Goal: Task Accomplishment & Management: Manage account settings

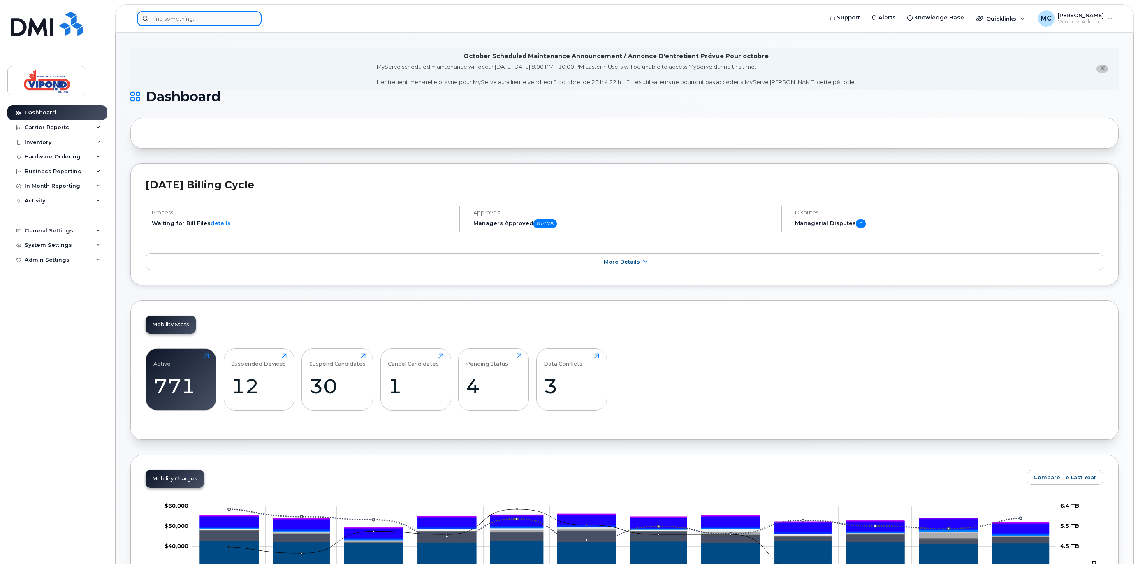
click at [172, 23] on input at bounding box center [199, 18] width 125 height 15
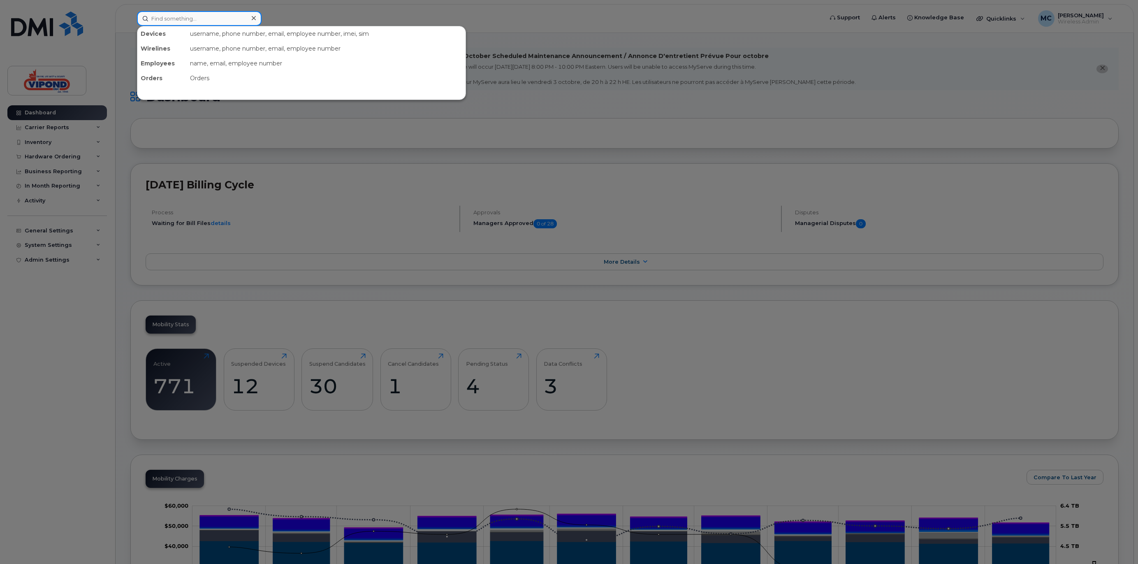
paste input "3435742206"
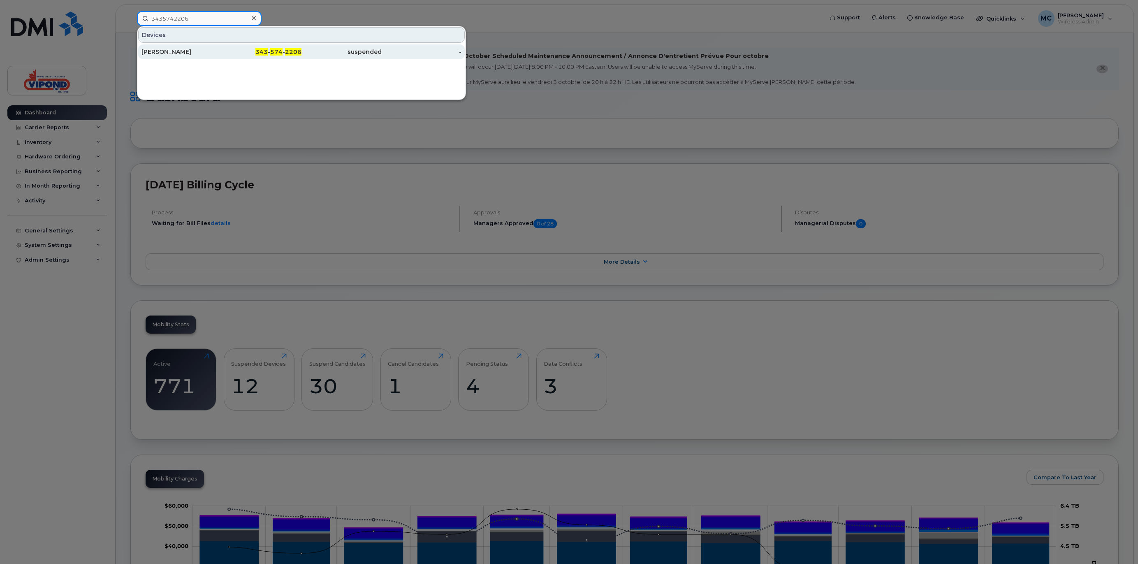
type input "3435742206"
click at [230, 55] on div "343 - 574 - 2206" at bounding box center [262, 52] width 80 height 8
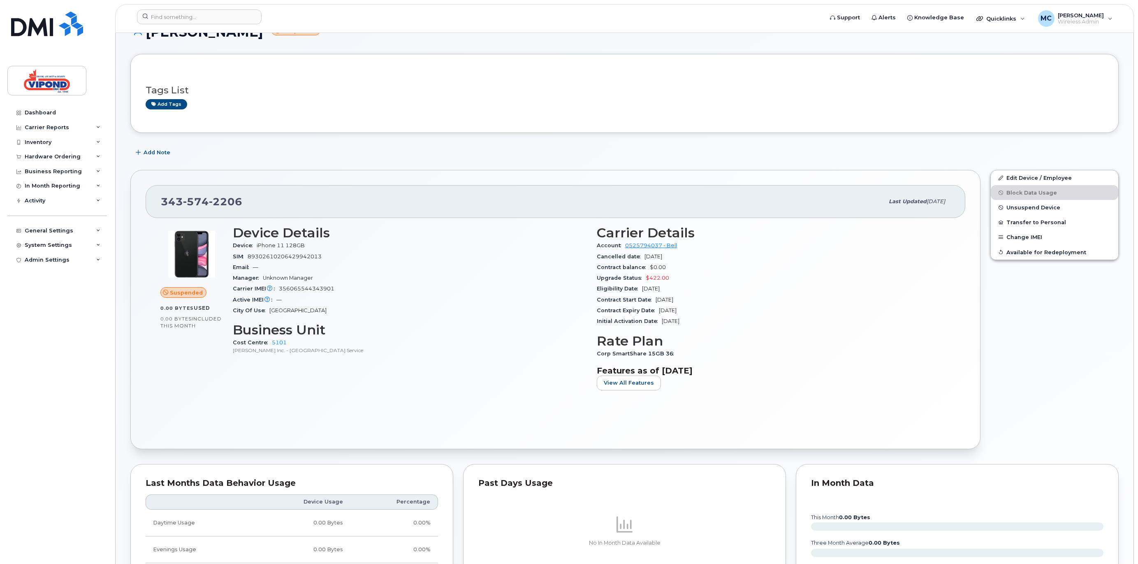
scroll to position [31, 0]
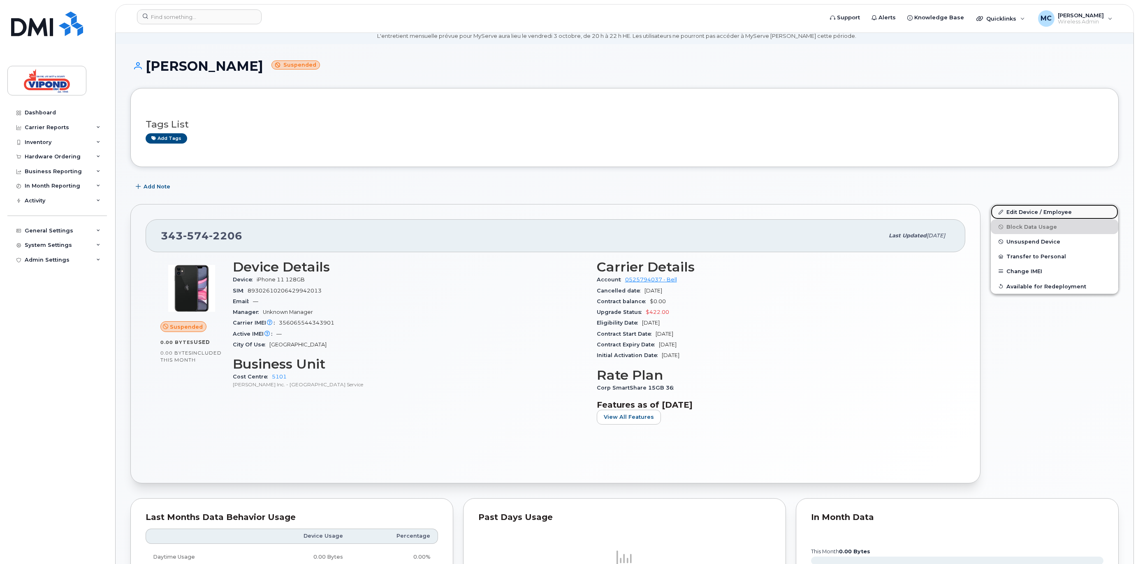
click at [1027, 211] on link "Edit Device / Employee" at bounding box center [1055, 211] width 128 height 15
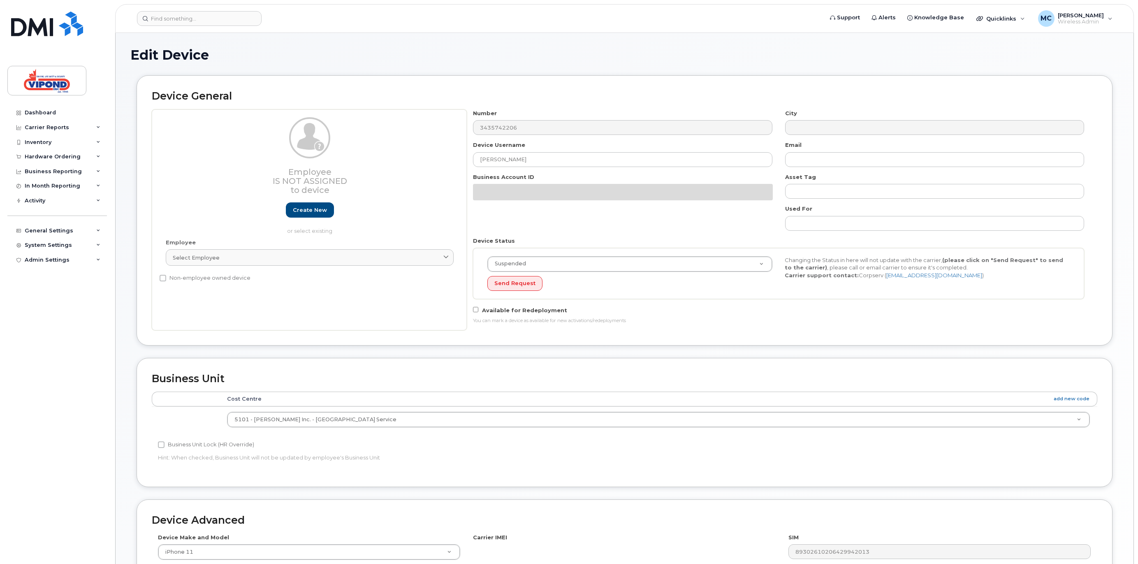
select select "378462"
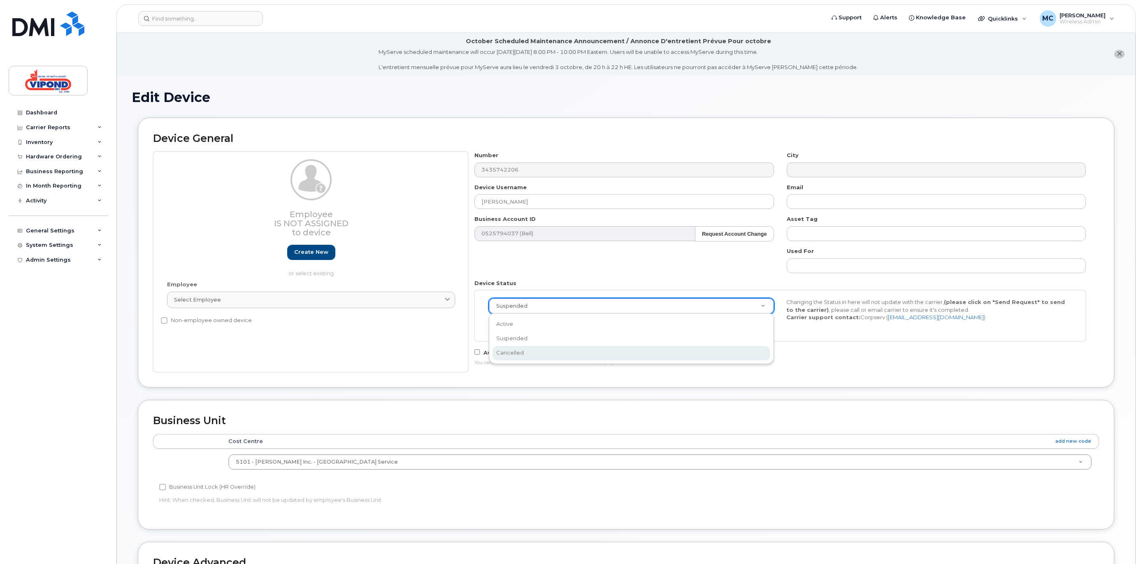
scroll to position [0, 2]
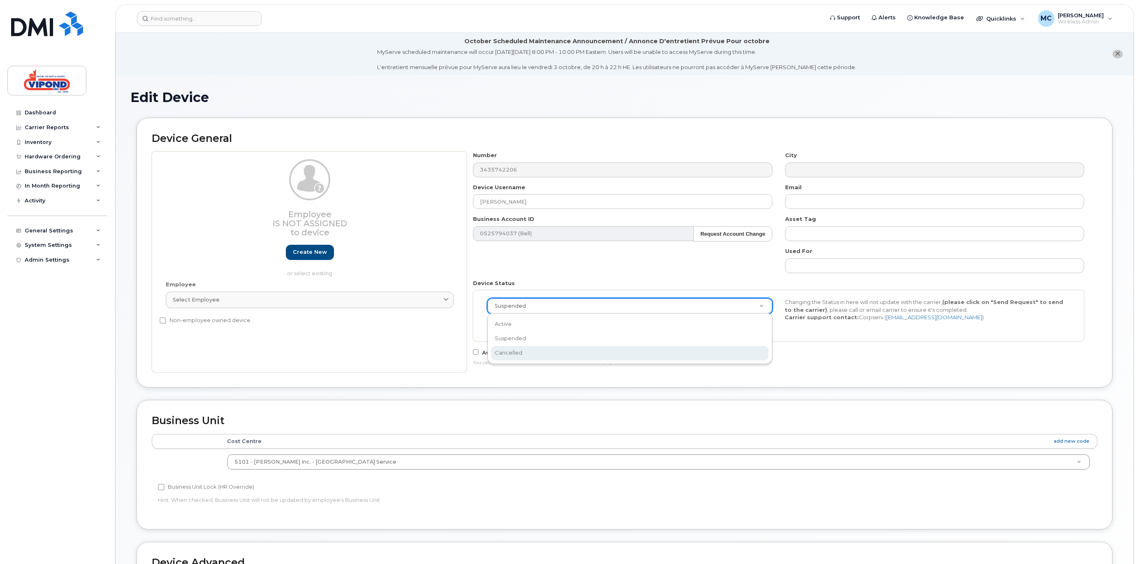
select select "cancelled"
click at [589, 344] on div "Number 3435742206 City Device Username Marek Popovic Email Business Account ID …" at bounding box center [779, 261] width 624 height 221
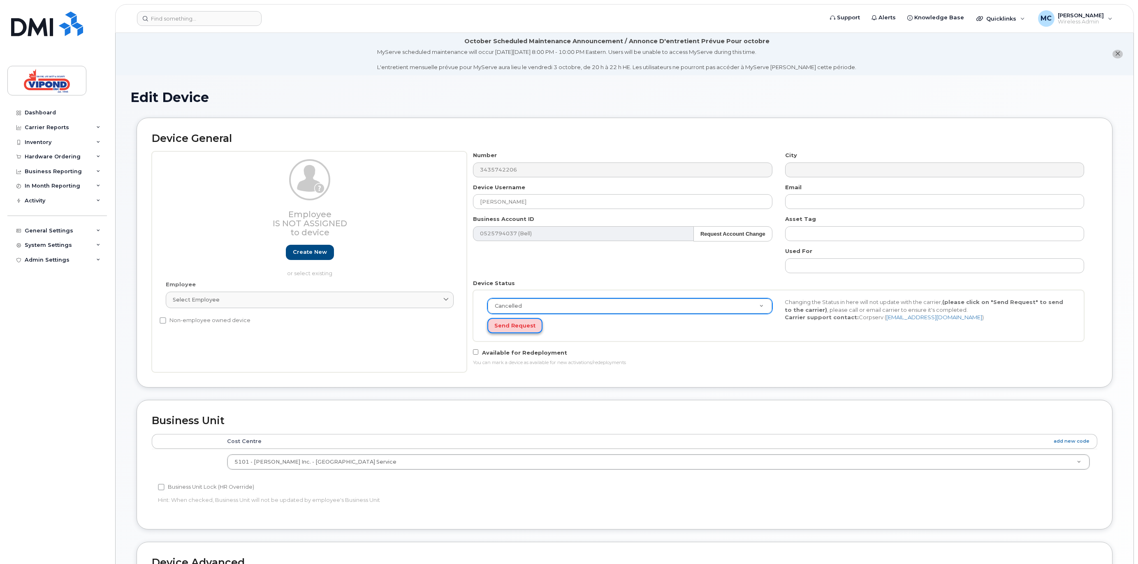
click at [515, 325] on button "Send Request" at bounding box center [514, 325] width 55 height 15
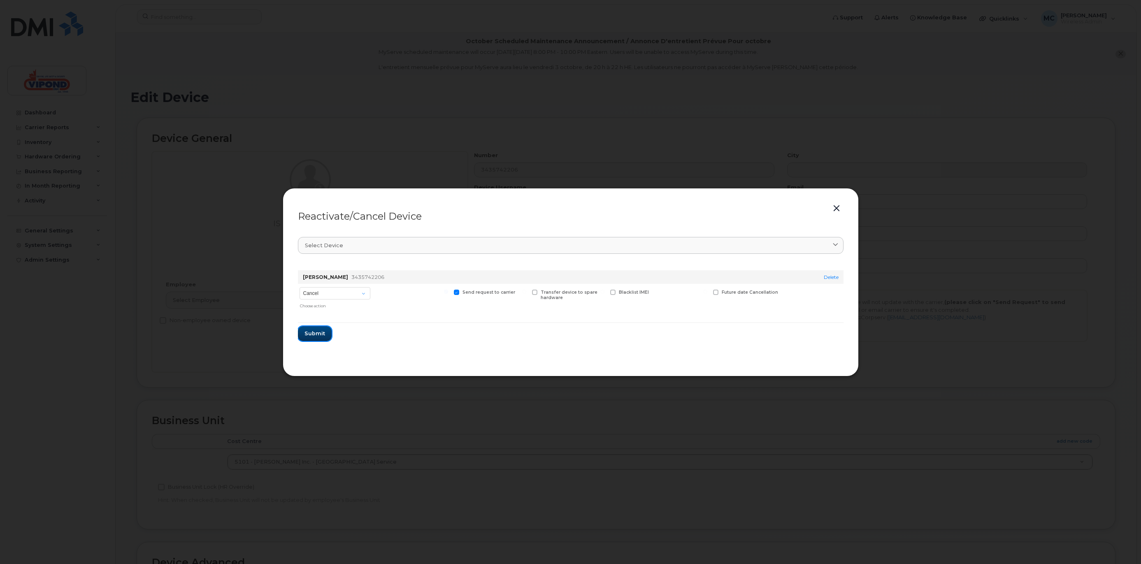
click at [305, 334] on span "Submit" at bounding box center [314, 333] width 21 height 8
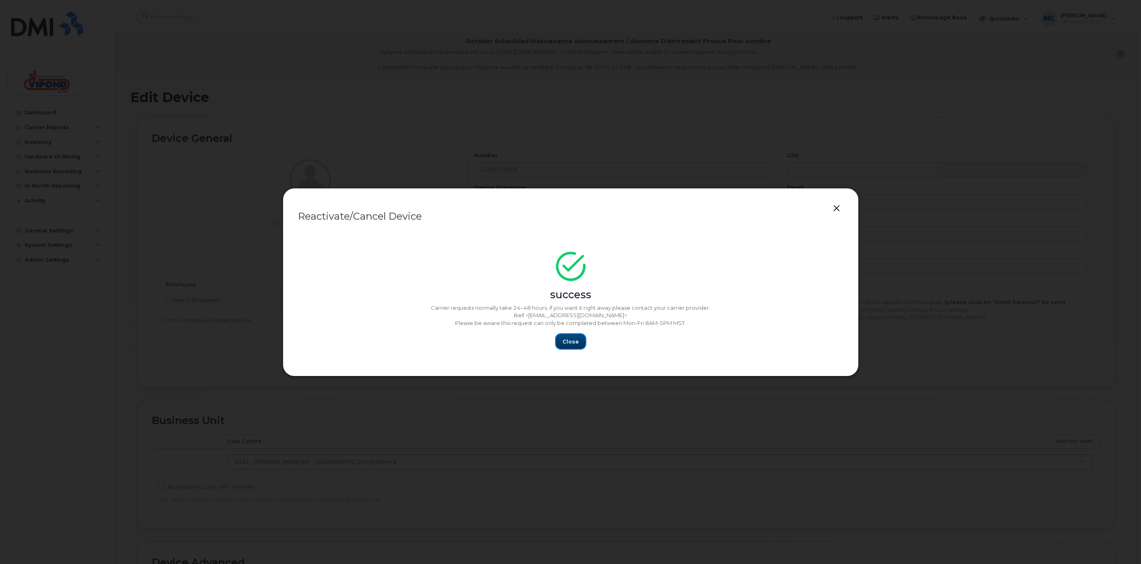
click at [566, 345] on span "Close" at bounding box center [570, 342] width 16 height 8
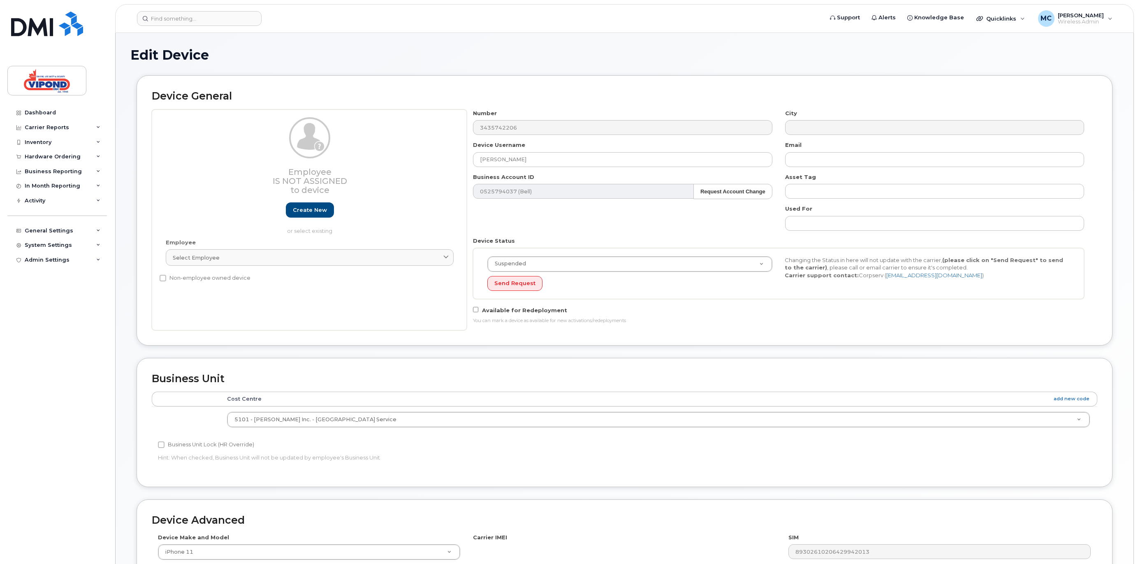
select select "378462"
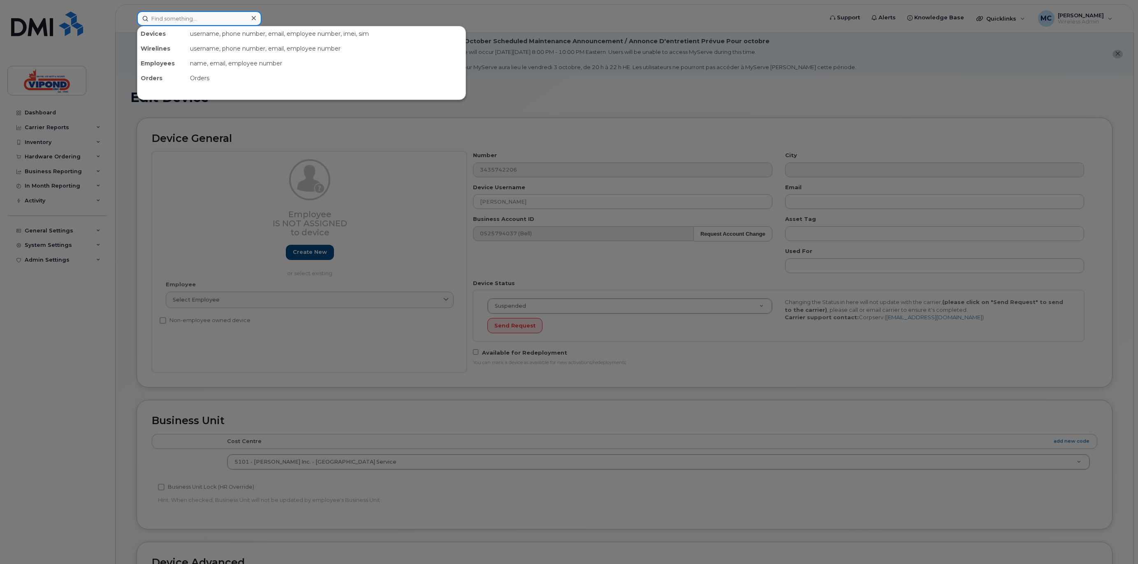
click at [170, 21] on input at bounding box center [199, 18] width 125 height 15
paste input "5194651674"
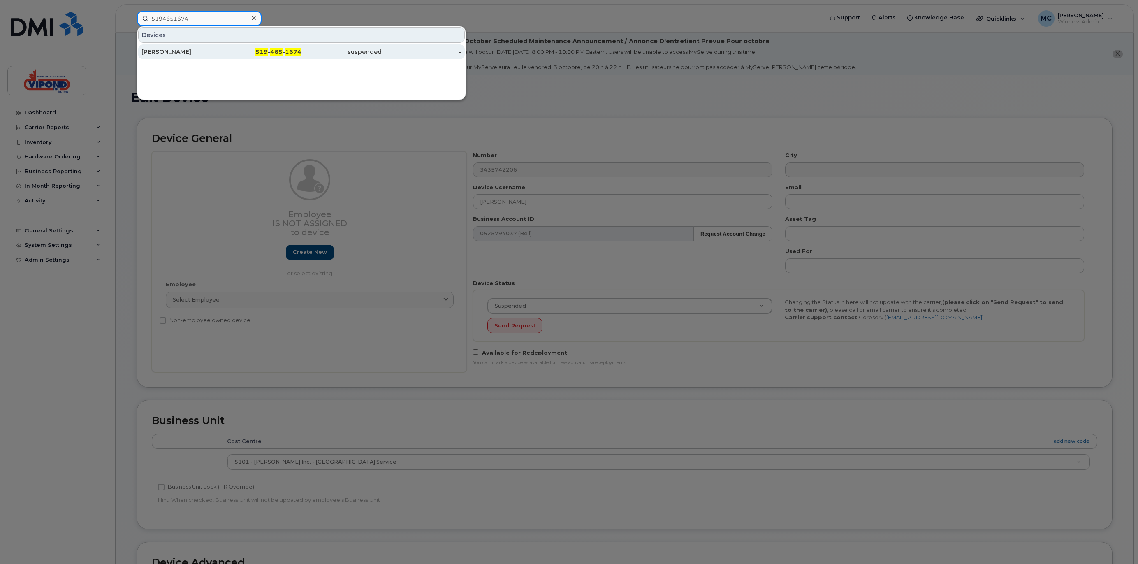
type input "5194651674"
click at [195, 51] on div "[PERSON_NAME]" at bounding box center [182, 52] width 80 height 8
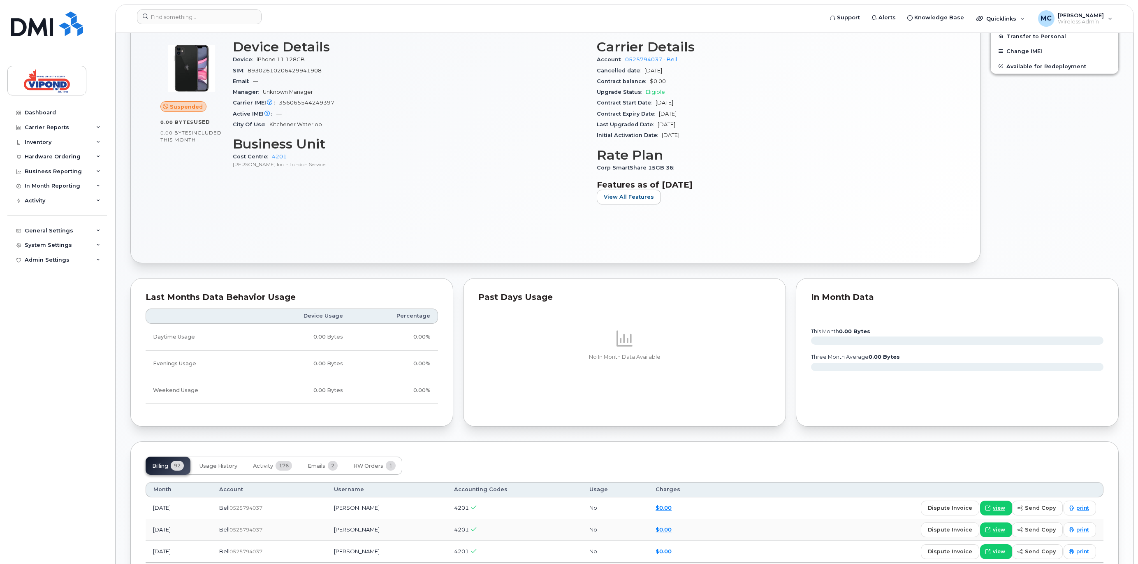
scroll to position [21, 0]
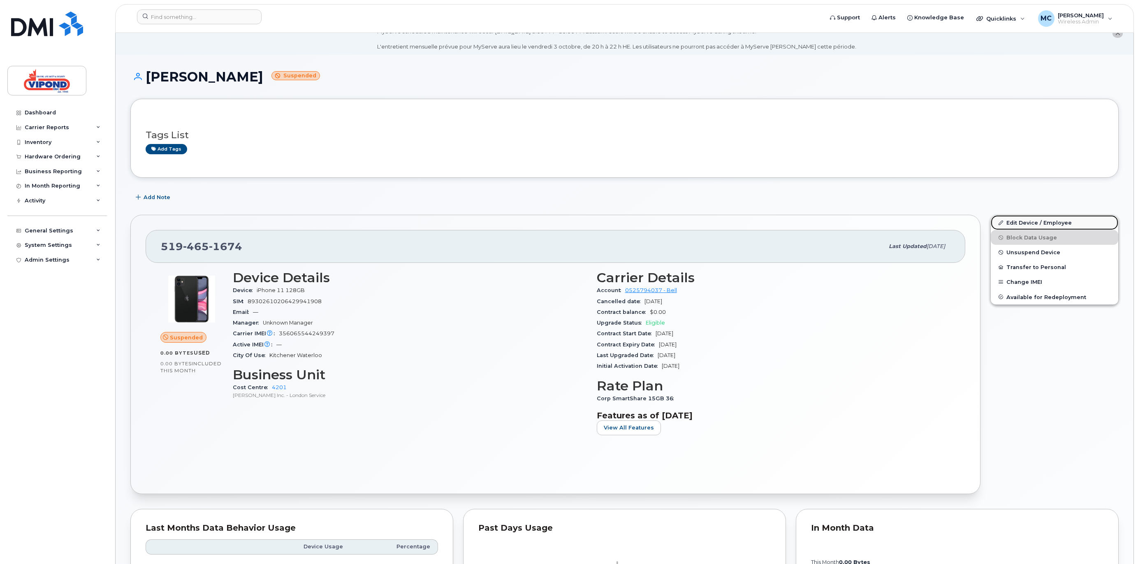
click at [1056, 221] on link "Edit Device / Employee" at bounding box center [1055, 222] width 128 height 15
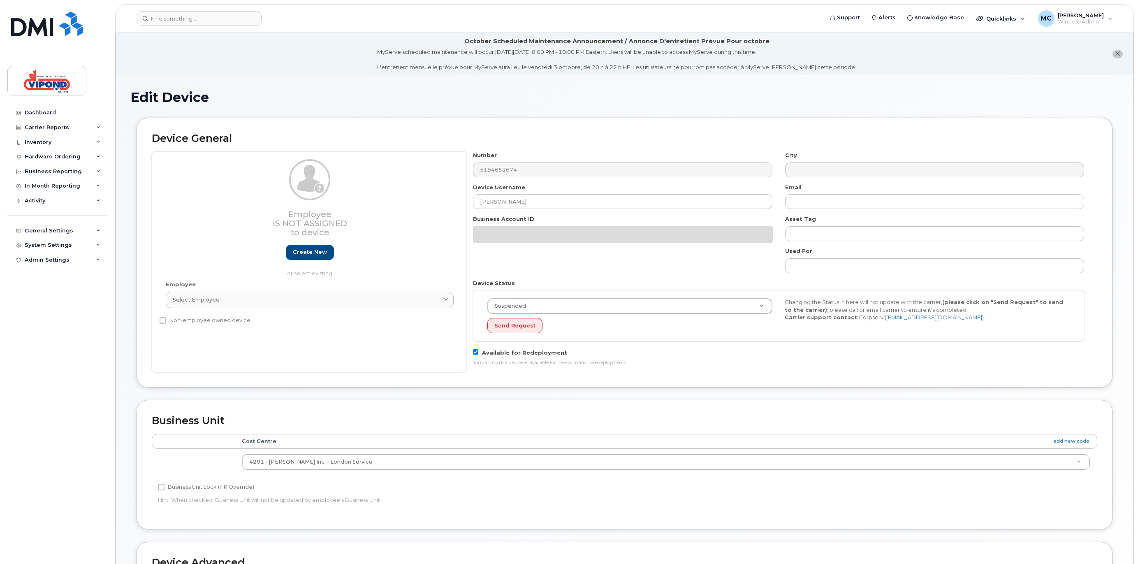
select select "378452"
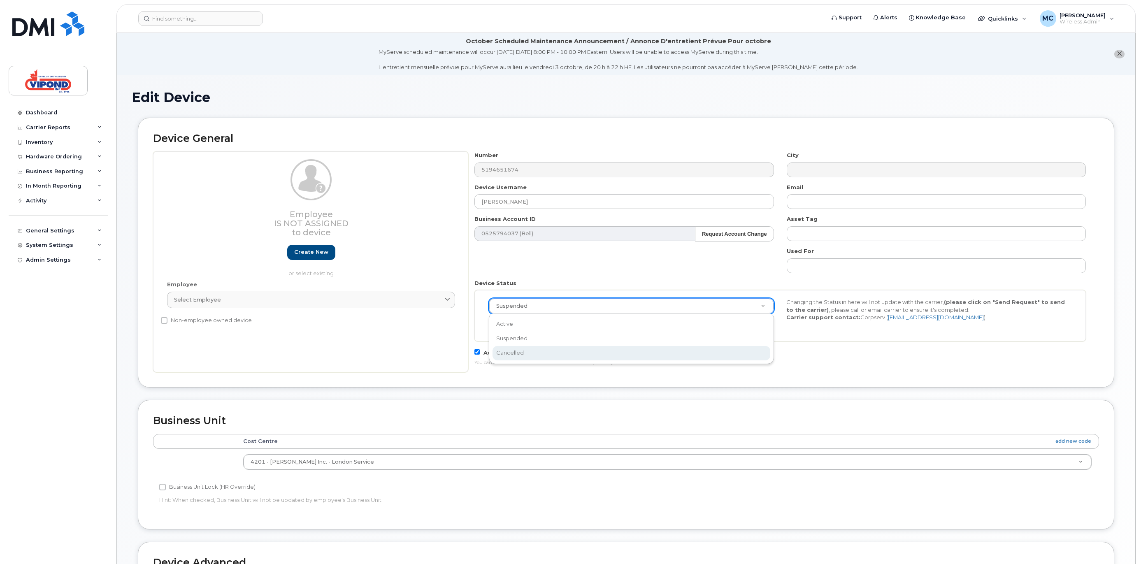
scroll to position [0, 2]
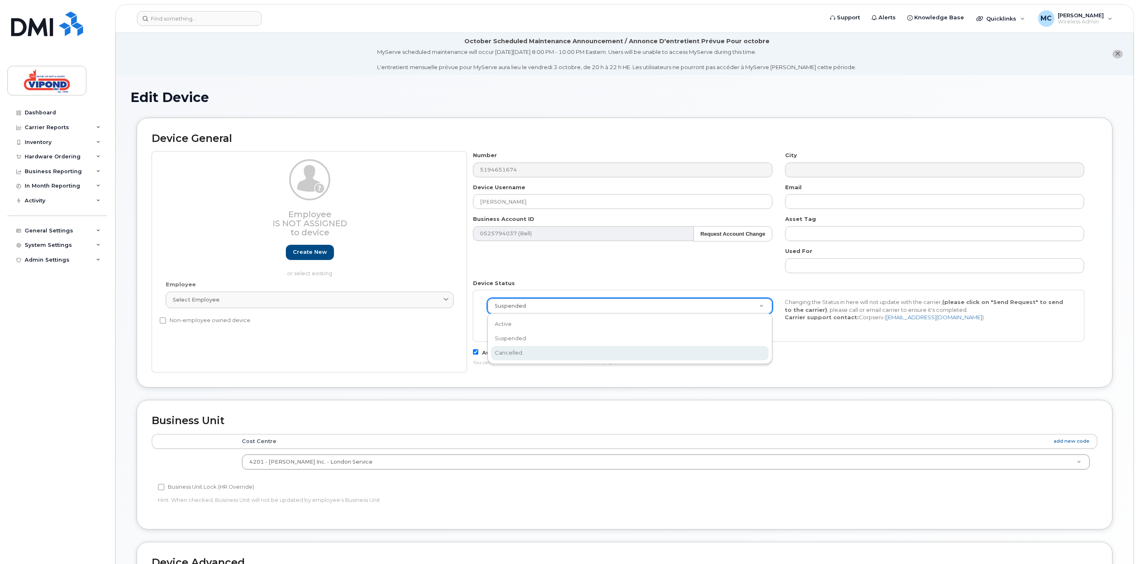
select select "cancelled"
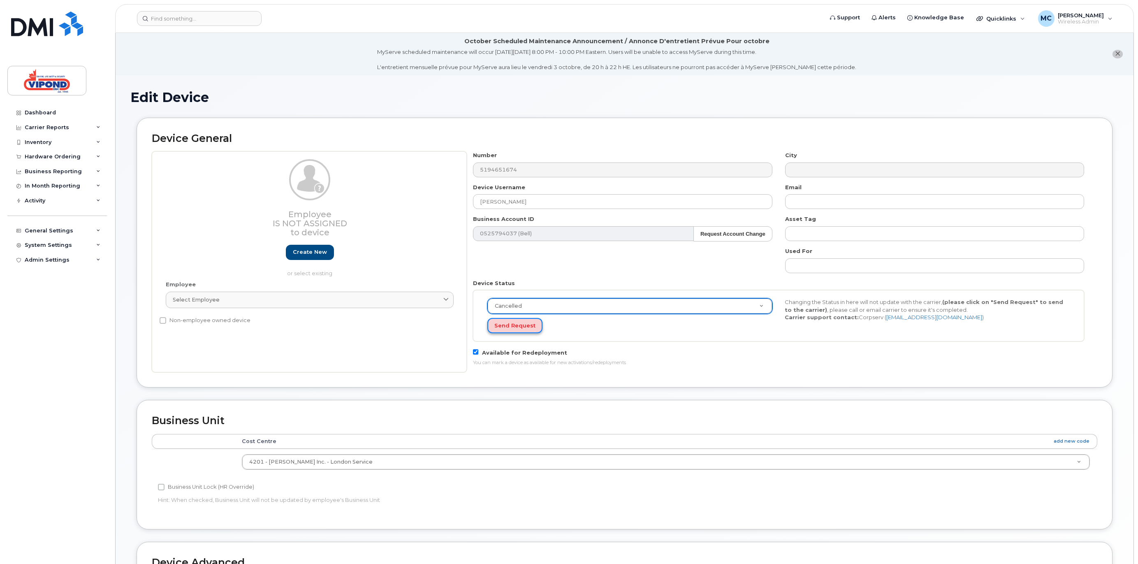
click at [520, 326] on button "Send Request" at bounding box center [514, 325] width 55 height 15
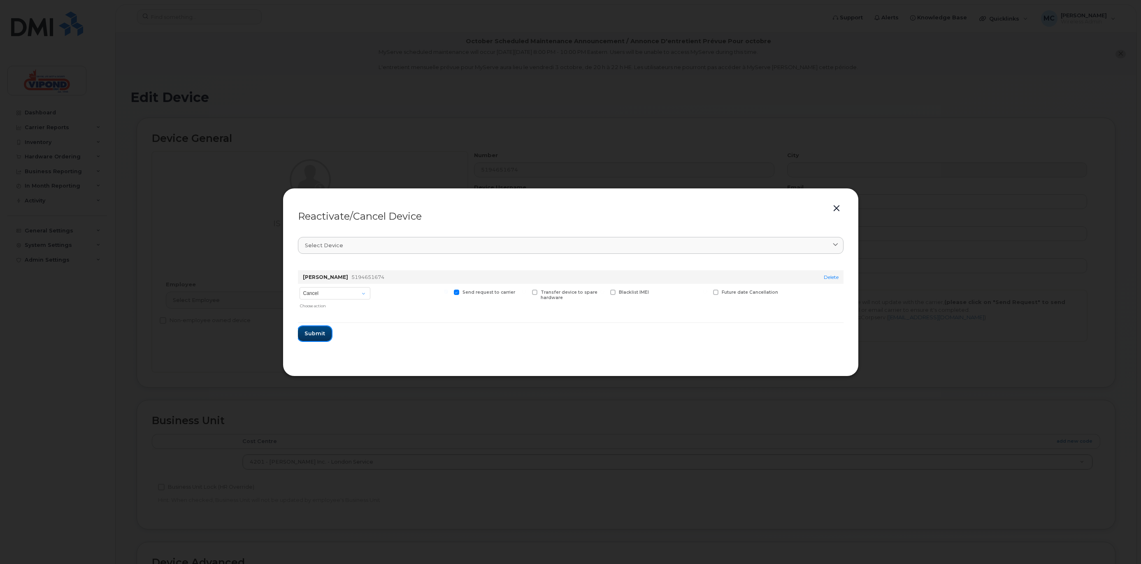
click at [313, 335] on span "Submit" at bounding box center [314, 333] width 21 height 8
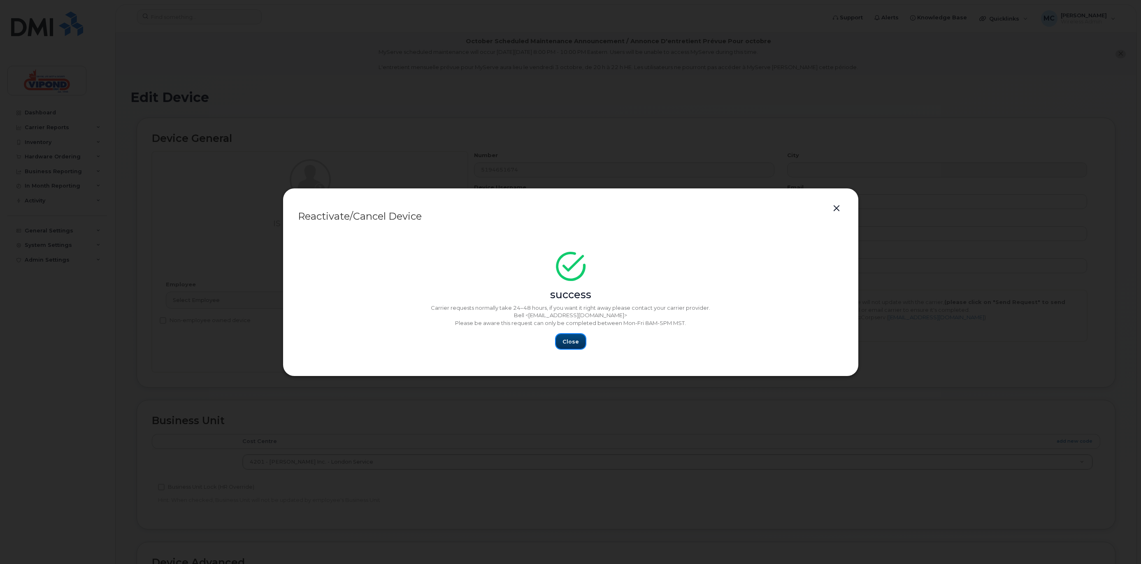
click at [575, 338] on span "Close" at bounding box center [570, 342] width 16 height 8
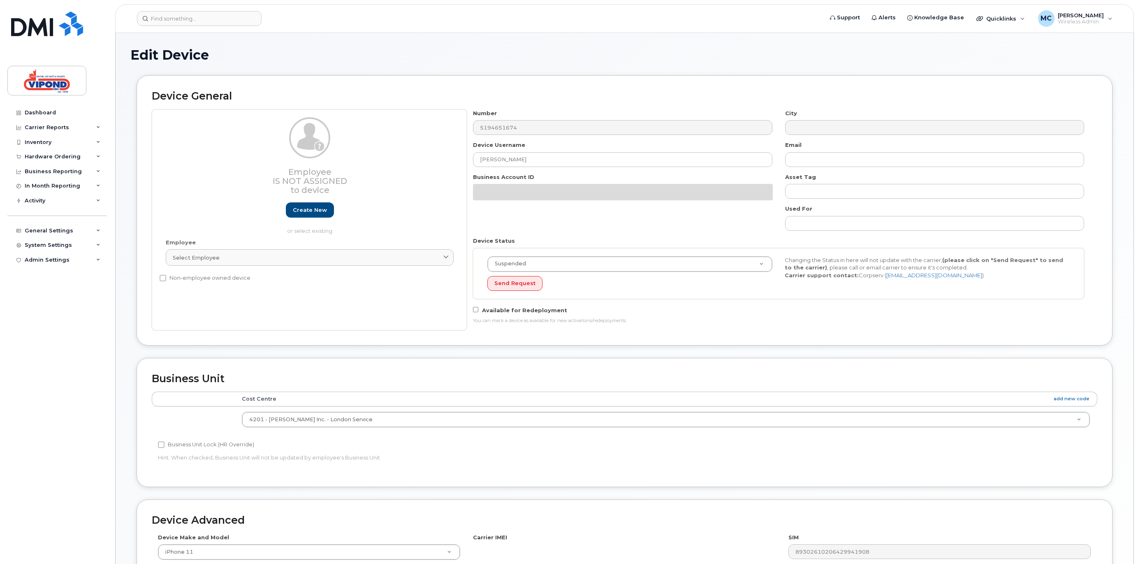
select select "378452"
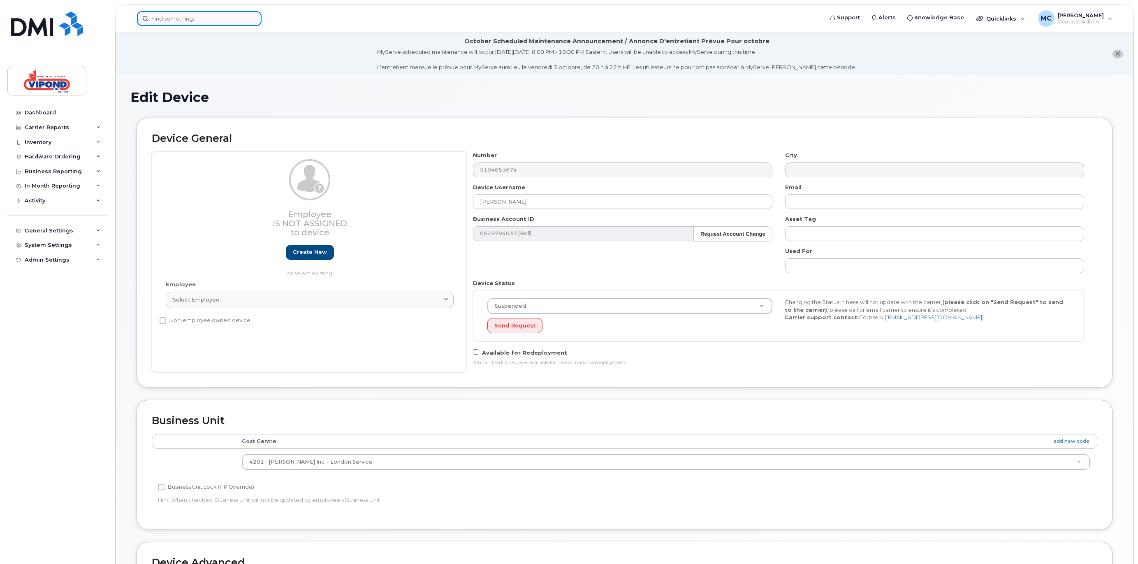
click at [174, 20] on input at bounding box center [199, 18] width 125 height 15
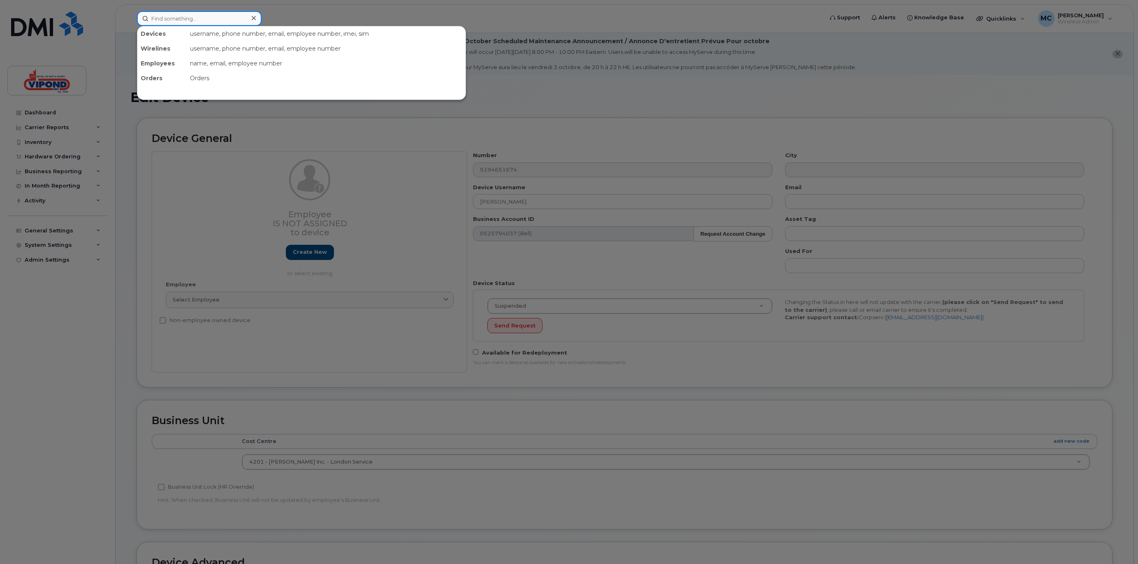
paste input "6133274160"
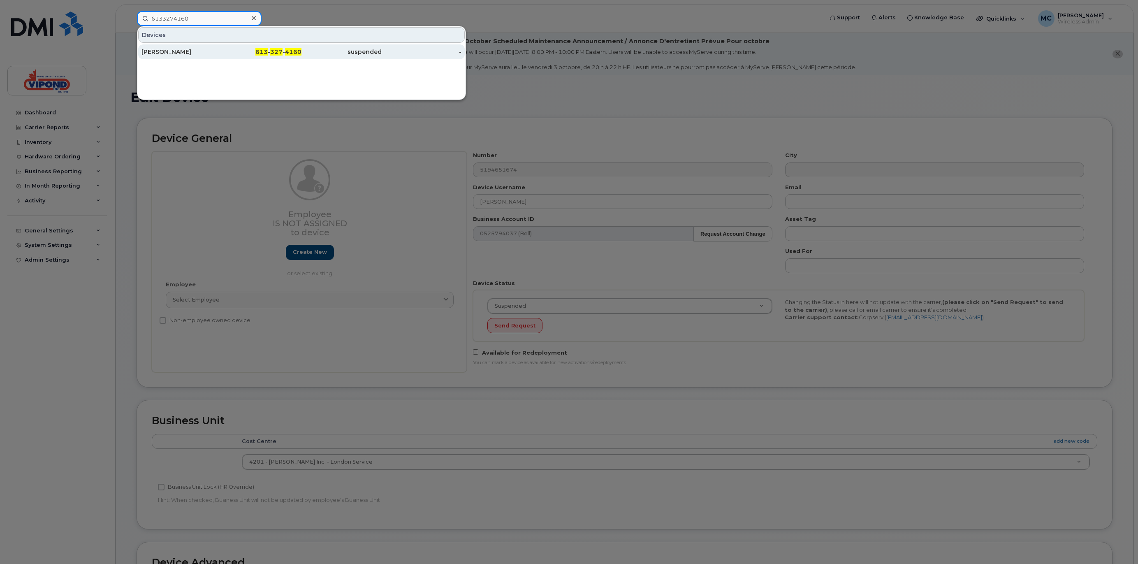
type input "6133274160"
click at [181, 50] on div "[PERSON_NAME]" at bounding box center [182, 52] width 80 height 8
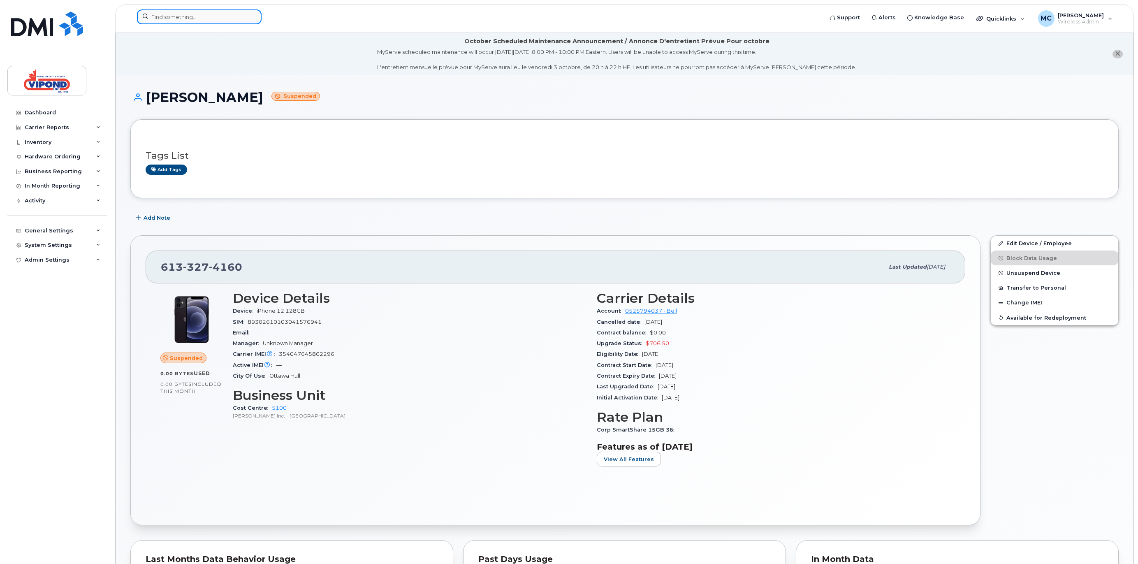
click at [197, 18] on input at bounding box center [199, 16] width 125 height 15
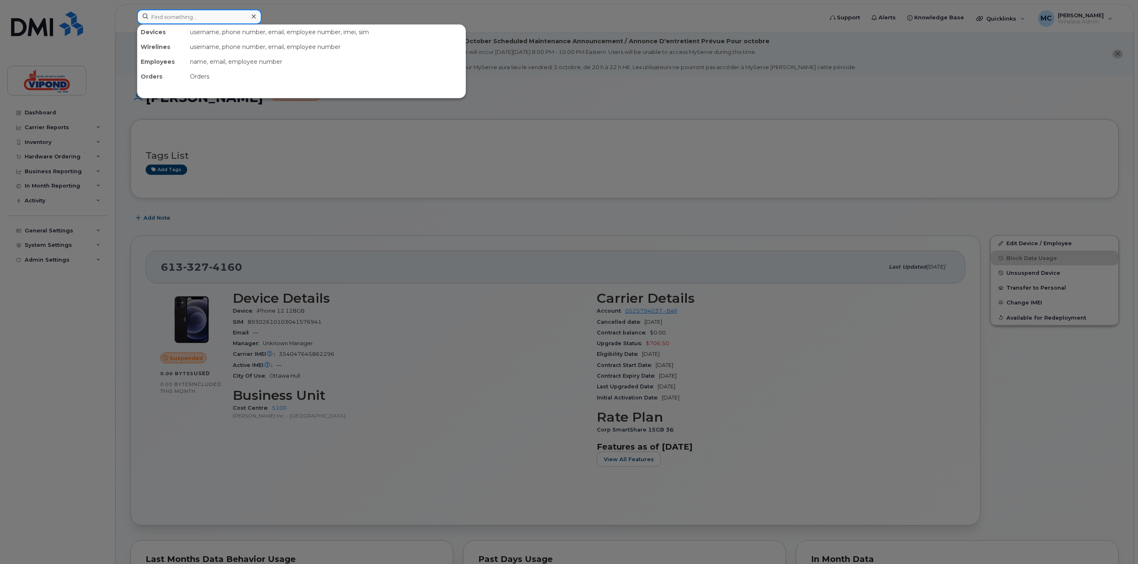
paste input "4374297091"
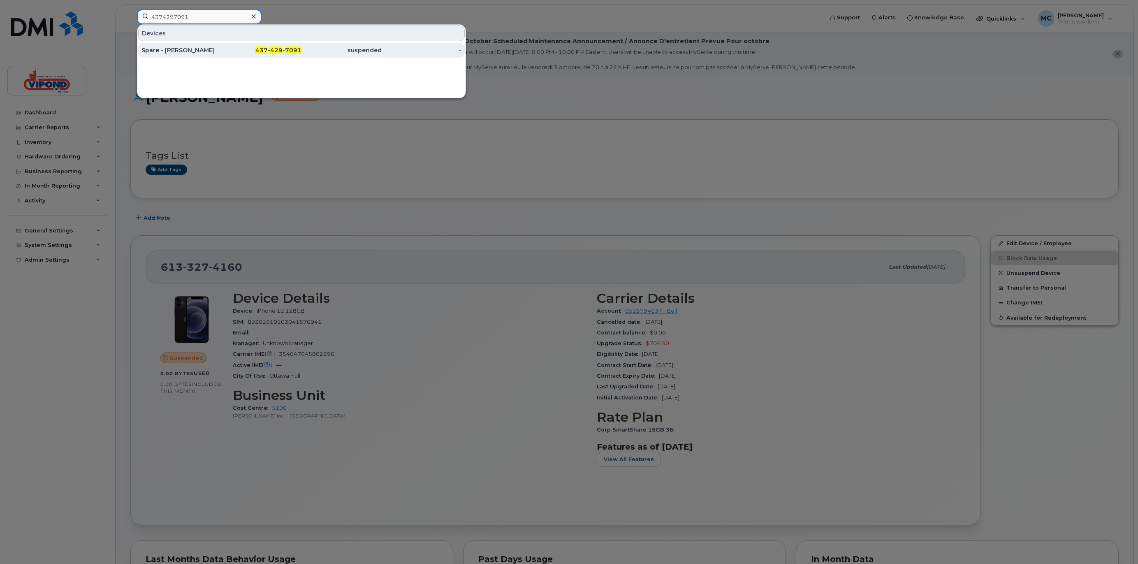
type input "4374297091"
click at [209, 55] on div "Spare - Corinna Mcisaac" at bounding box center [182, 50] width 80 height 15
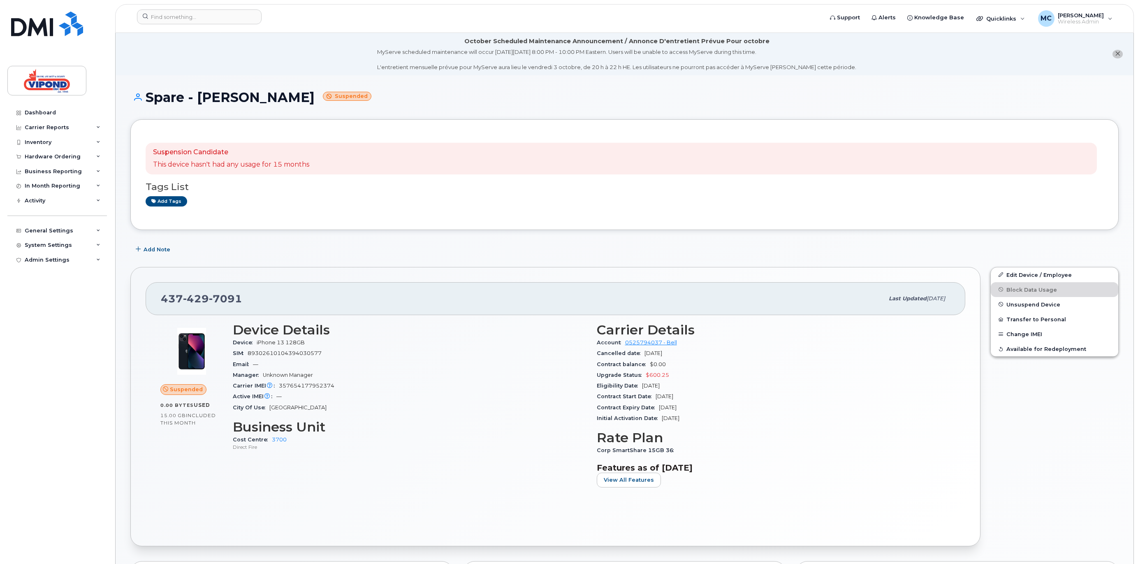
click at [568, 267] on div "[PHONE_NUMBER] Last updated [DATE] Suspended 0.00 Bytes  used 15.00 GB  include…" at bounding box center [555, 406] width 850 height 279
click at [1012, 275] on link "Edit Device / Employee" at bounding box center [1055, 274] width 128 height 15
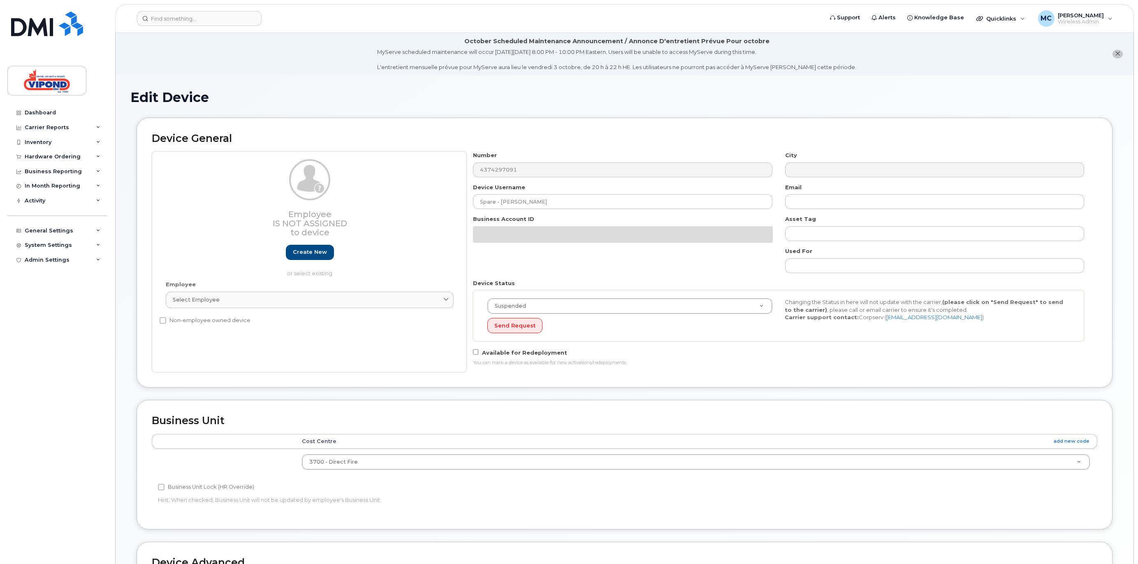
select select "585403"
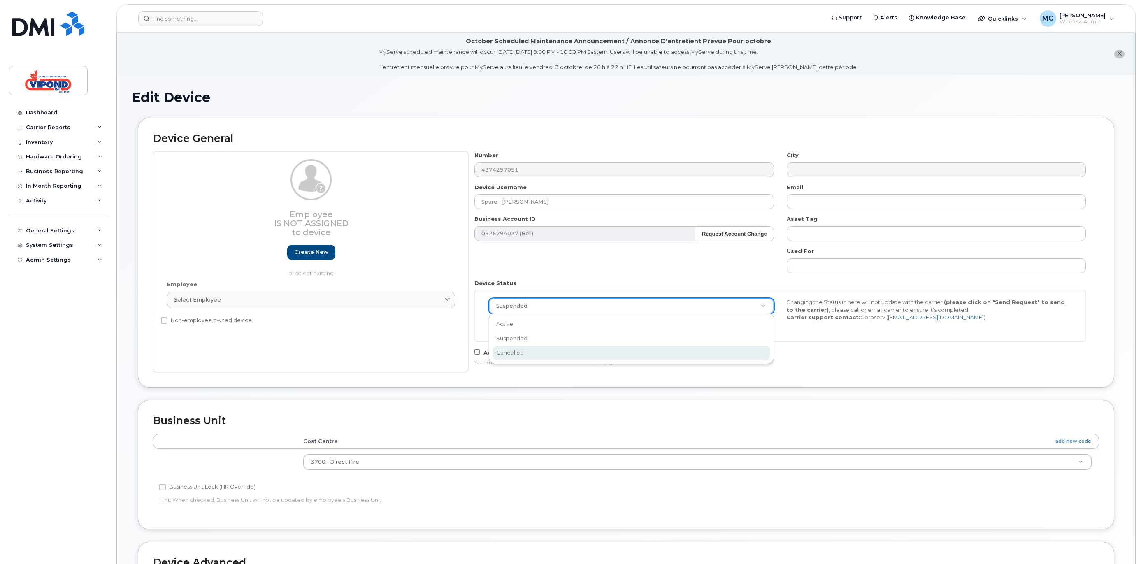
scroll to position [0, 2]
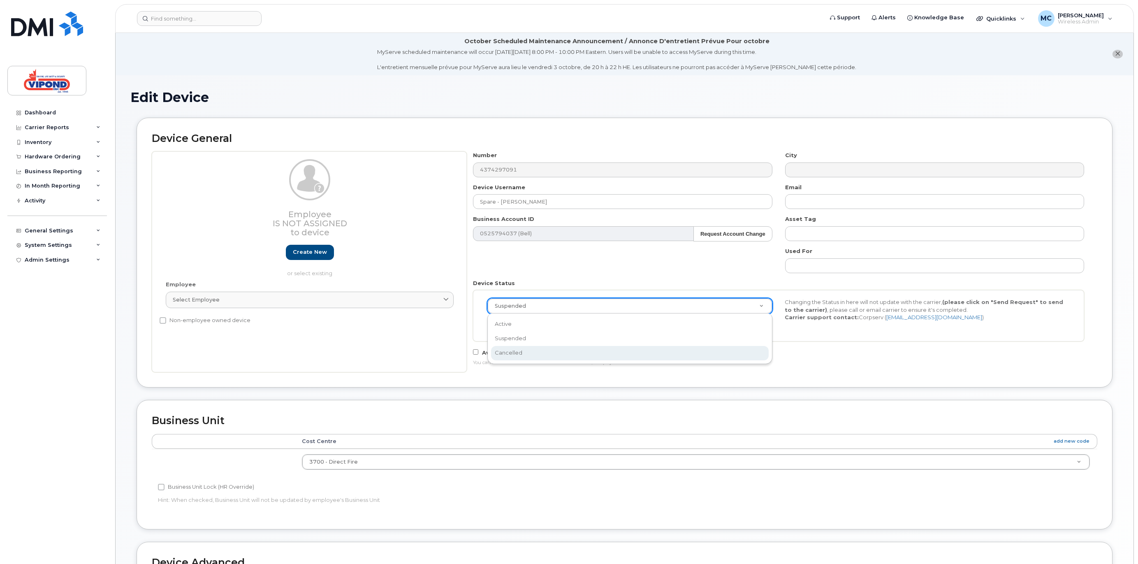
select select "cancelled"
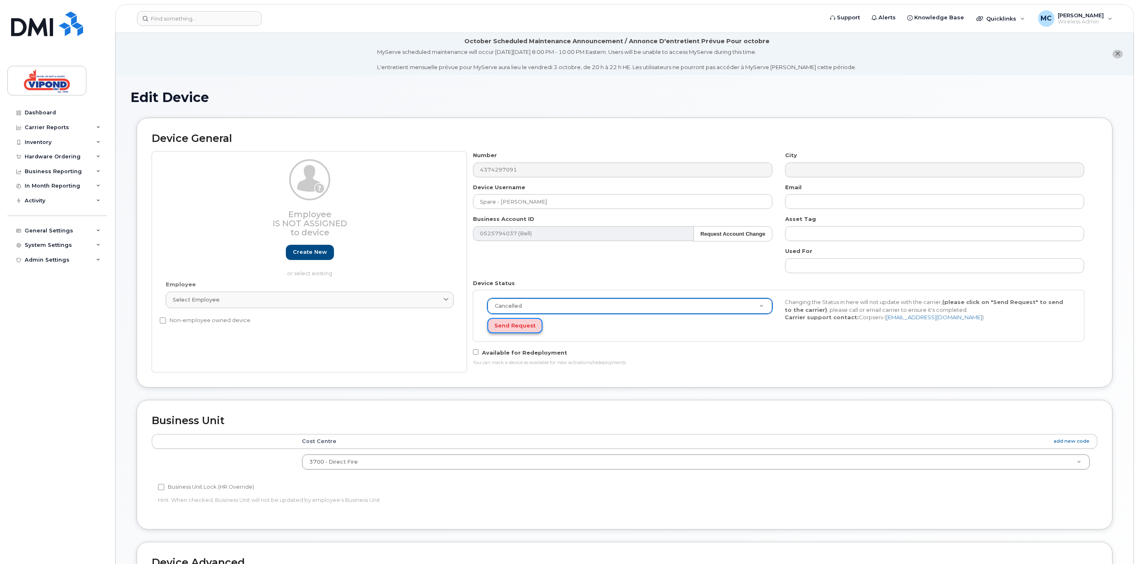
click at [508, 326] on button "Send Request" at bounding box center [514, 325] width 55 height 15
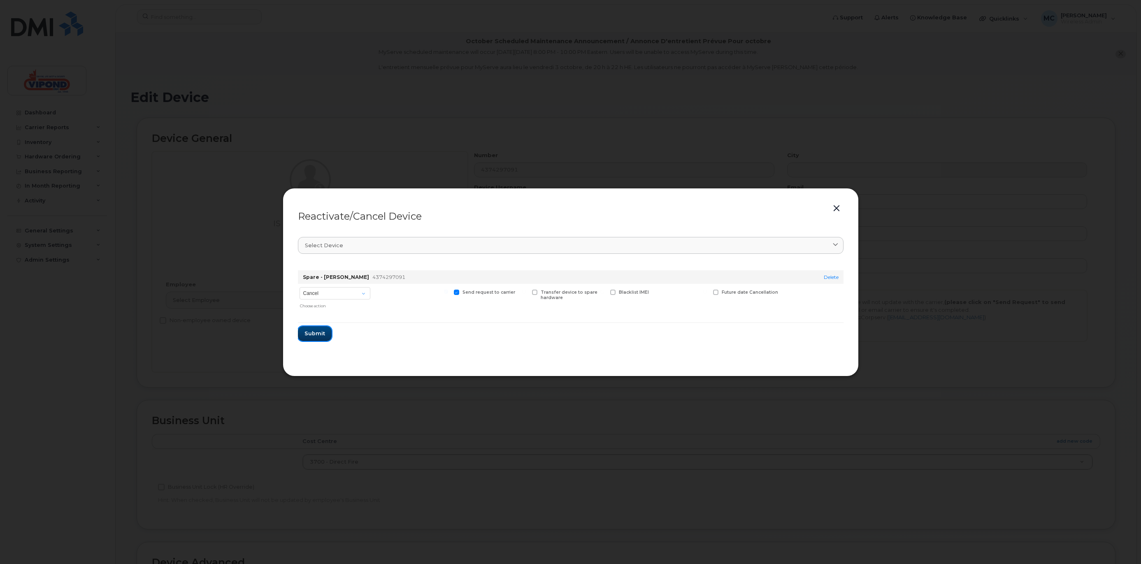
click at [316, 336] on span "Submit" at bounding box center [314, 333] width 21 height 8
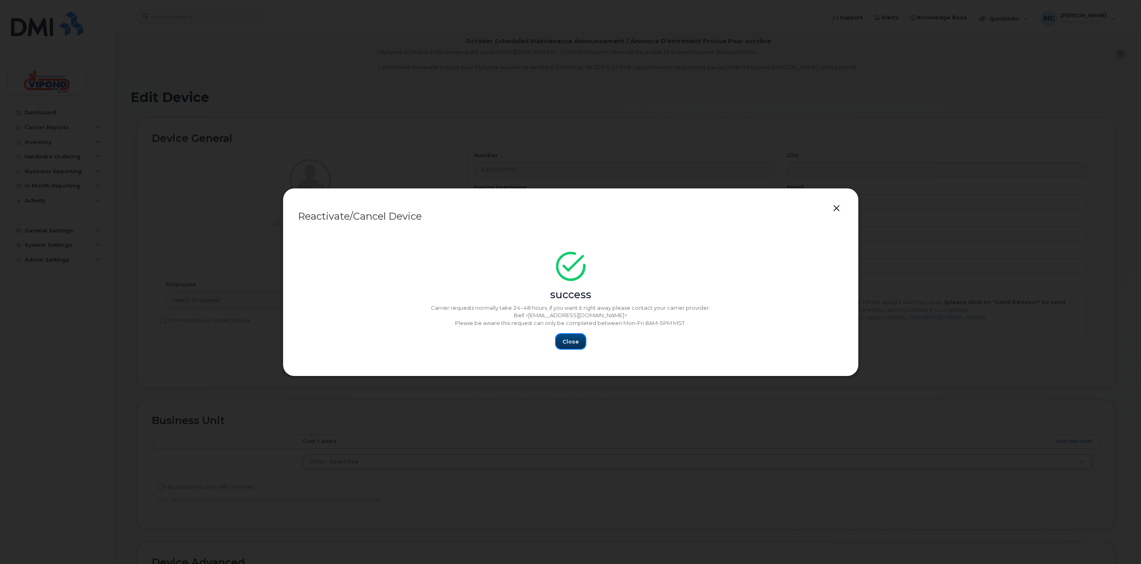
click at [569, 345] on span "Close" at bounding box center [570, 342] width 16 height 8
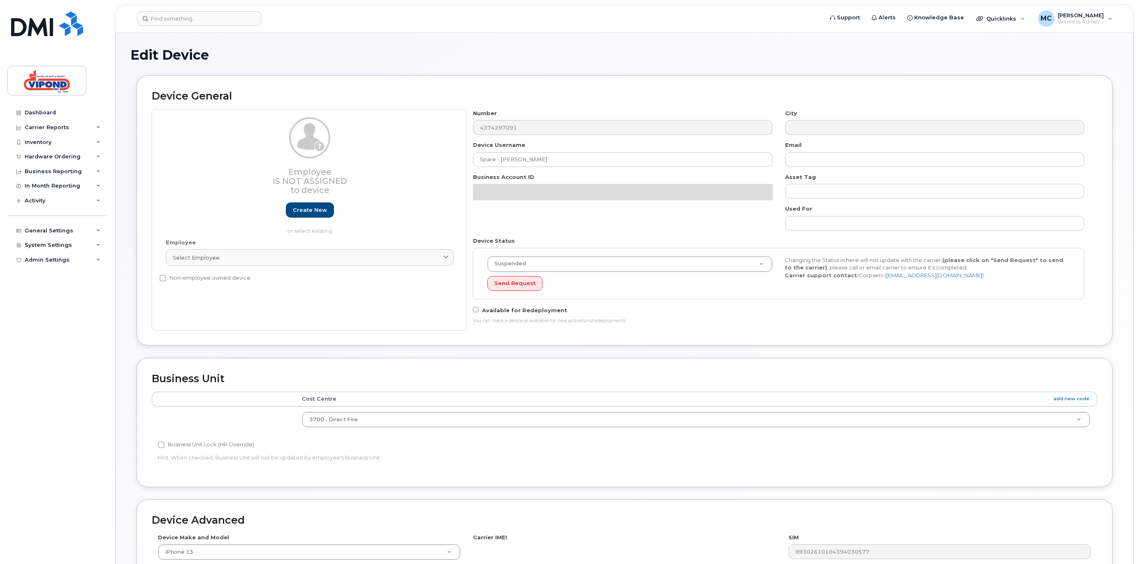
select select "585403"
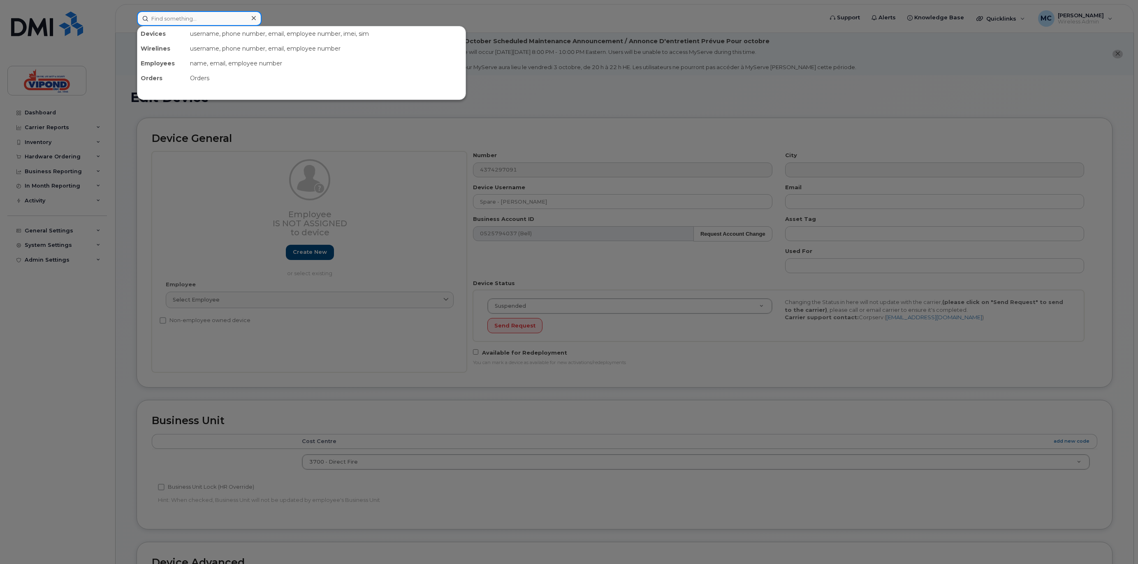
click at [180, 18] on input at bounding box center [199, 18] width 125 height 15
paste input "5872163030"
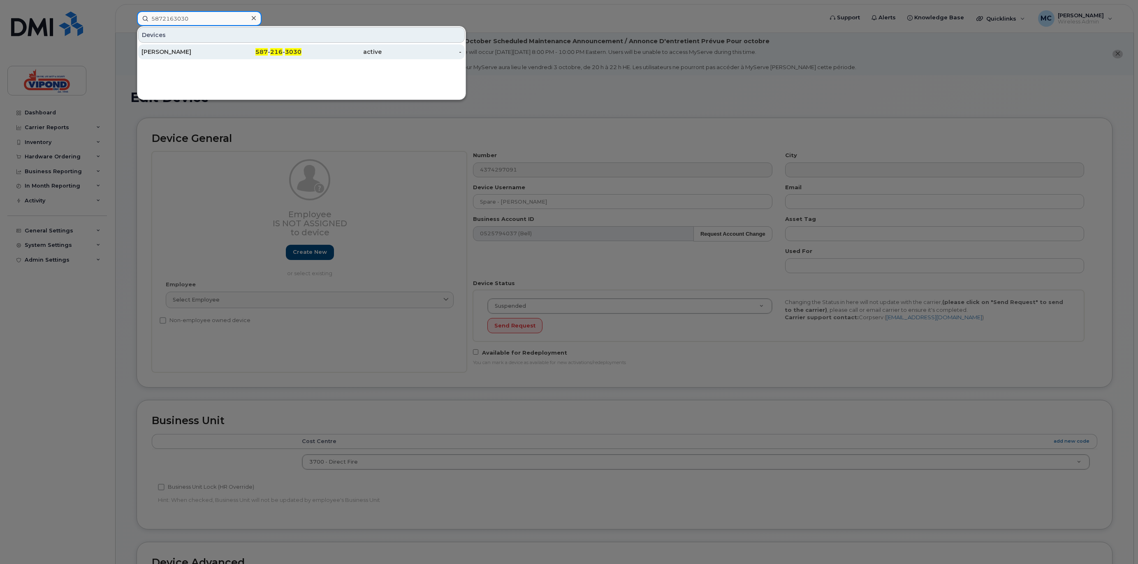
type input "5872163030"
click at [201, 49] on div "[PERSON_NAME]" at bounding box center [182, 52] width 80 height 8
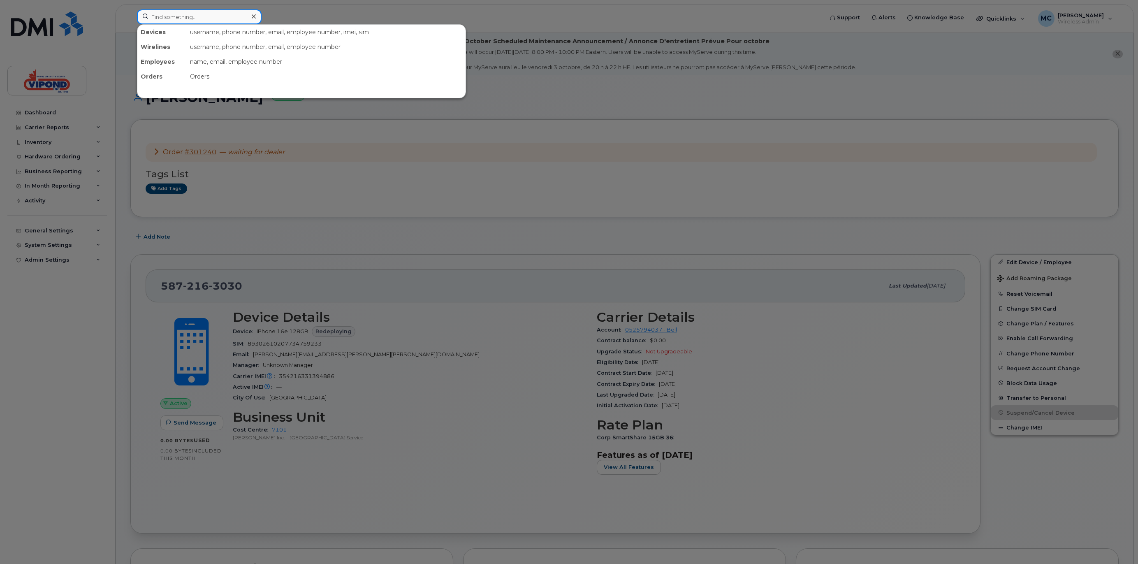
click at [180, 18] on input at bounding box center [199, 16] width 125 height 15
paste input "6139132175"
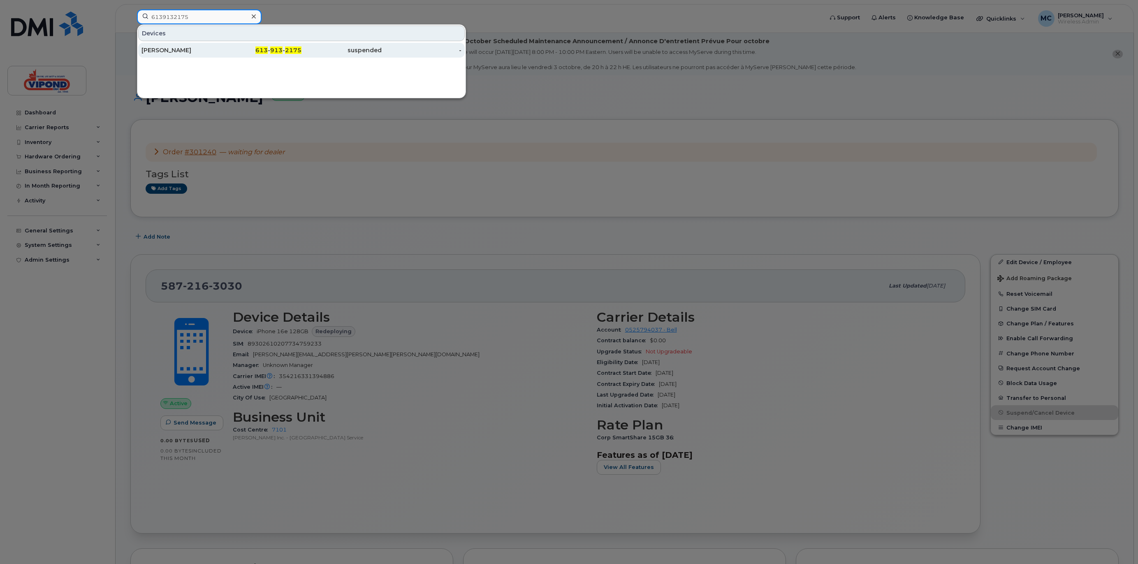
type input "6139132175"
click at [213, 50] on div "[PERSON_NAME]" at bounding box center [182, 50] width 80 height 8
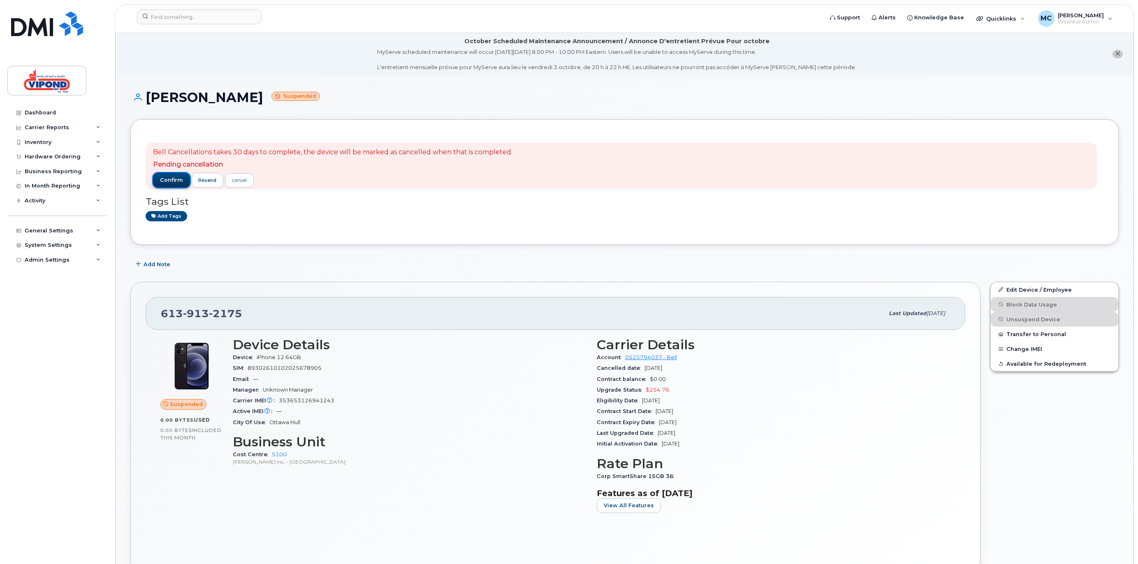
click at [170, 178] on span "confirm" at bounding box center [171, 179] width 23 height 7
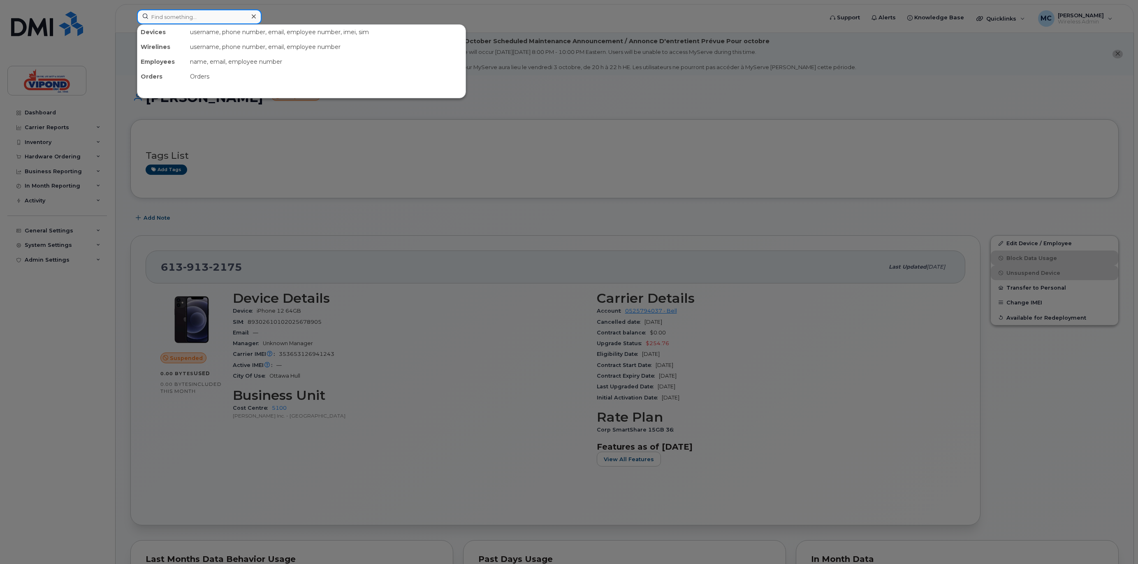
click at [177, 15] on input at bounding box center [199, 16] width 125 height 15
paste input "3435407810"
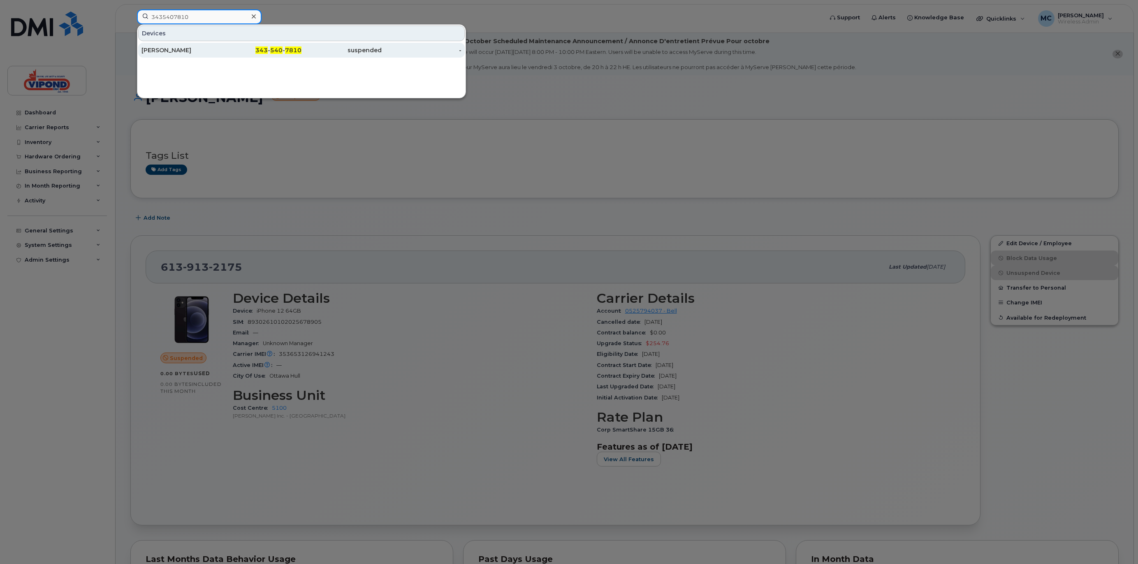
type input "3435407810"
click at [209, 44] on div "William Stewart" at bounding box center [182, 50] width 80 height 15
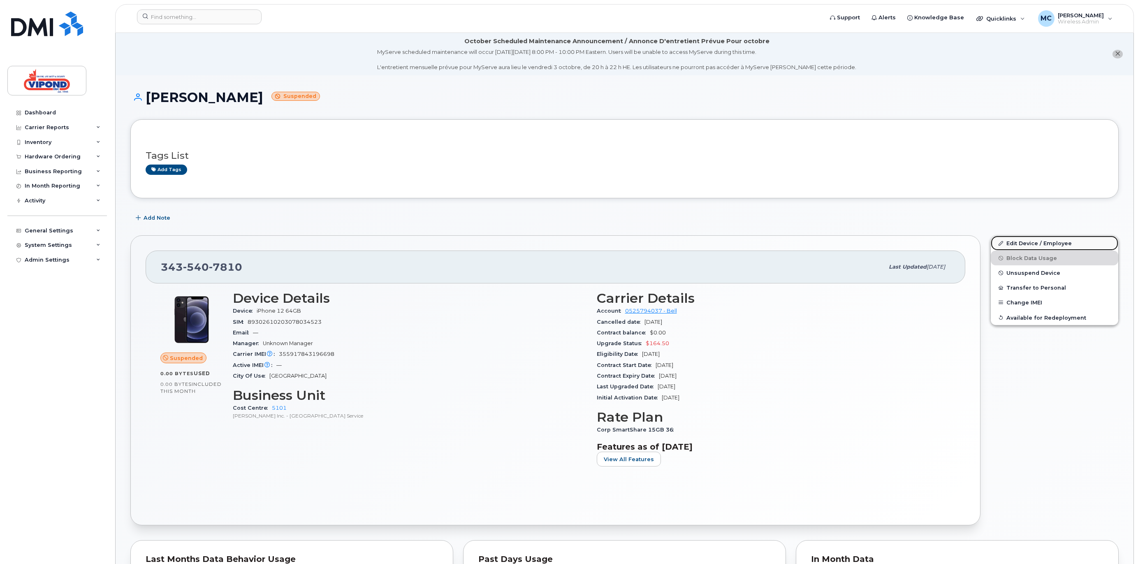
click at [1059, 243] on link "Edit Device / Employee" at bounding box center [1055, 243] width 128 height 15
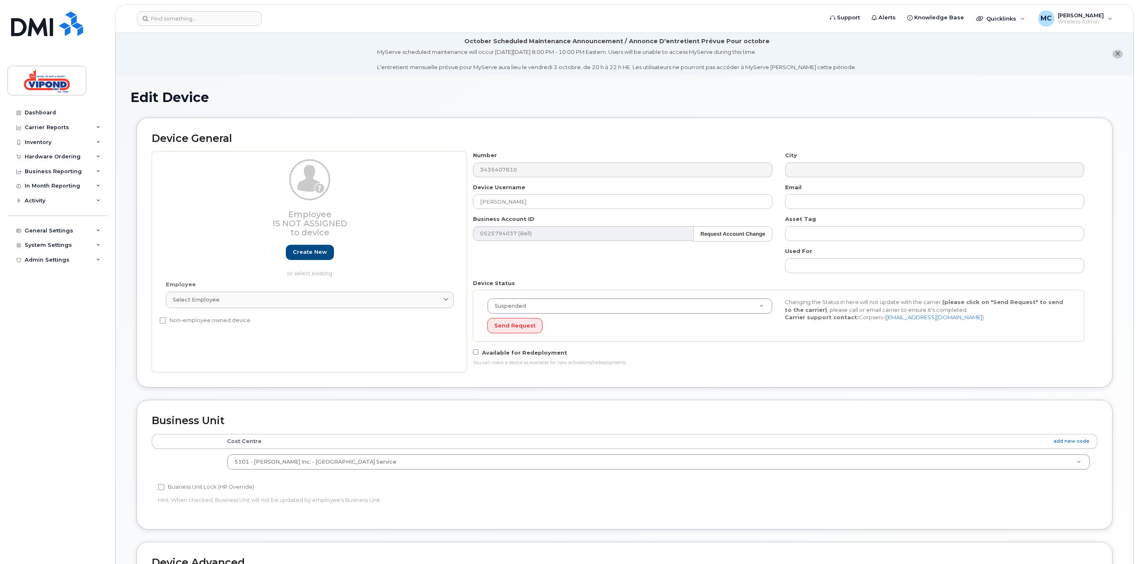
select select "378462"
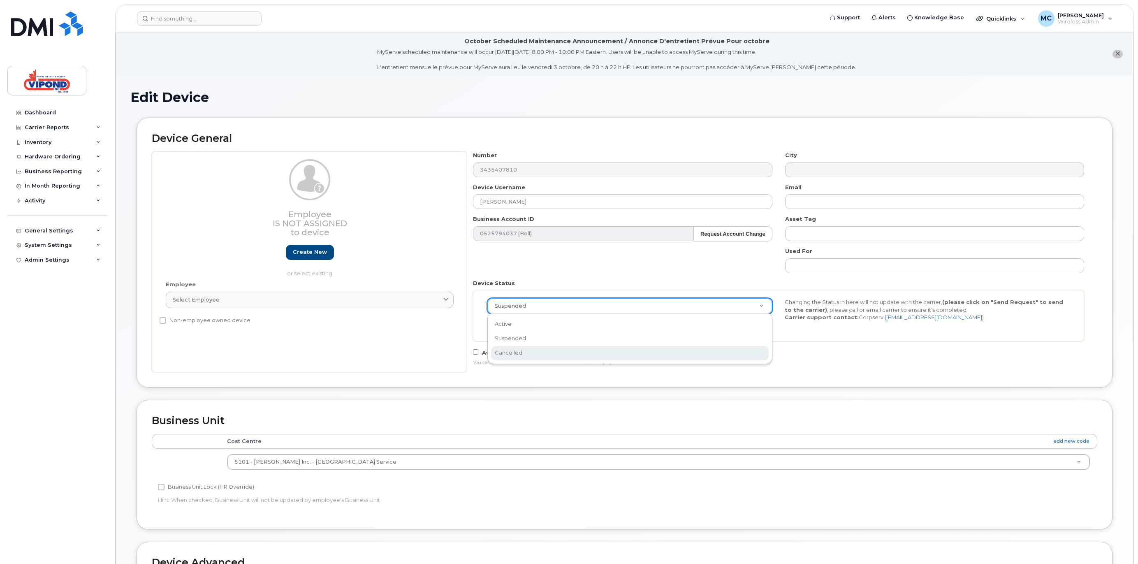
select select "cancelled"
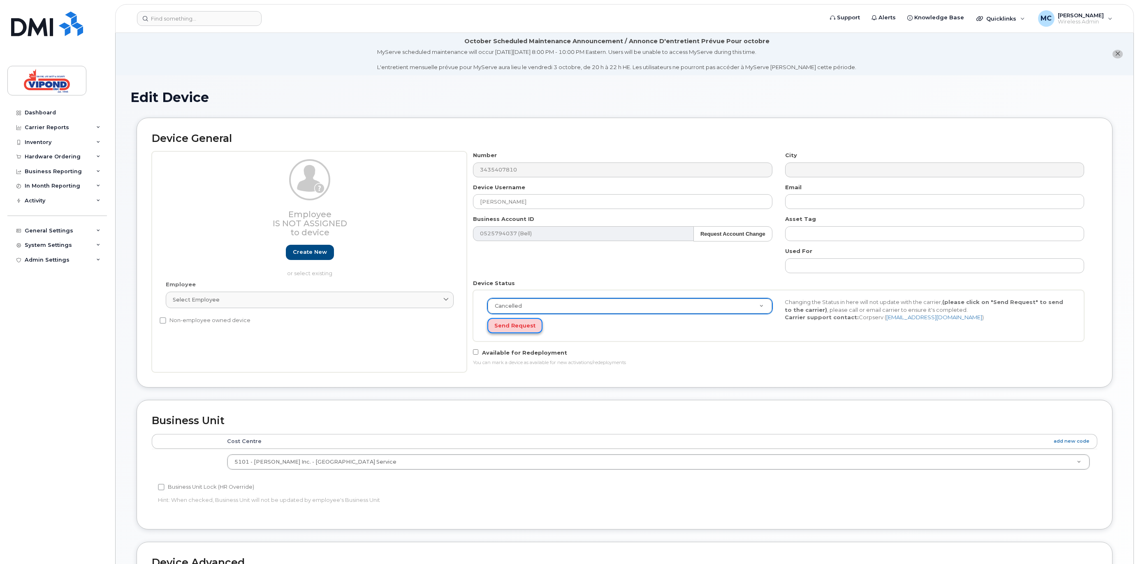
click at [514, 327] on button "Send Request" at bounding box center [514, 325] width 55 height 15
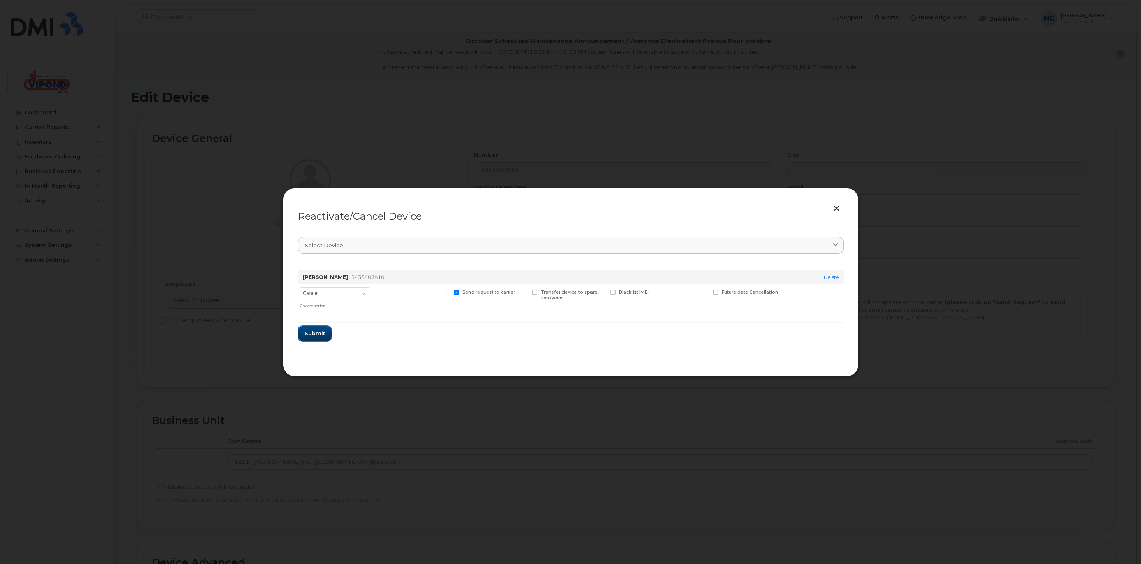
click at [315, 334] on span "Submit" at bounding box center [314, 333] width 21 height 8
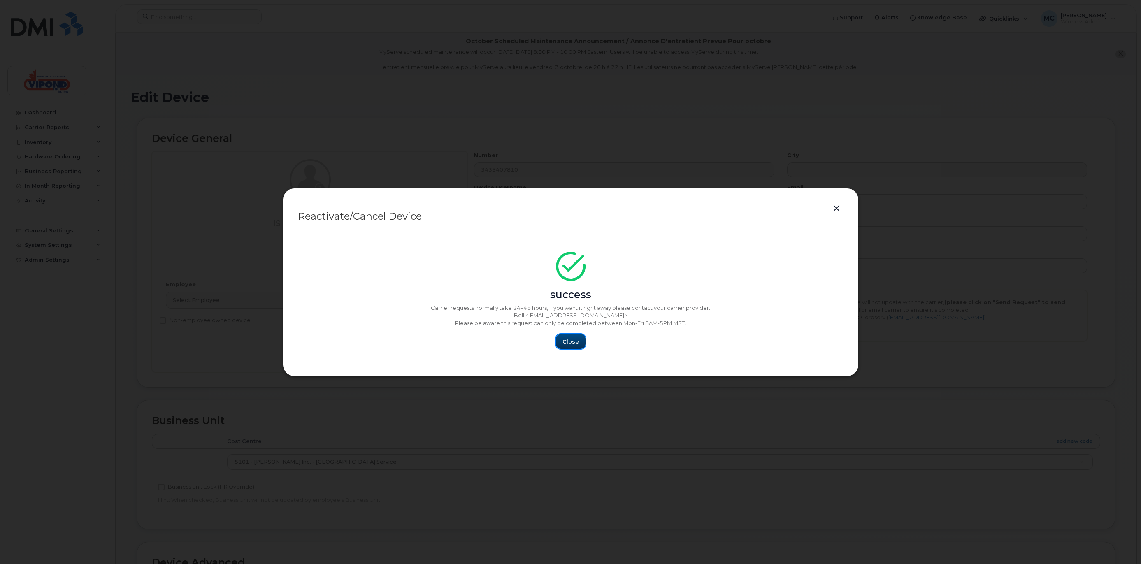
click at [566, 346] on button "Close" at bounding box center [571, 341] width 30 height 15
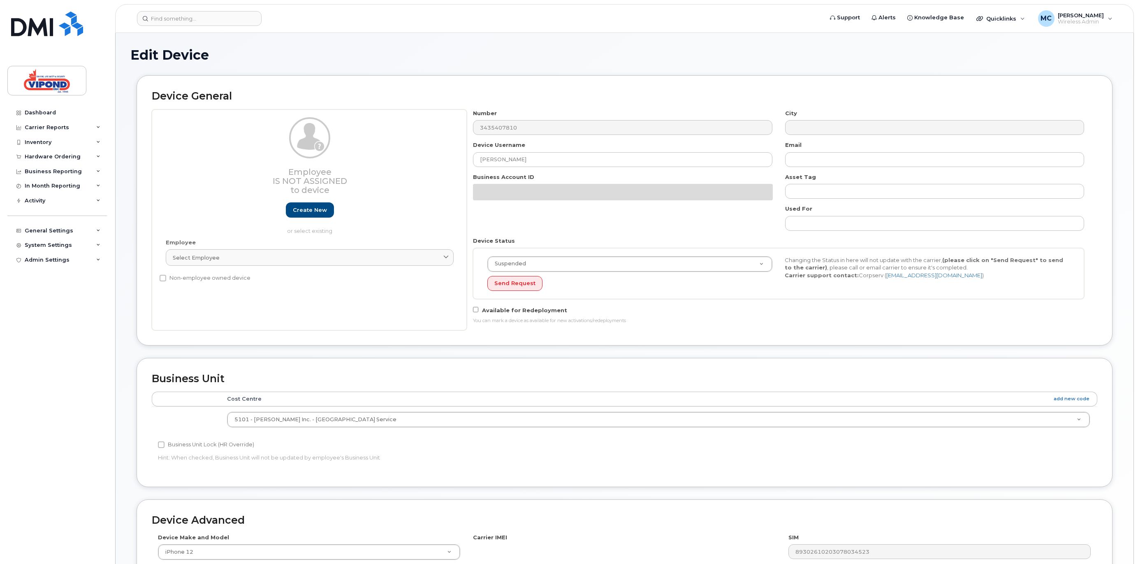
select select "378462"
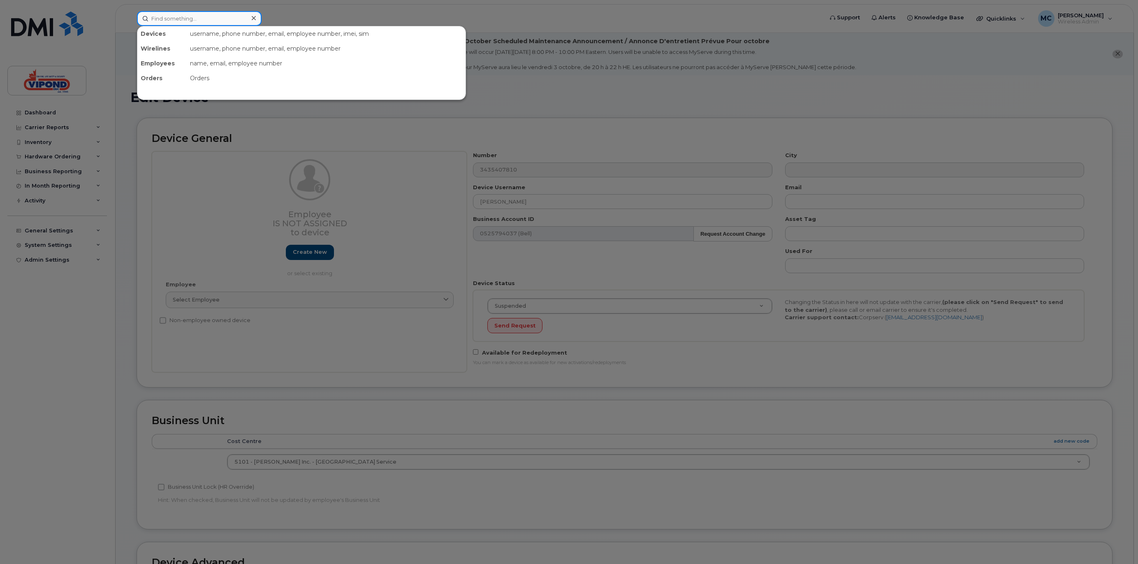
click at [169, 21] on input at bounding box center [199, 18] width 125 height 15
paste input "6133273068"
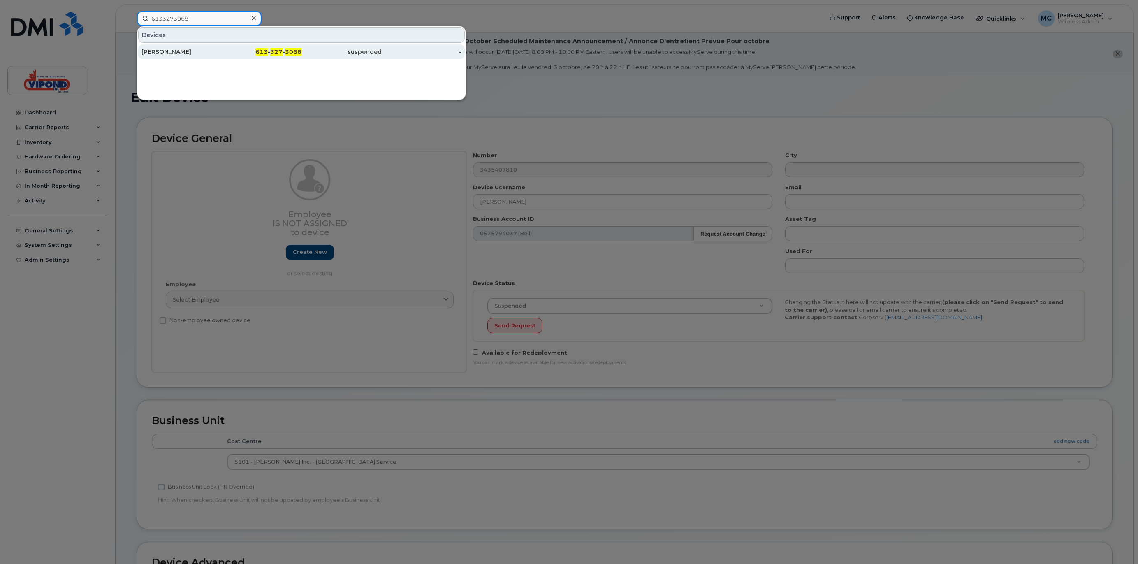
type input "6133273068"
click at [169, 54] on div "Allan Kingston" at bounding box center [182, 52] width 80 height 8
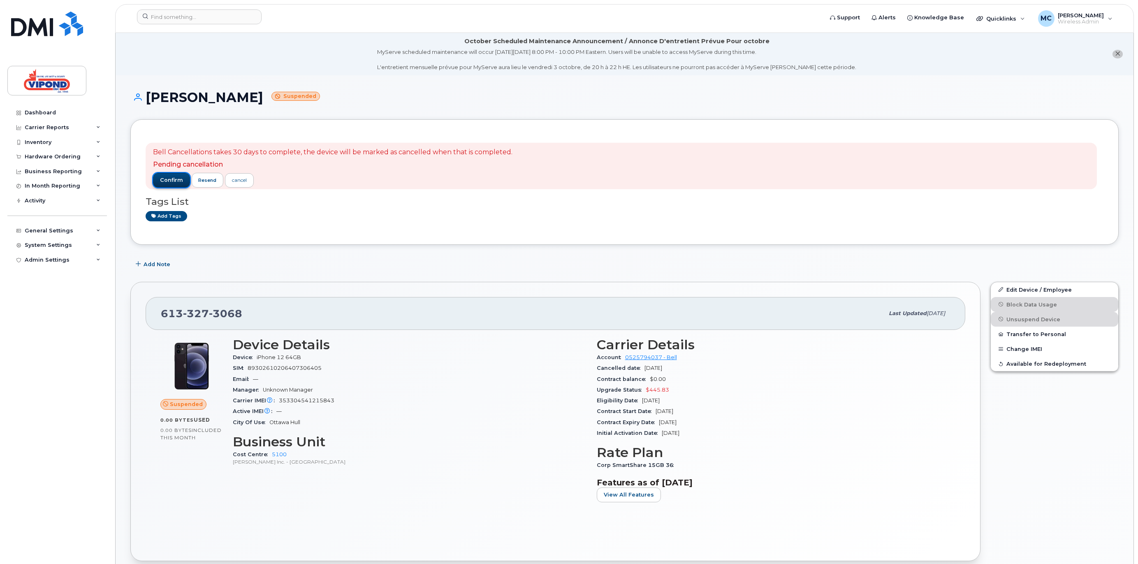
click at [168, 179] on span "confirm" at bounding box center [171, 179] width 23 height 7
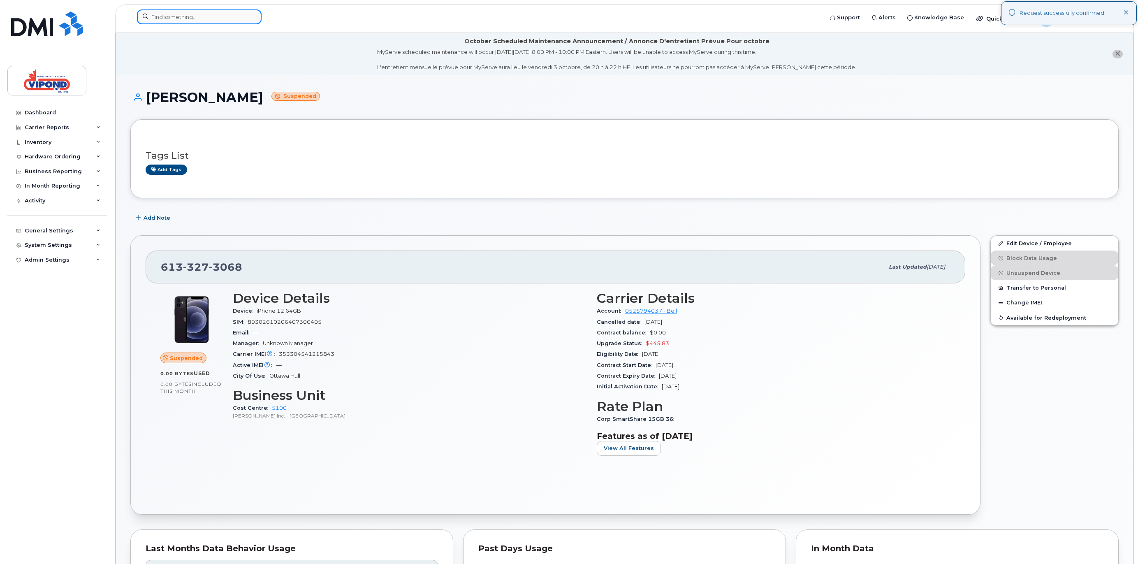
click at [164, 19] on input at bounding box center [199, 16] width 125 height 15
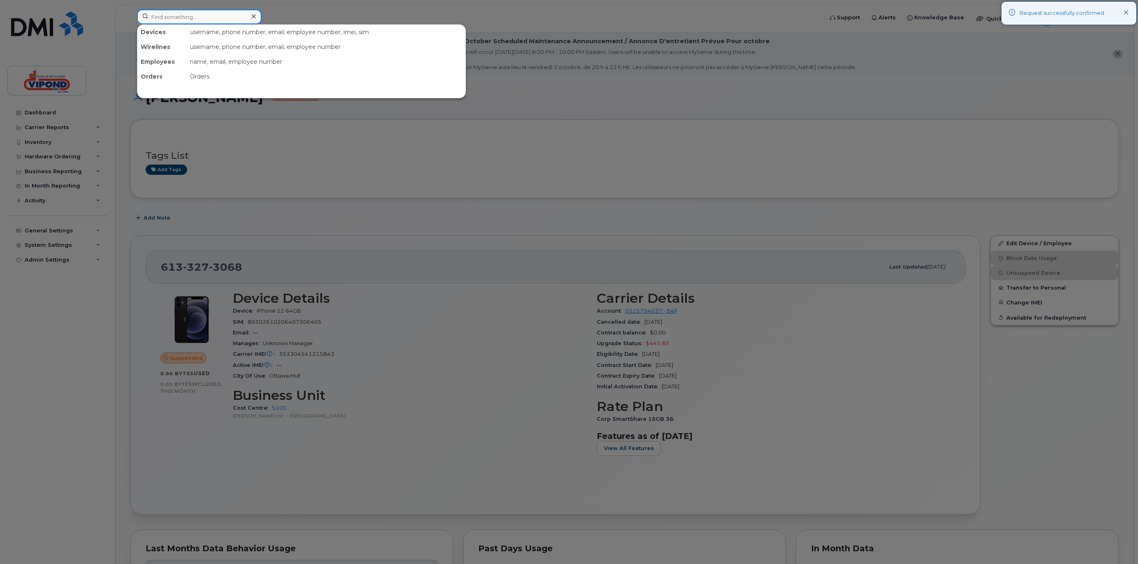
paste input "7059236826"
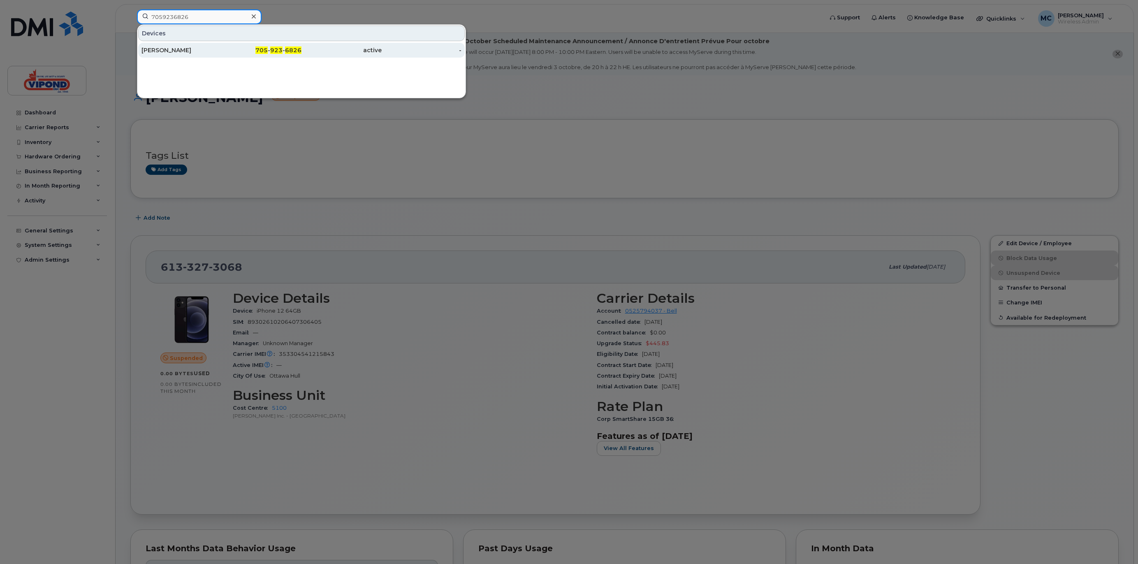
type input "7059236826"
click at [197, 51] on div "[PERSON_NAME]" at bounding box center [182, 50] width 80 height 8
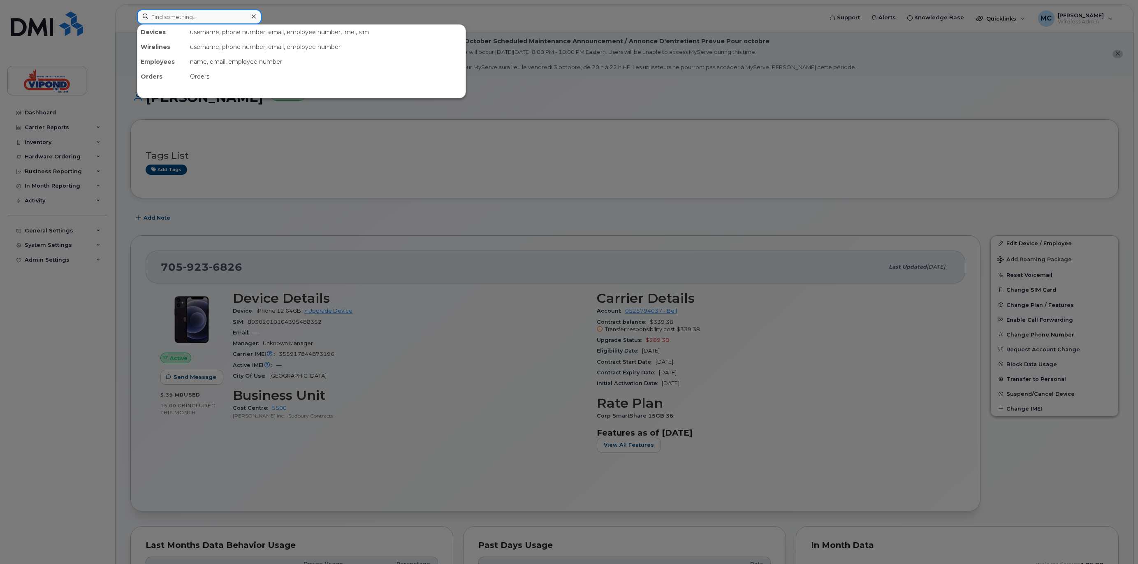
click at [172, 18] on input at bounding box center [199, 16] width 125 height 15
paste input "6132967559"
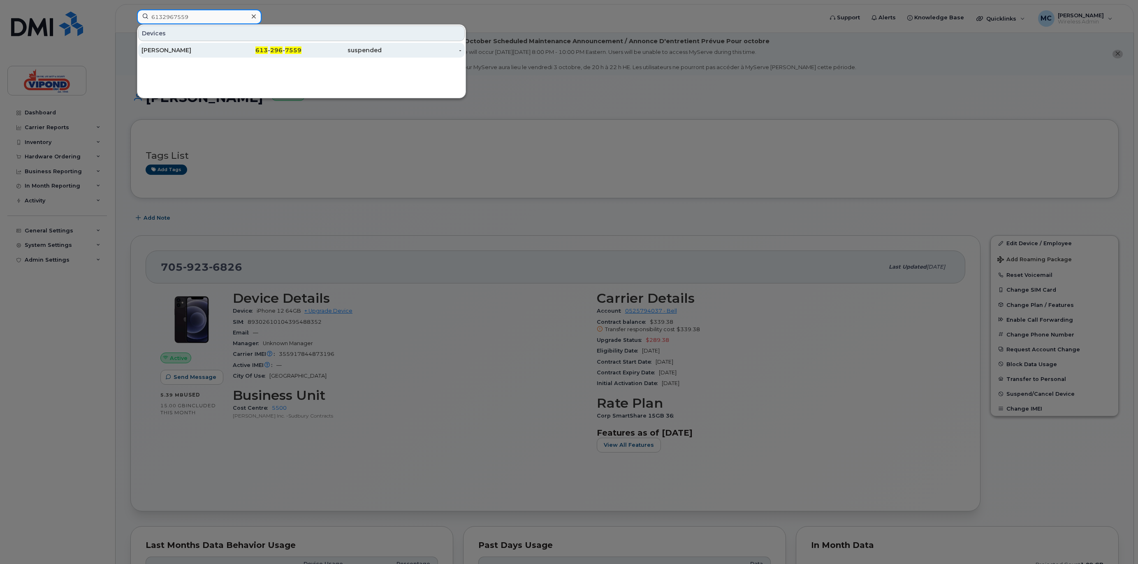
type input "6132967559"
click at [184, 49] on div "[PERSON_NAME]" at bounding box center [182, 50] width 80 height 8
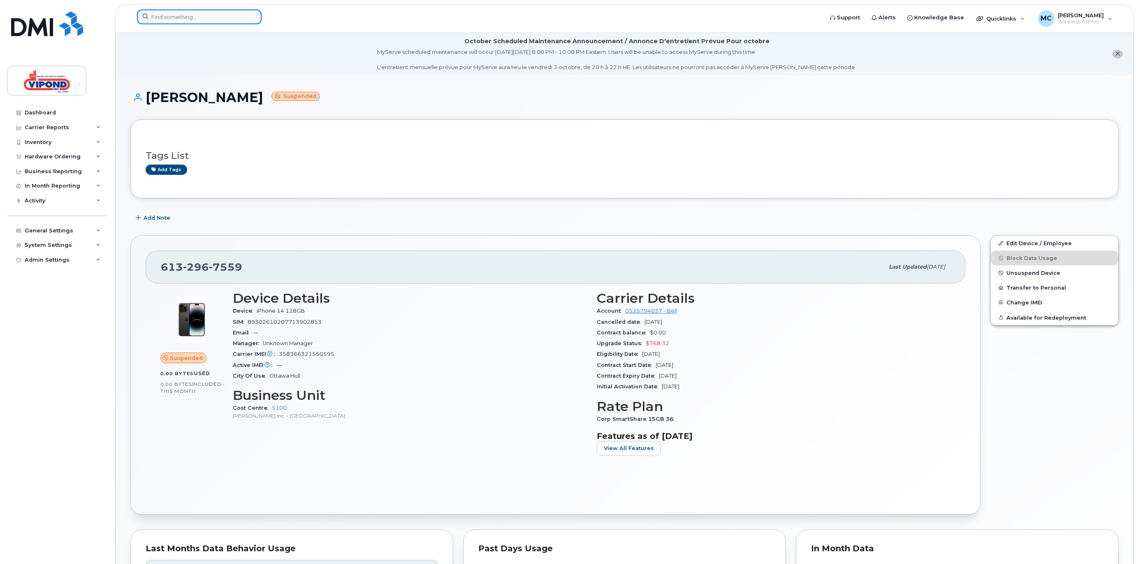
click at [186, 16] on input at bounding box center [199, 16] width 125 height 15
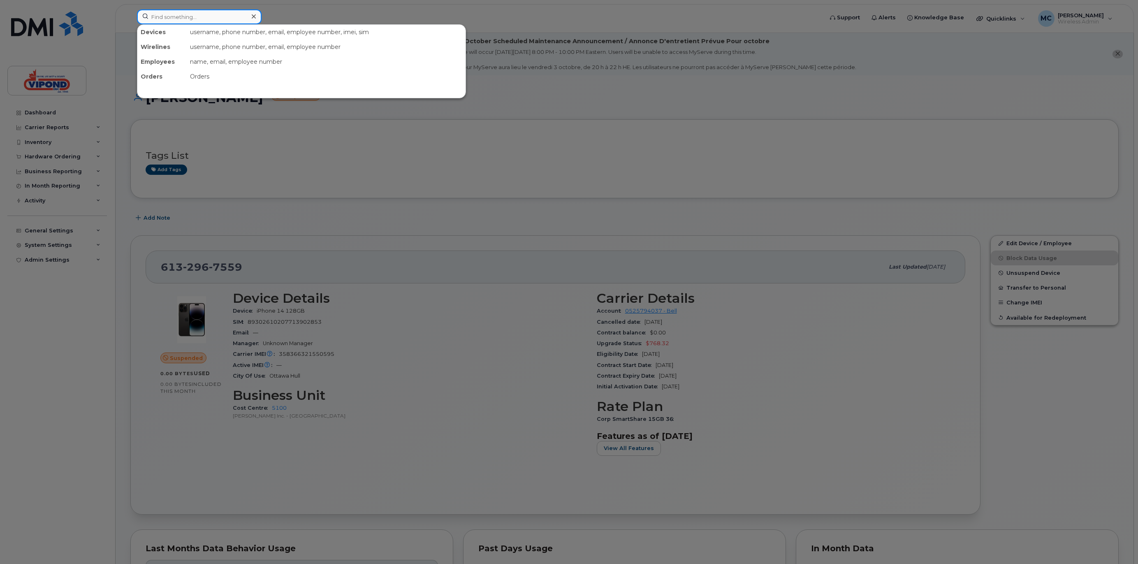
paste input "3435980712"
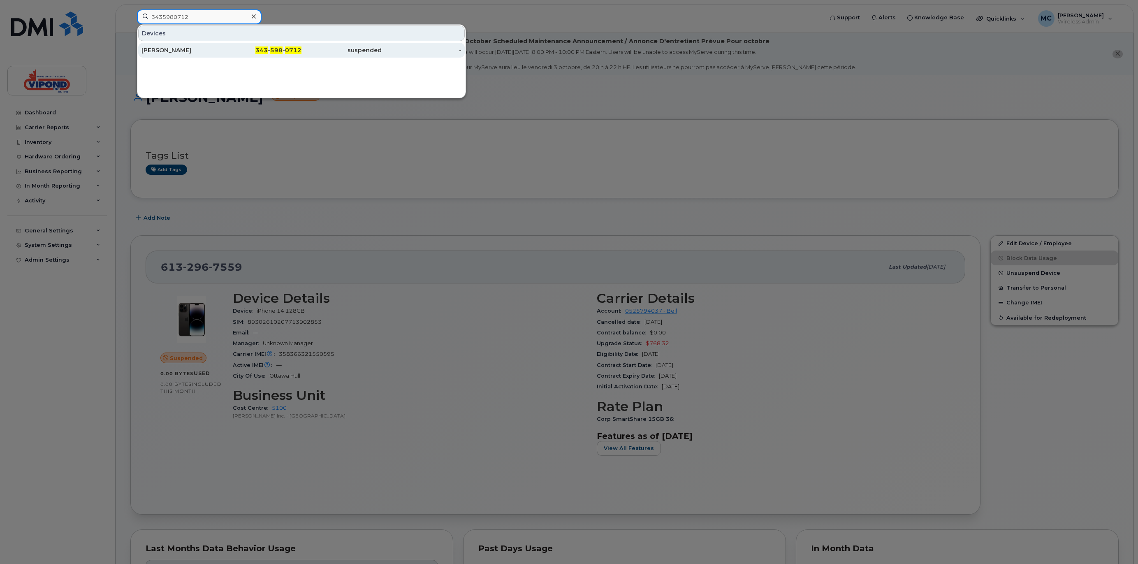
type input "3435980712"
click at [184, 51] on div "[PERSON_NAME]" at bounding box center [182, 50] width 80 height 8
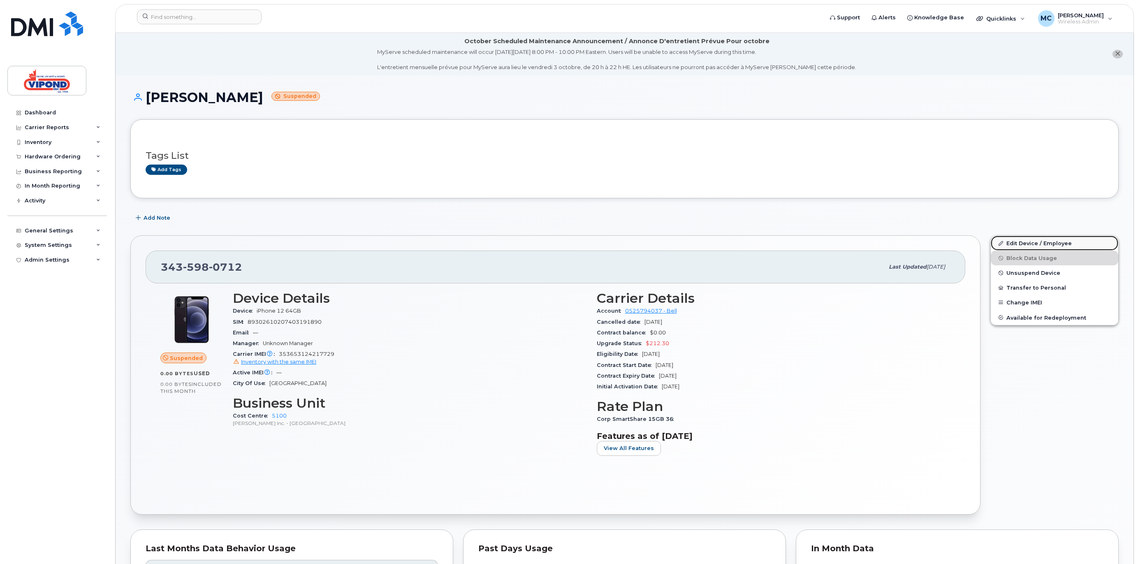
click at [1015, 247] on link "Edit Device / Employee" at bounding box center [1055, 243] width 128 height 15
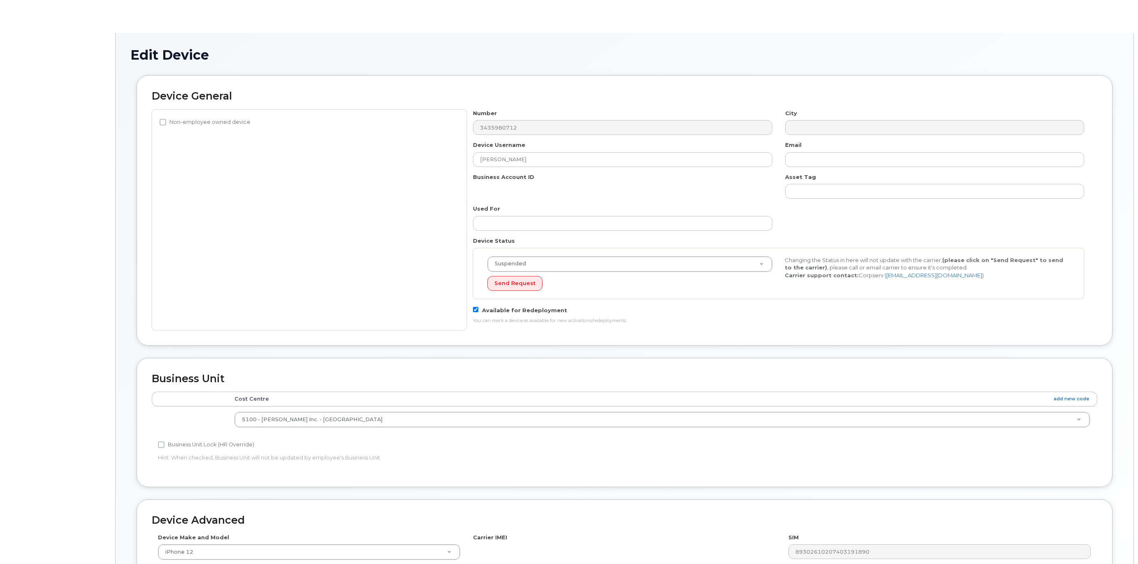
select select "378461"
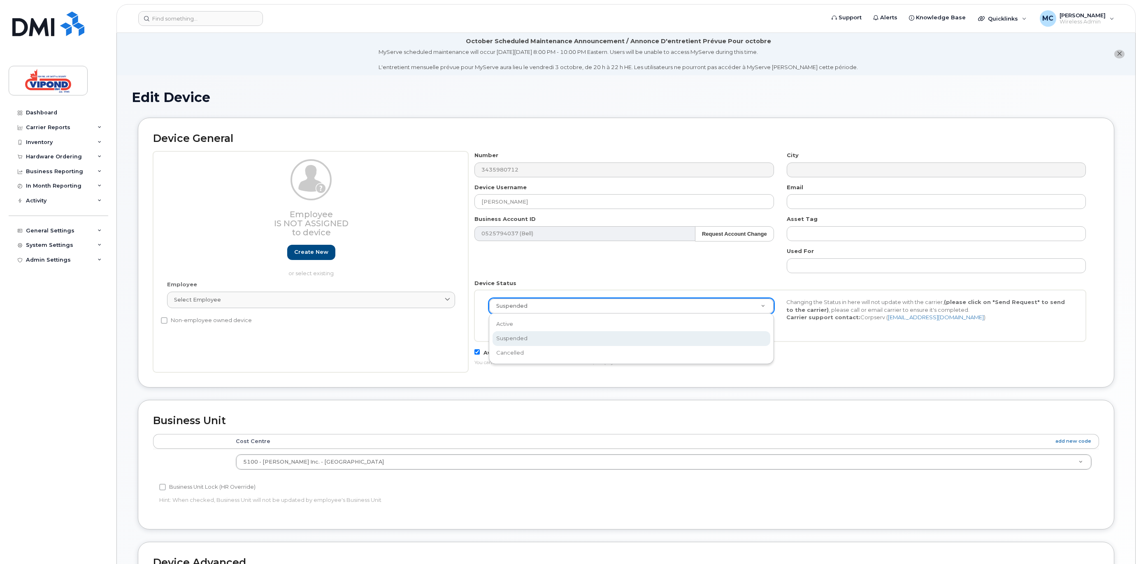
scroll to position [0, 2]
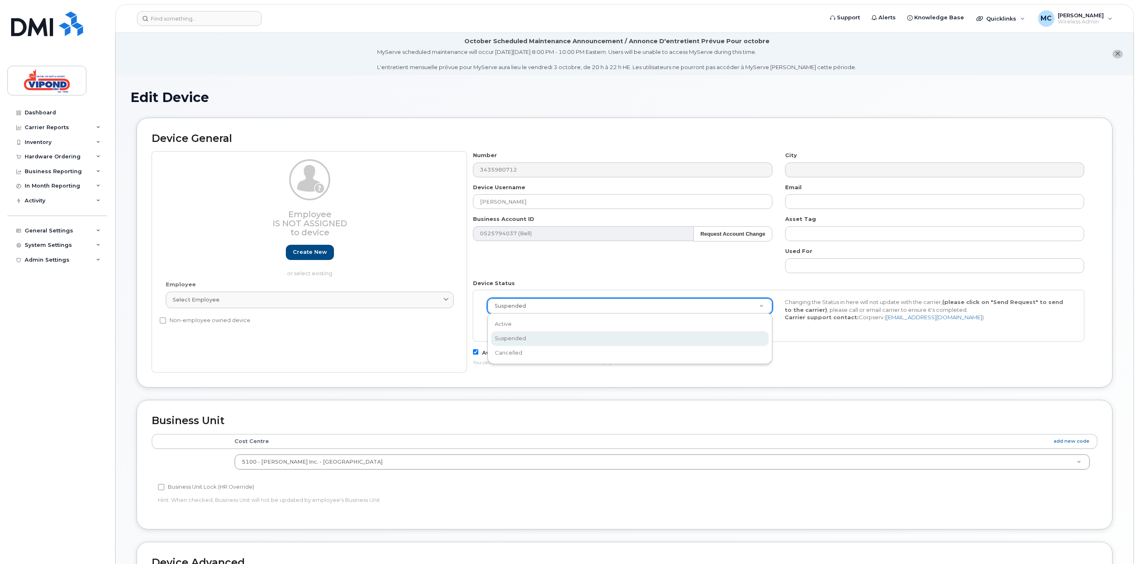
select select "cancelled"
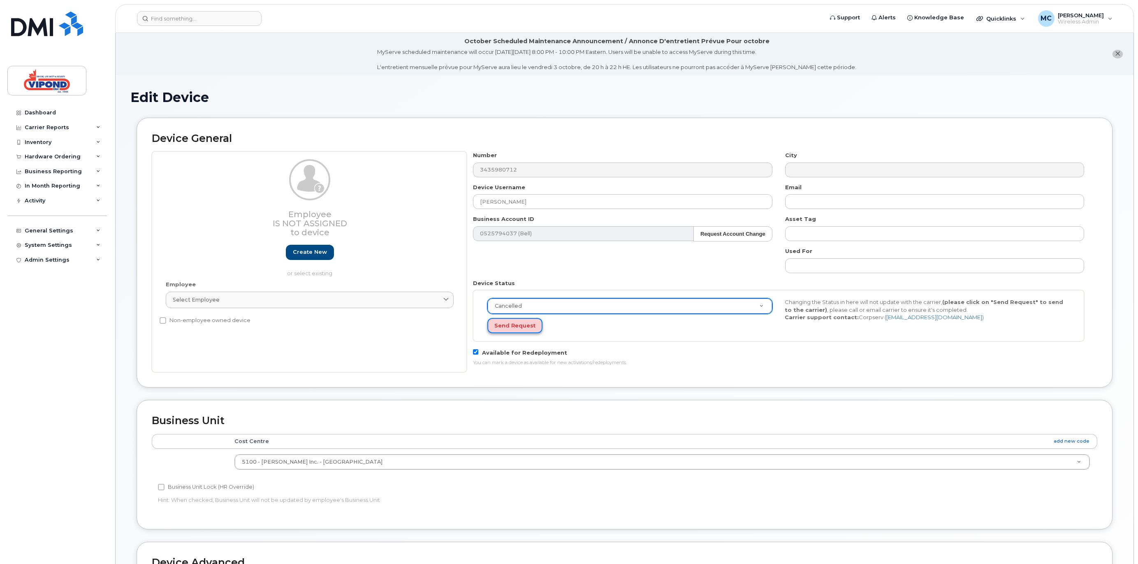
click at [503, 325] on button "Send Request" at bounding box center [514, 325] width 55 height 15
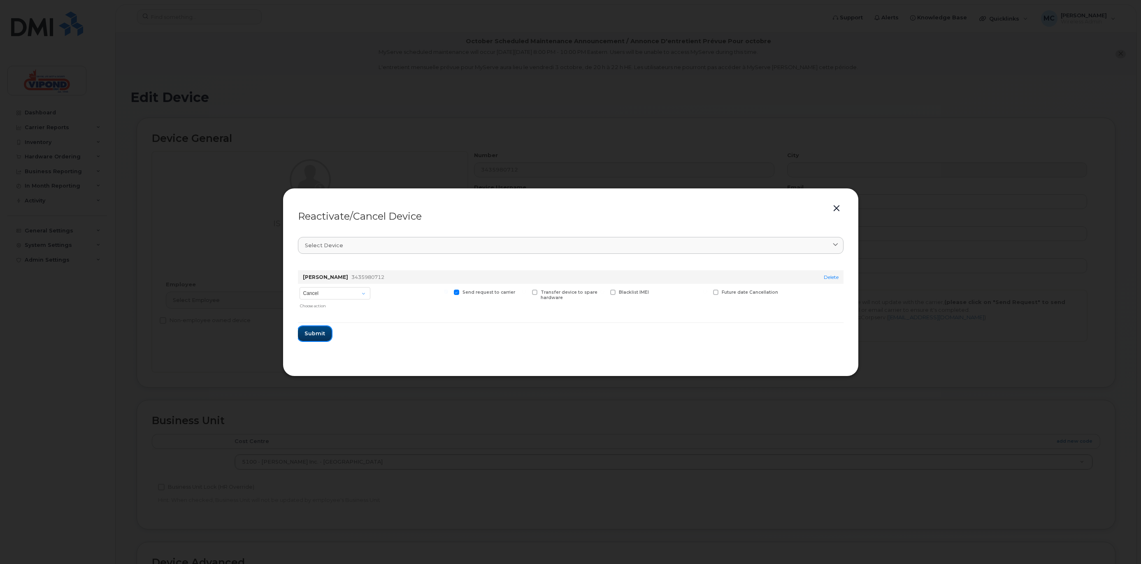
click at [304, 334] on span "Submit" at bounding box center [314, 333] width 21 height 8
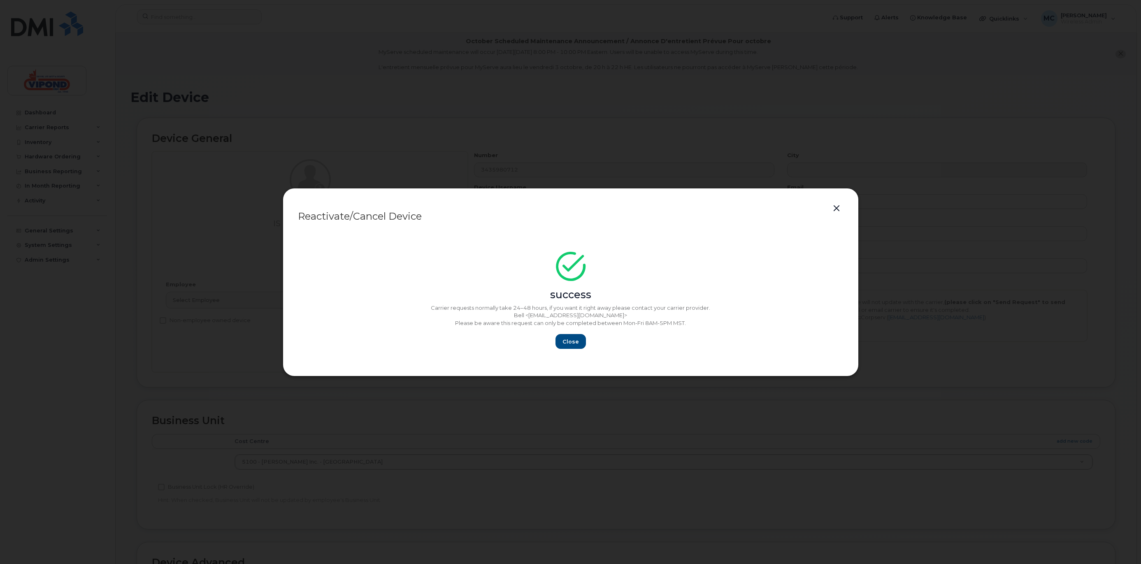
click at [591, 346] on div "Close" at bounding box center [570, 341] width 545 height 15
click at [562, 345] on button "Close" at bounding box center [571, 341] width 30 height 15
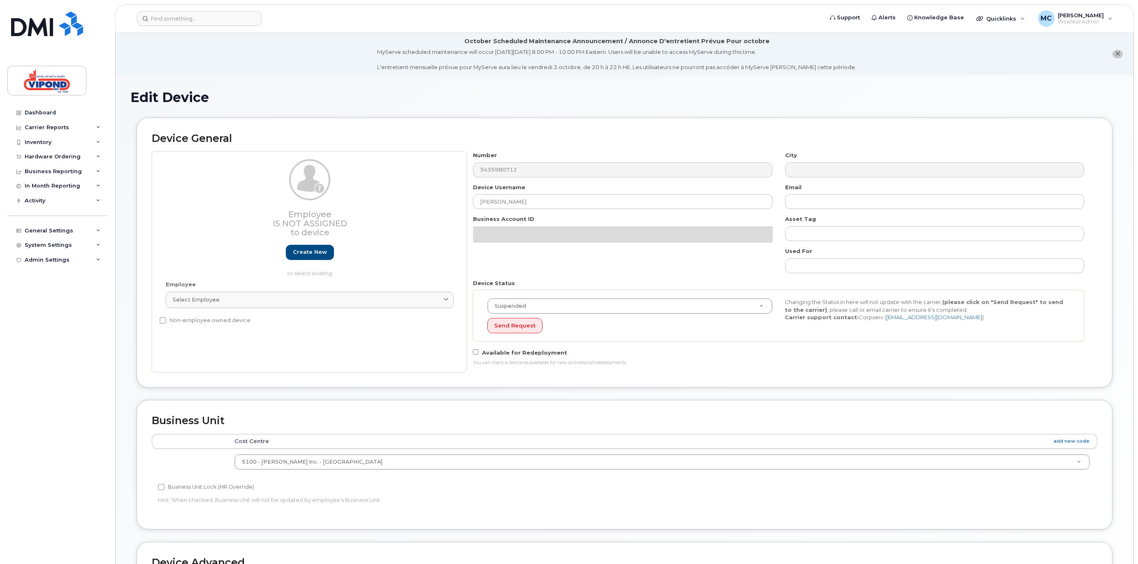
select select "378461"
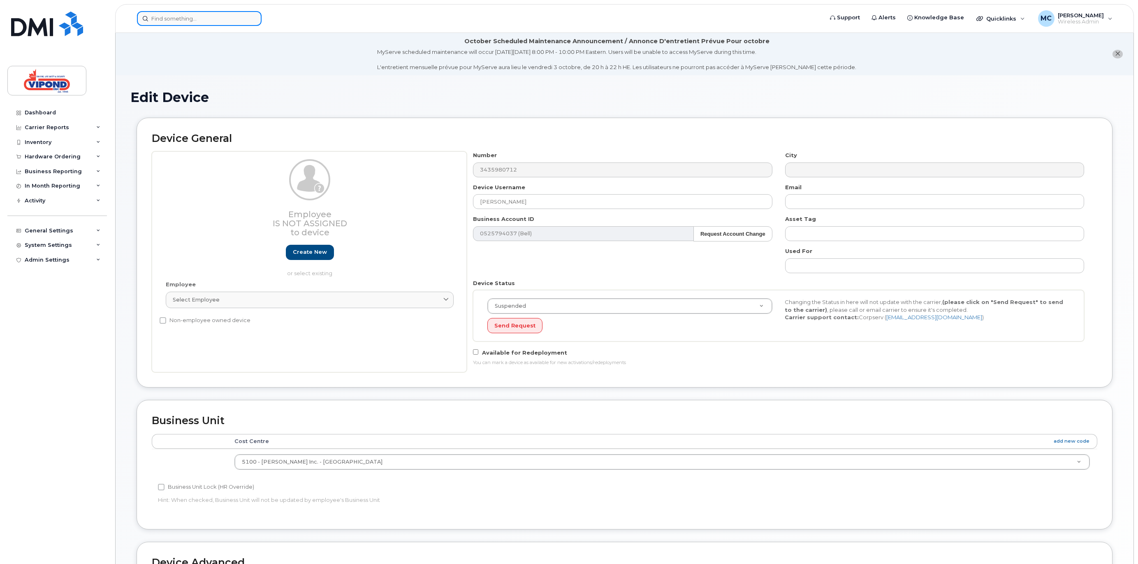
click at [172, 20] on input at bounding box center [199, 18] width 125 height 15
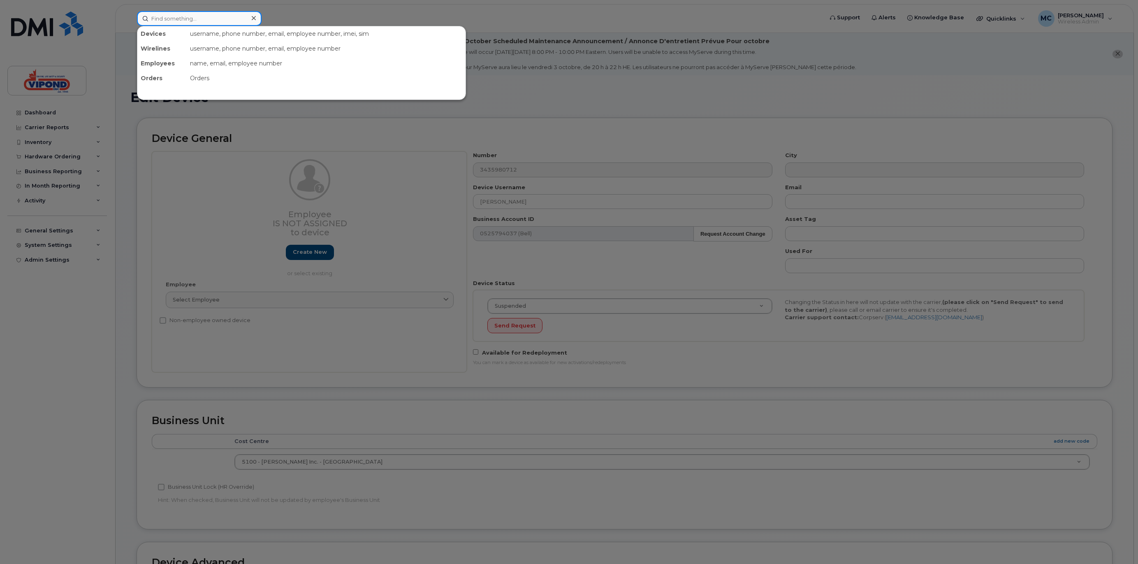
paste input "7059418943"
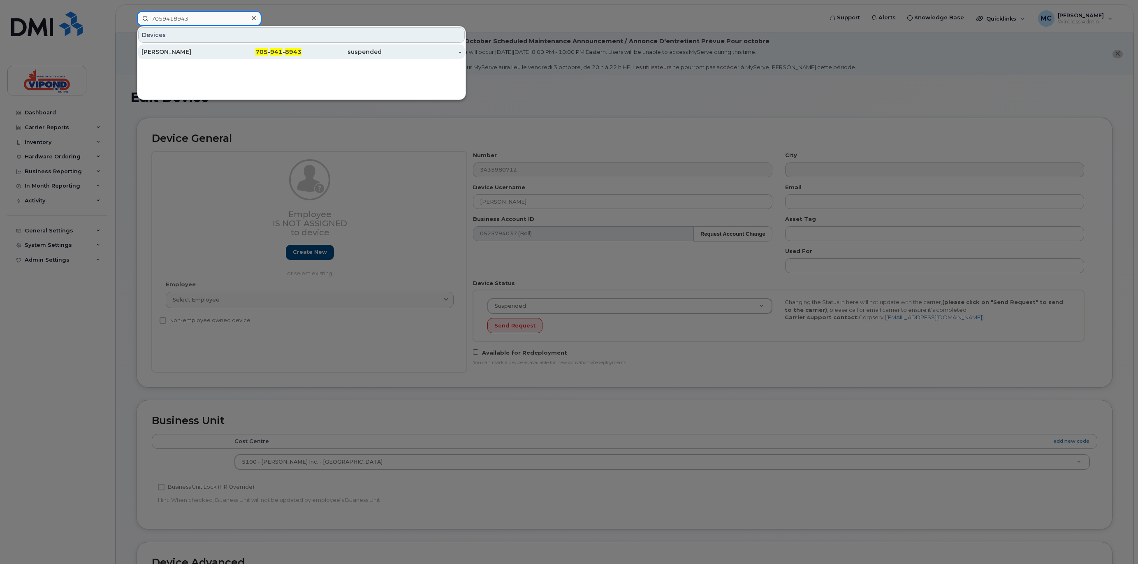
type input "7059418943"
click at [186, 45] on div "[PERSON_NAME]" at bounding box center [182, 51] width 80 height 15
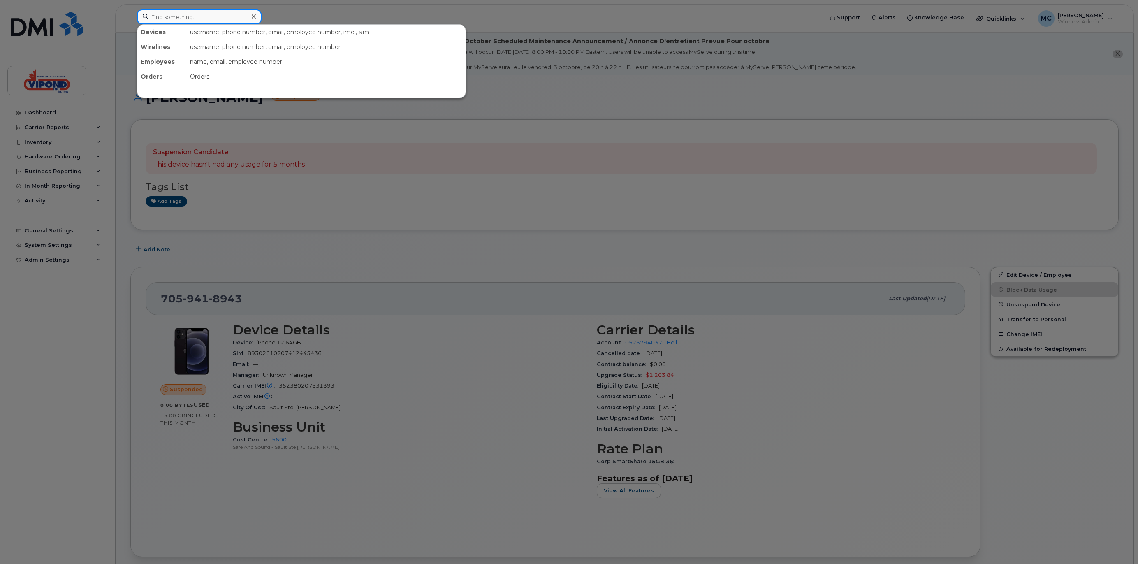
click at [181, 12] on input at bounding box center [199, 16] width 125 height 15
paste input "3435510030"
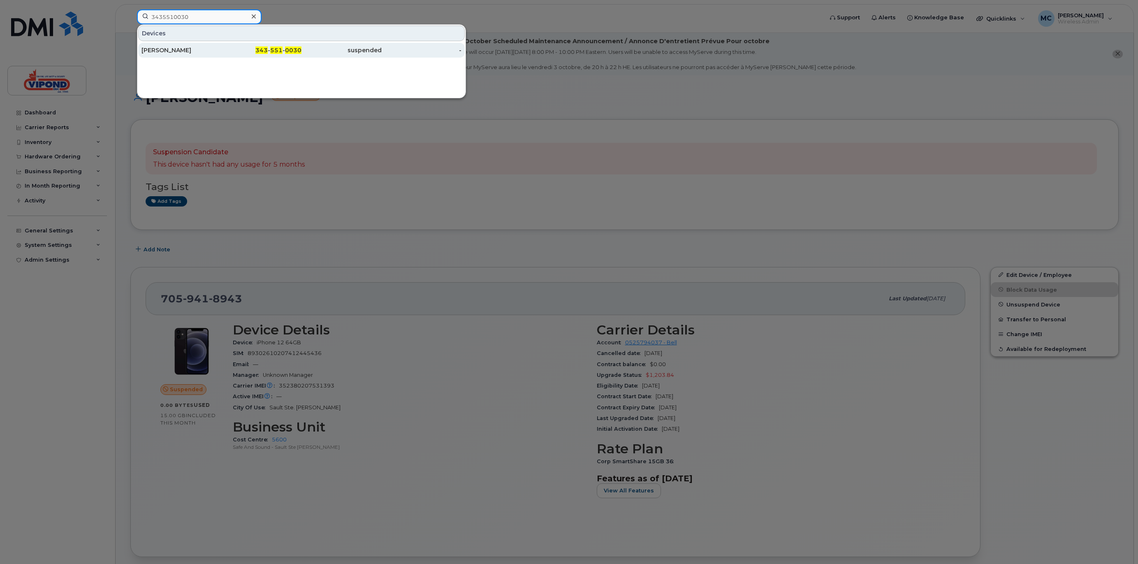
type input "3435510030"
click at [190, 51] on div "[PERSON_NAME]" at bounding box center [182, 50] width 80 height 8
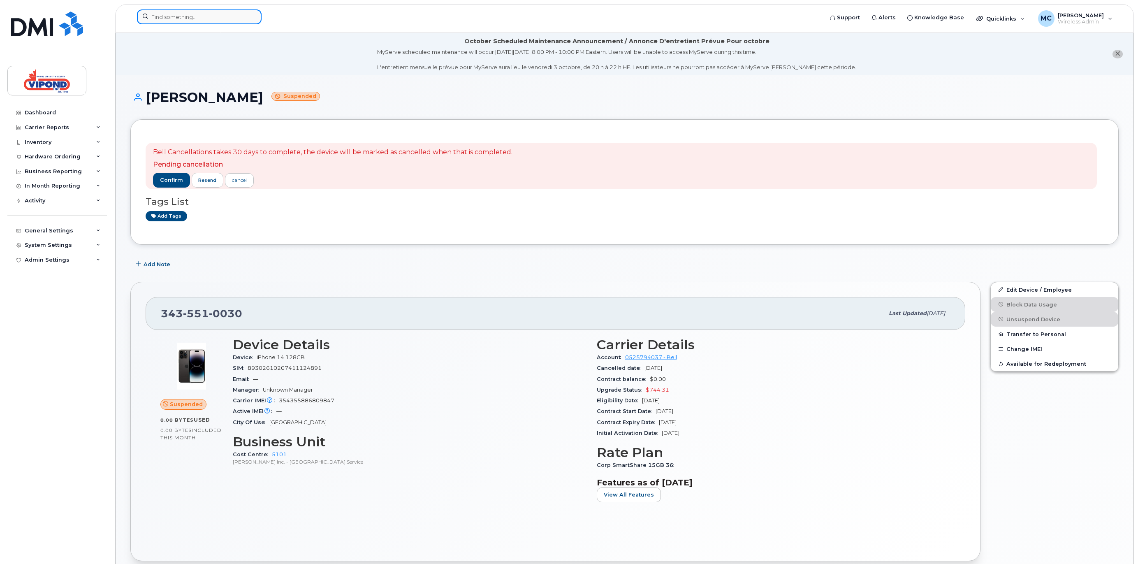
click at [190, 16] on input at bounding box center [199, 16] width 125 height 15
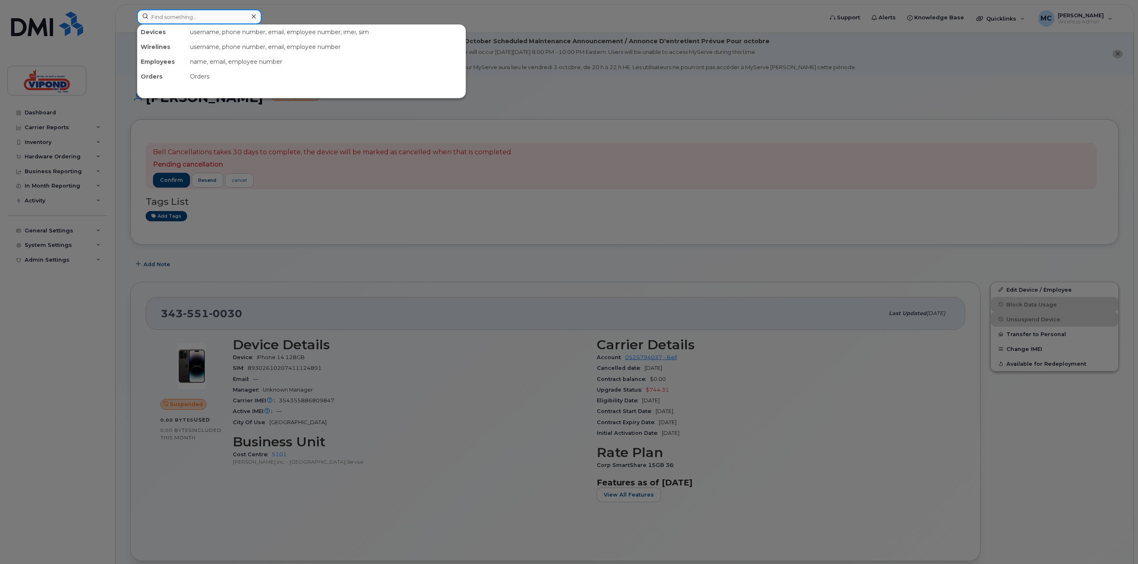
paste input "9022296425"
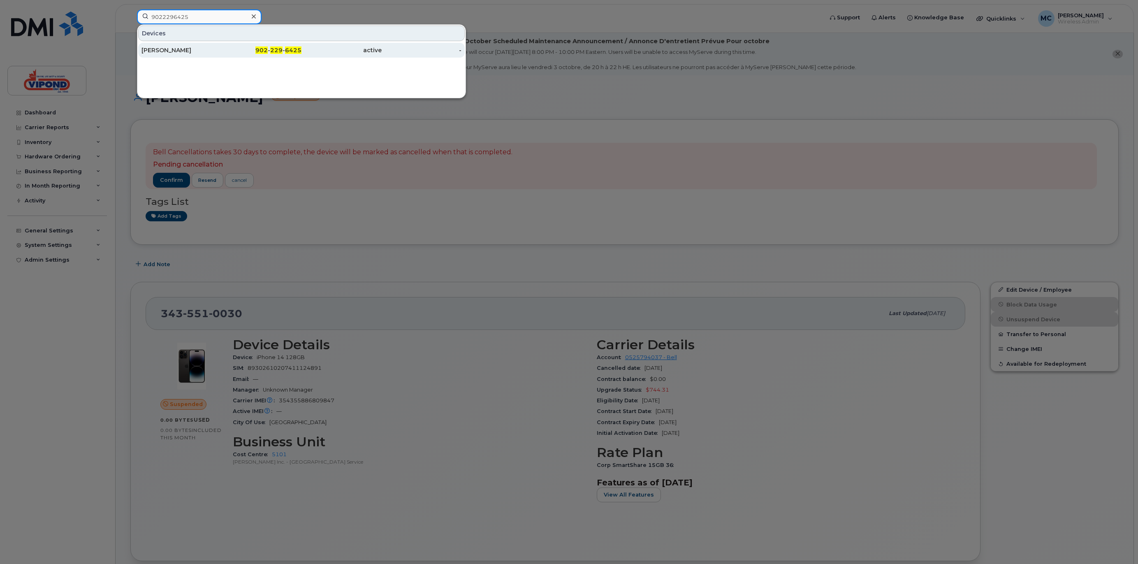
type input "9022296425"
click at [211, 51] on div "Nicholas Hattie" at bounding box center [182, 50] width 80 height 8
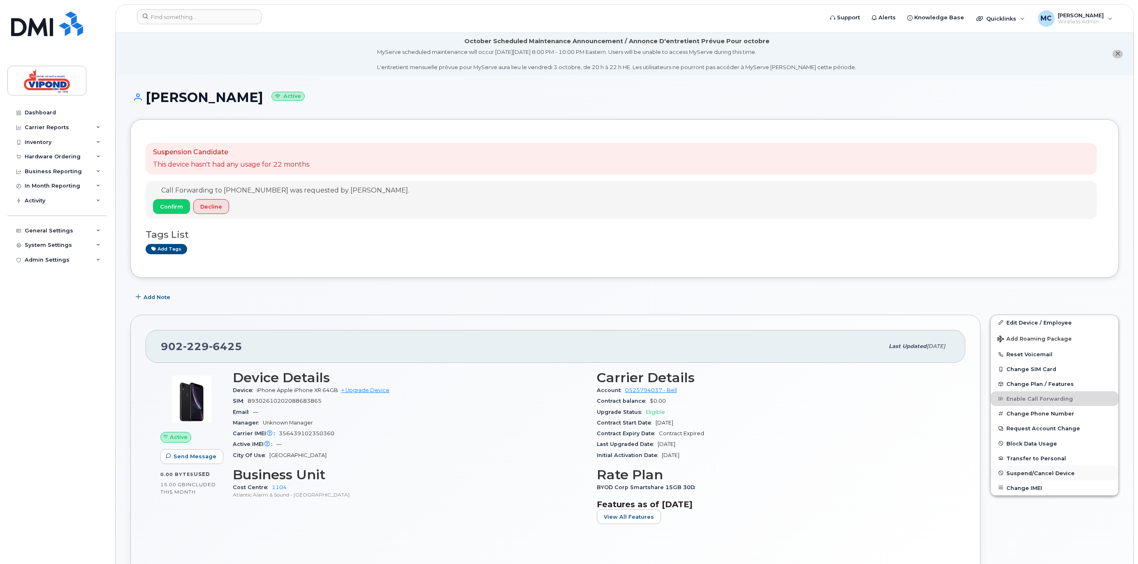
click at [1029, 474] on span "Suspend/Cancel Device" at bounding box center [1041, 473] width 68 height 6
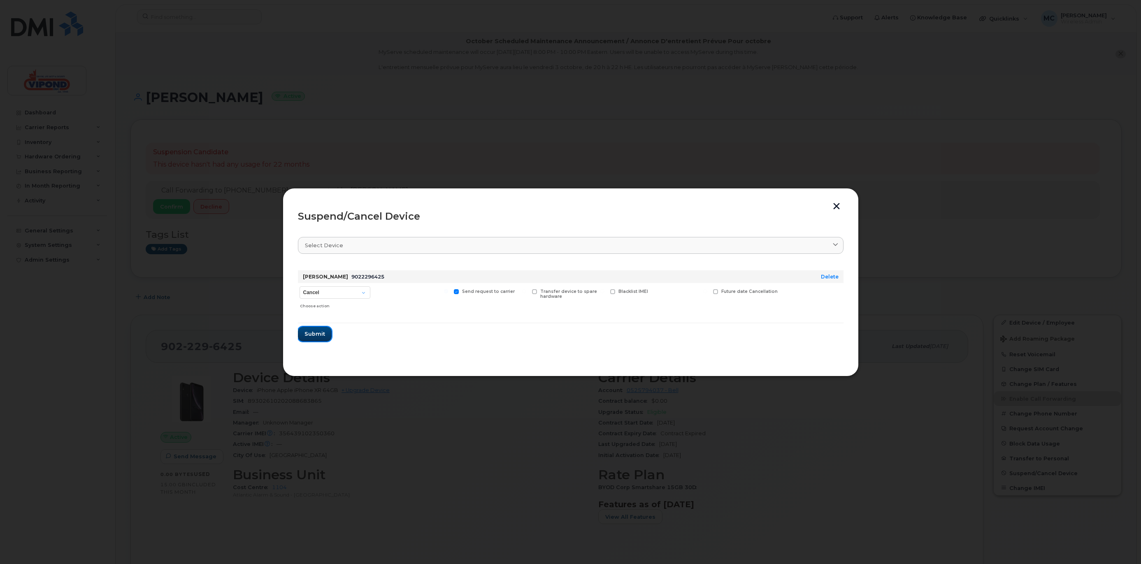
click at [314, 333] on span "Submit" at bounding box center [314, 334] width 21 height 8
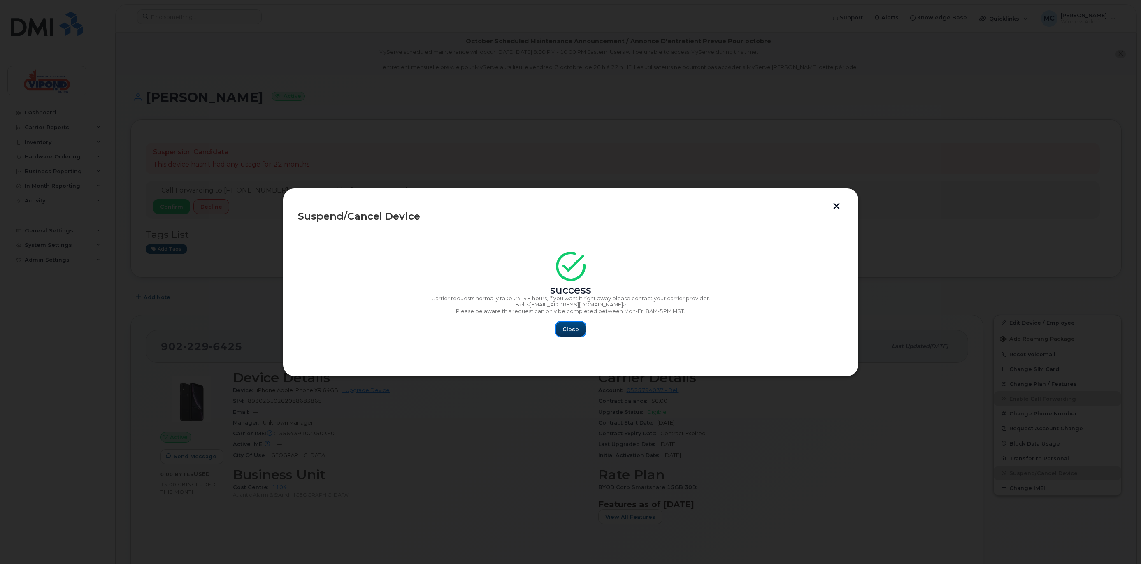
click at [568, 329] on span "Close" at bounding box center [570, 329] width 16 height 8
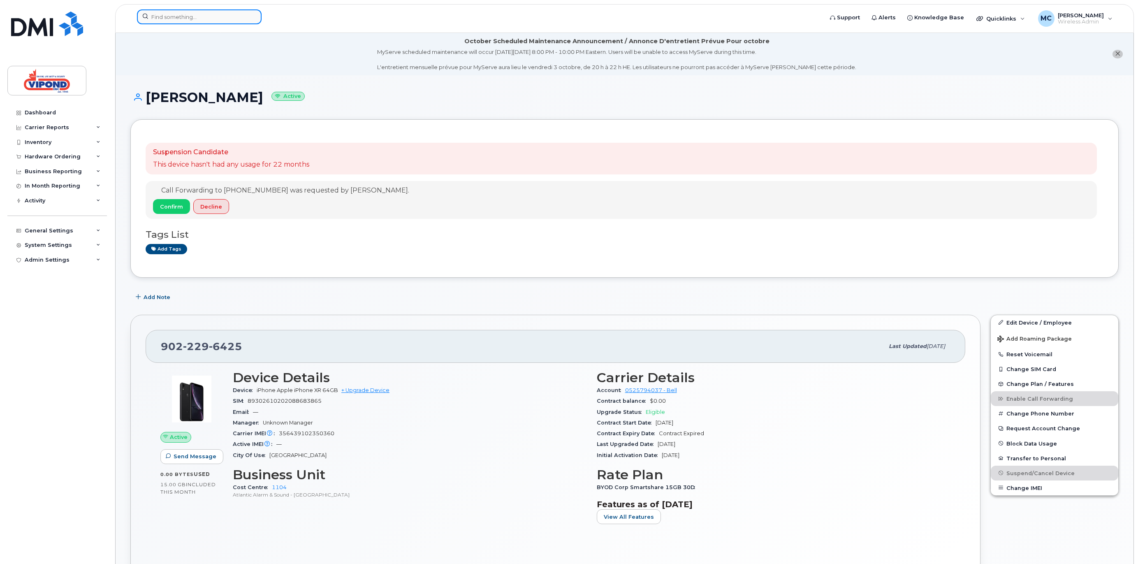
click at [174, 17] on input at bounding box center [199, 16] width 125 height 15
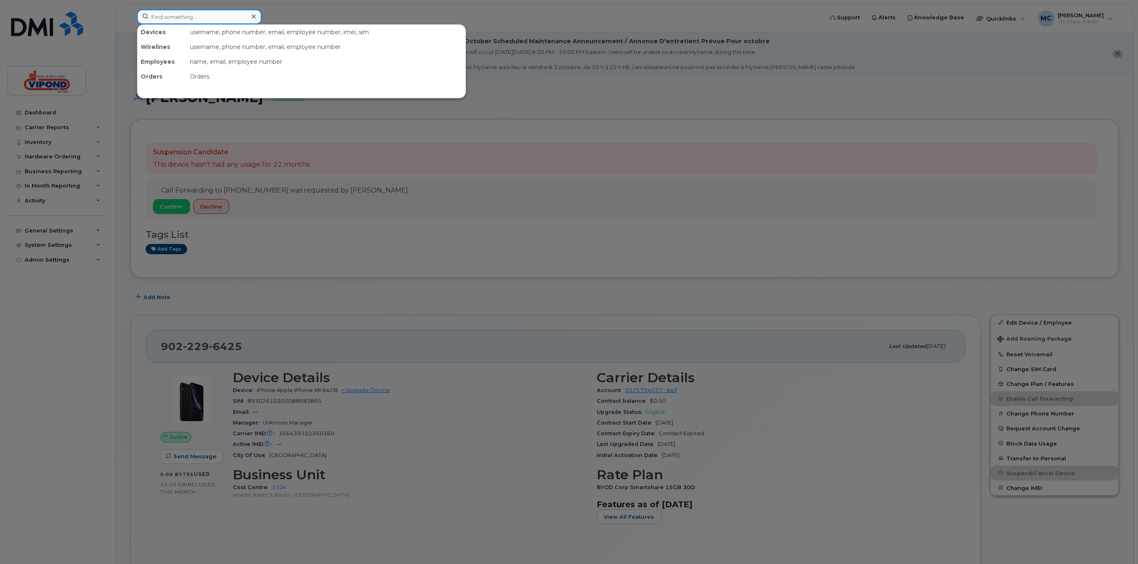
paste input "7058166398"
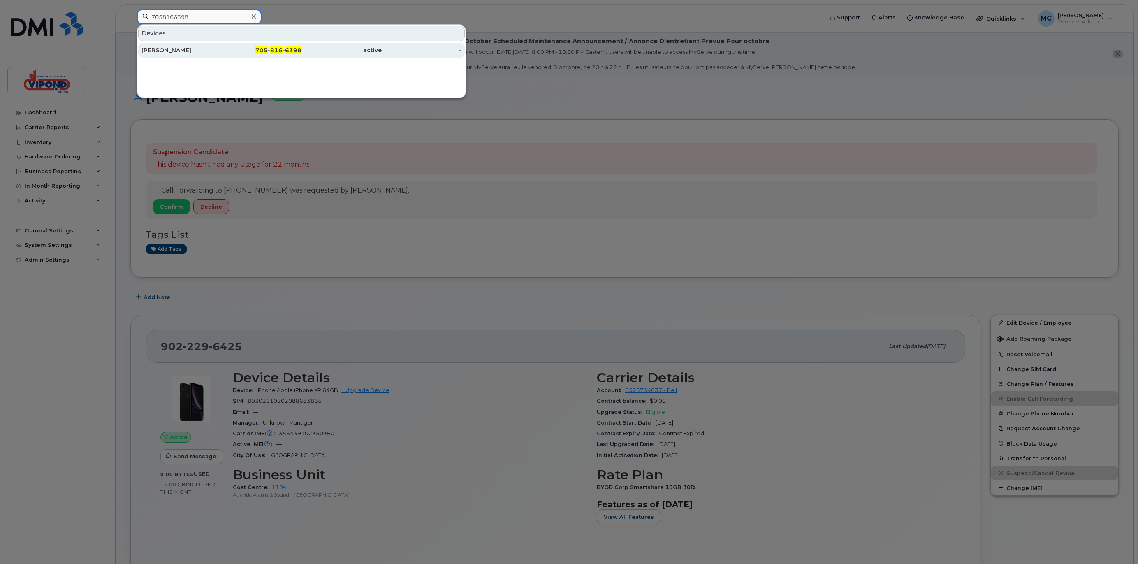
type input "7058166398"
click at [211, 49] on div "Raymond Schneider" at bounding box center [182, 50] width 80 height 8
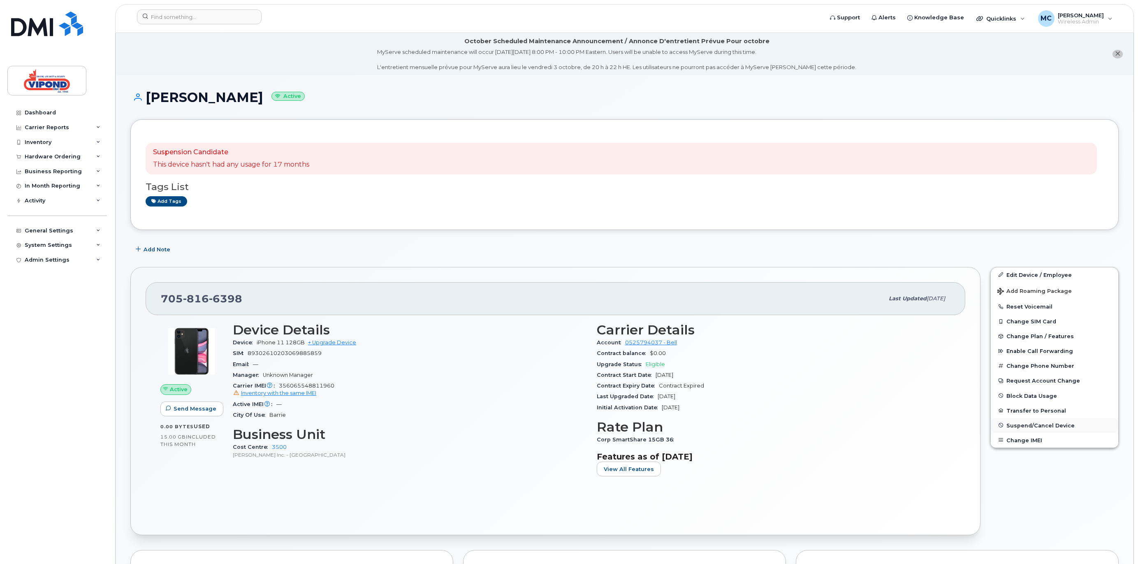
click at [1025, 427] on span "Suspend/Cancel Device" at bounding box center [1041, 425] width 68 height 6
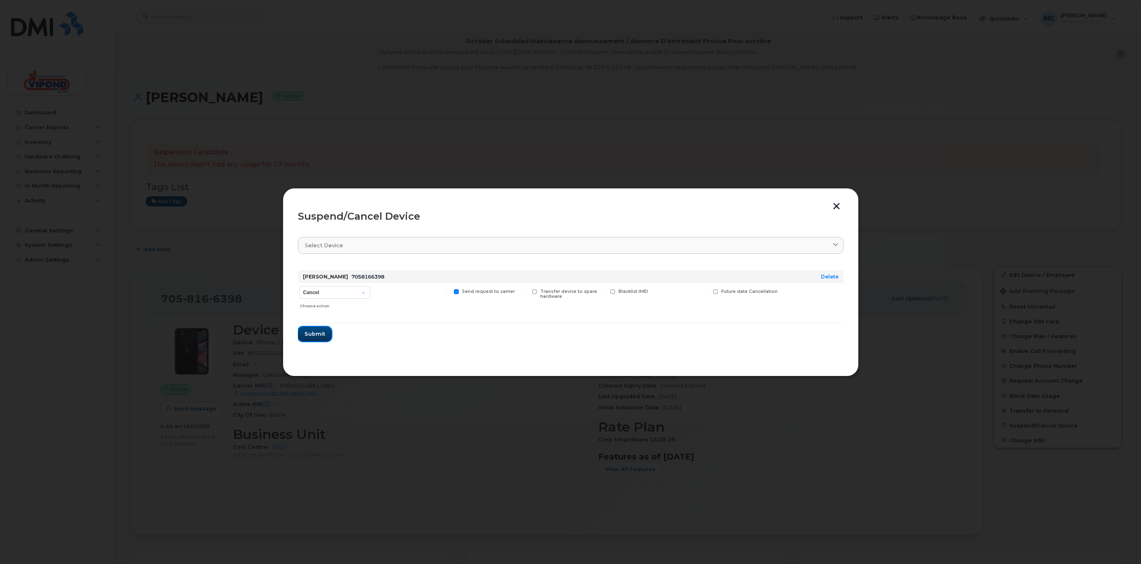
click at [322, 333] on span "Submit" at bounding box center [314, 334] width 21 height 8
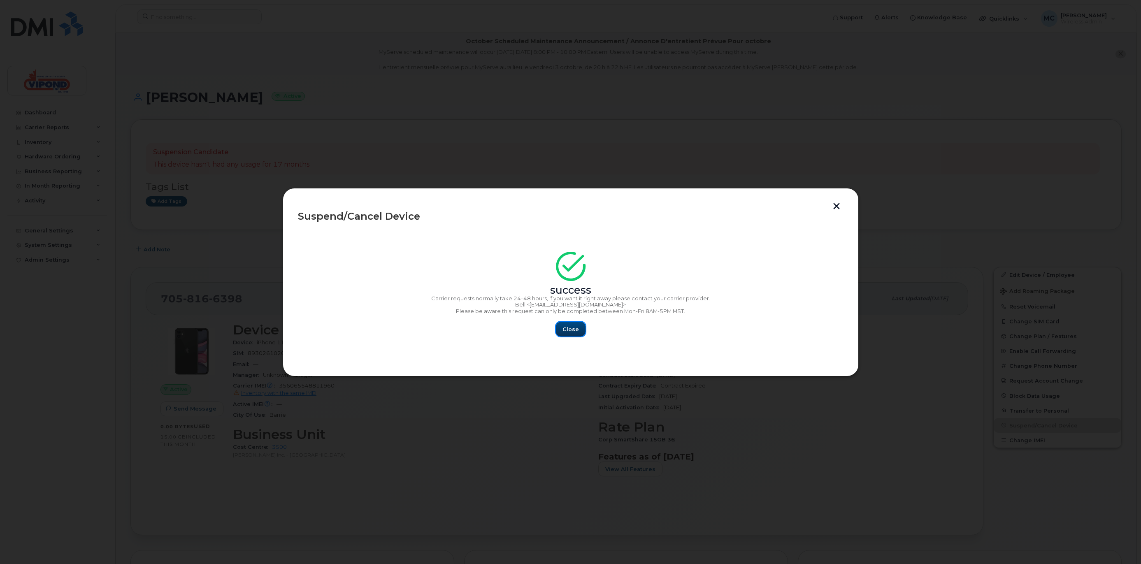
click at [564, 331] on span "Close" at bounding box center [570, 329] width 16 height 8
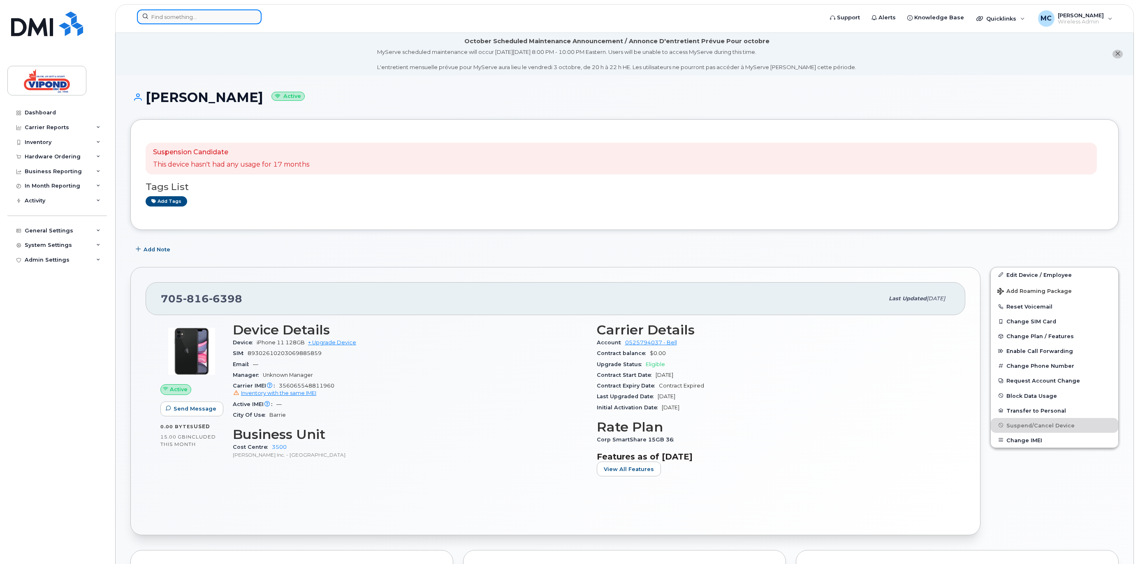
click at [170, 20] on input at bounding box center [199, 16] width 125 height 15
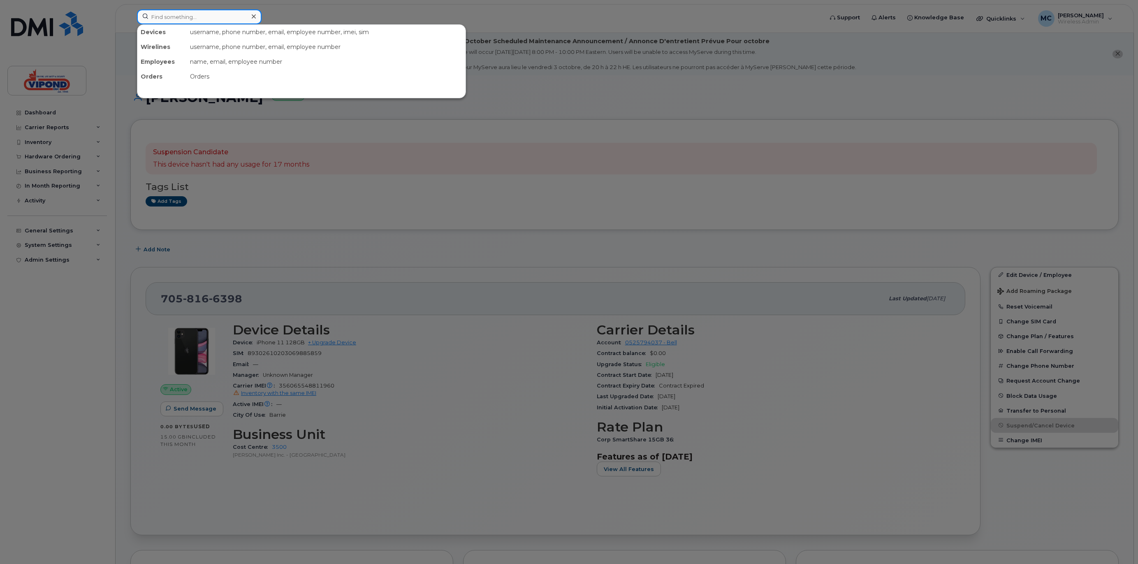
paste input "7056230188"
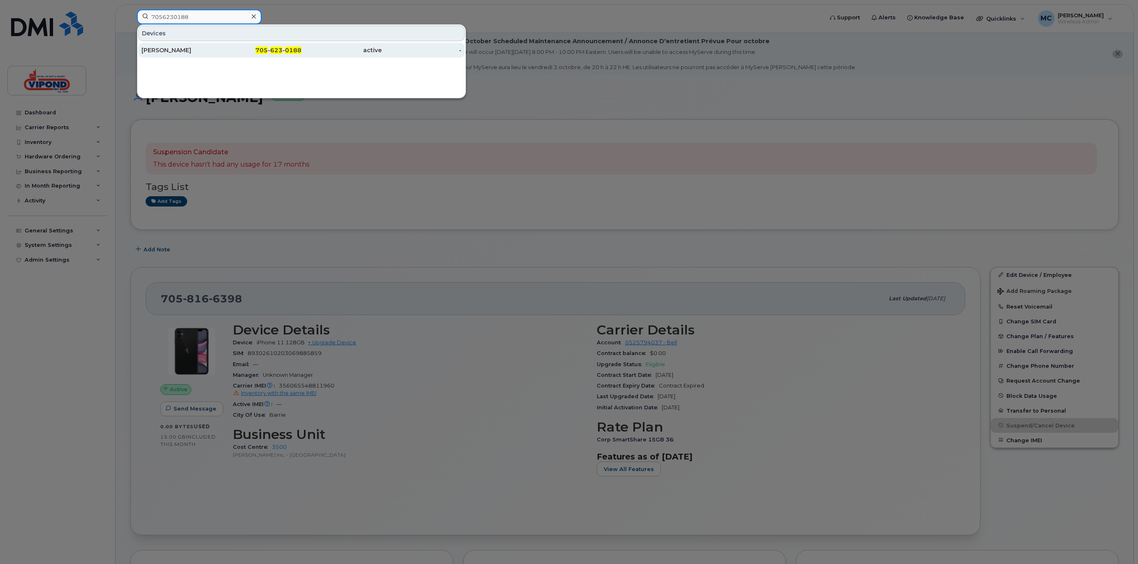
type input "7056230188"
click at [184, 52] on div "Mike Powell" at bounding box center [182, 50] width 80 height 8
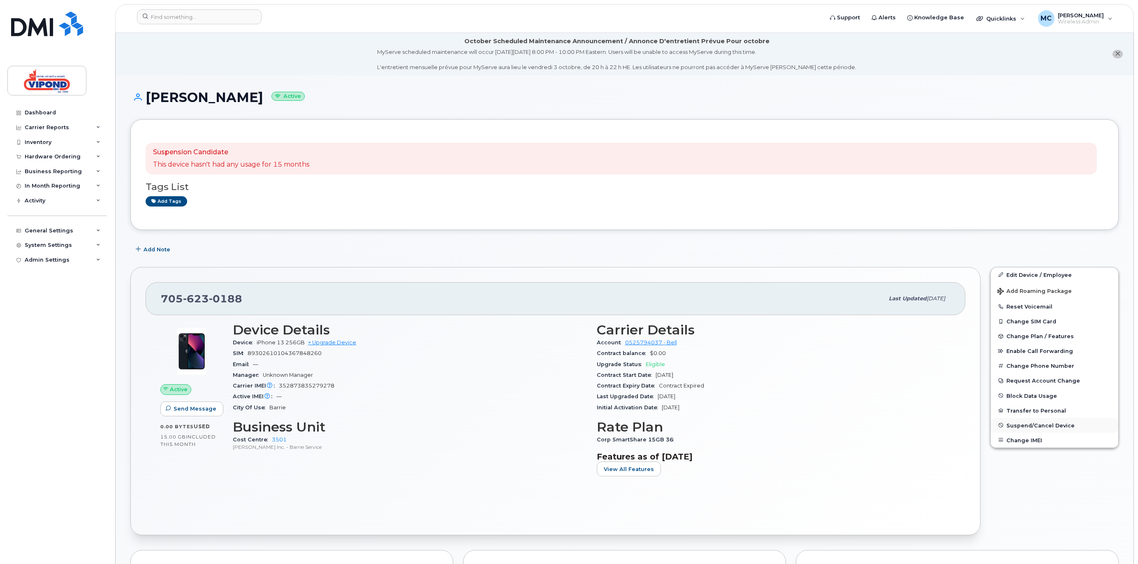
click at [1009, 427] on span "Suspend/Cancel Device" at bounding box center [1041, 425] width 68 height 6
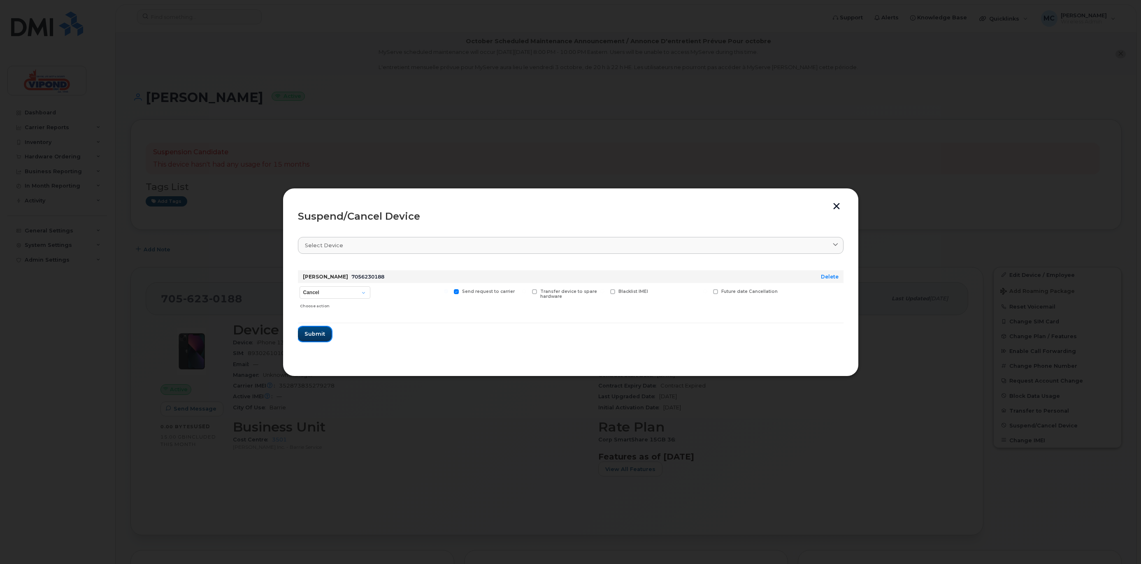
click at [315, 333] on span "Submit" at bounding box center [314, 334] width 21 height 8
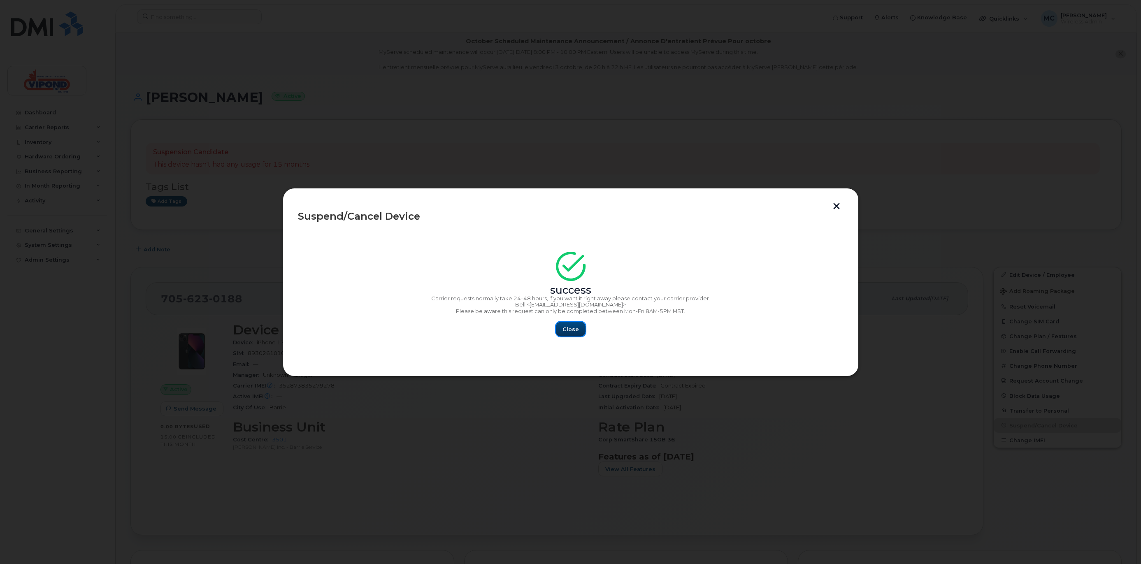
click at [571, 328] on span "Close" at bounding box center [570, 329] width 16 height 8
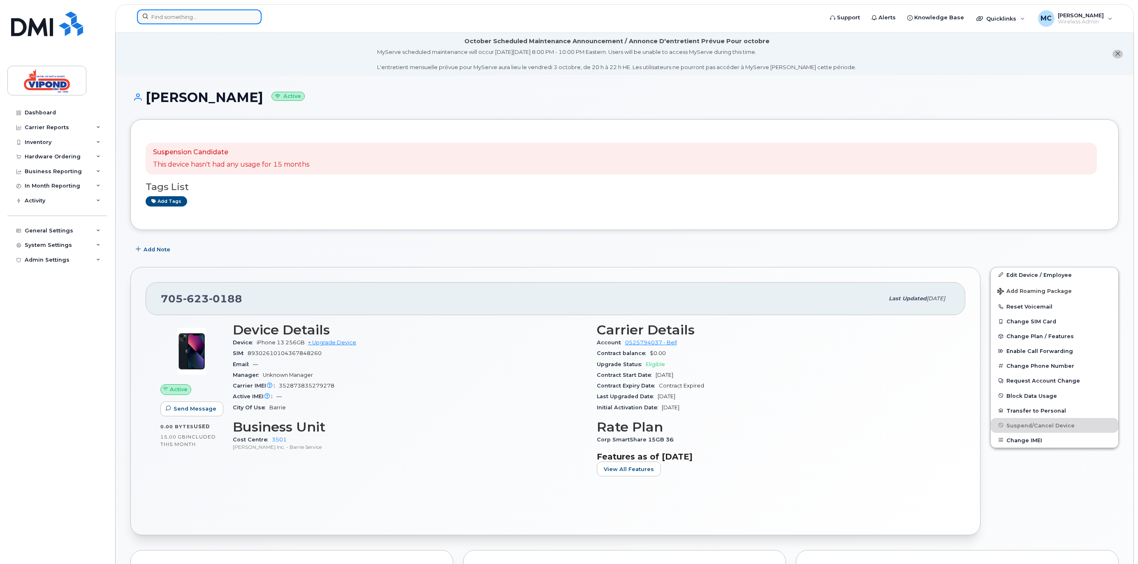
click at [167, 13] on input at bounding box center [199, 16] width 125 height 15
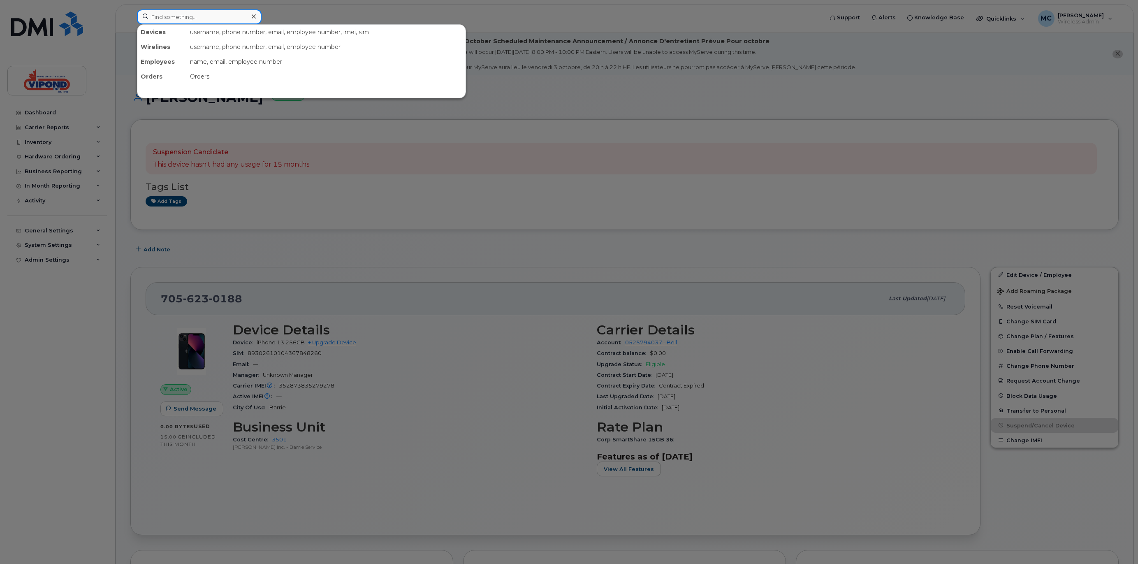
paste input "3435509830"
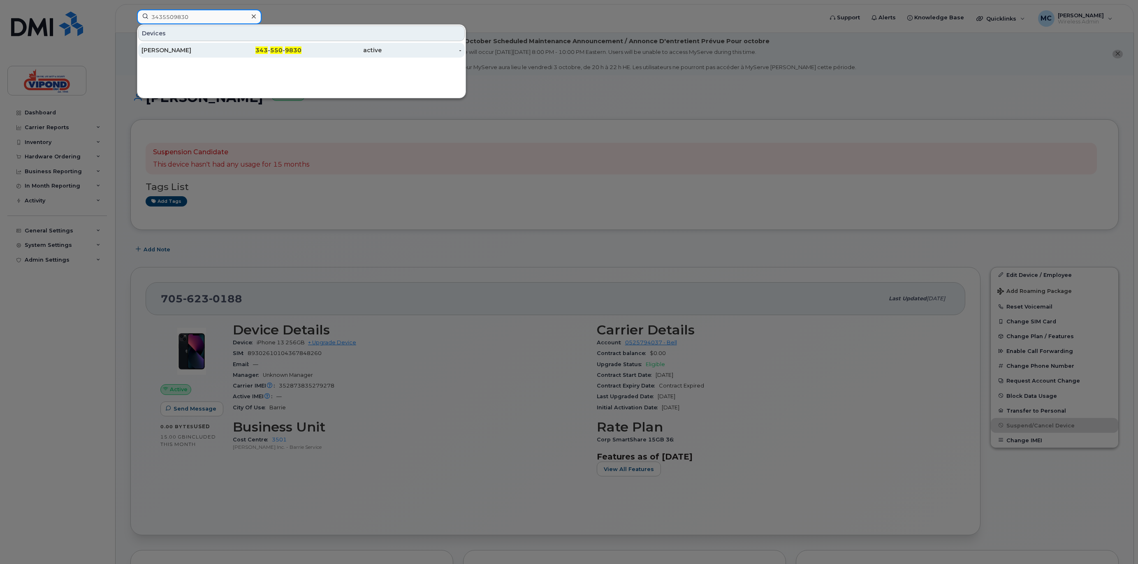
type input "3435509830"
click at [179, 50] on div "Joshua Mc Intyre" at bounding box center [182, 50] width 80 height 8
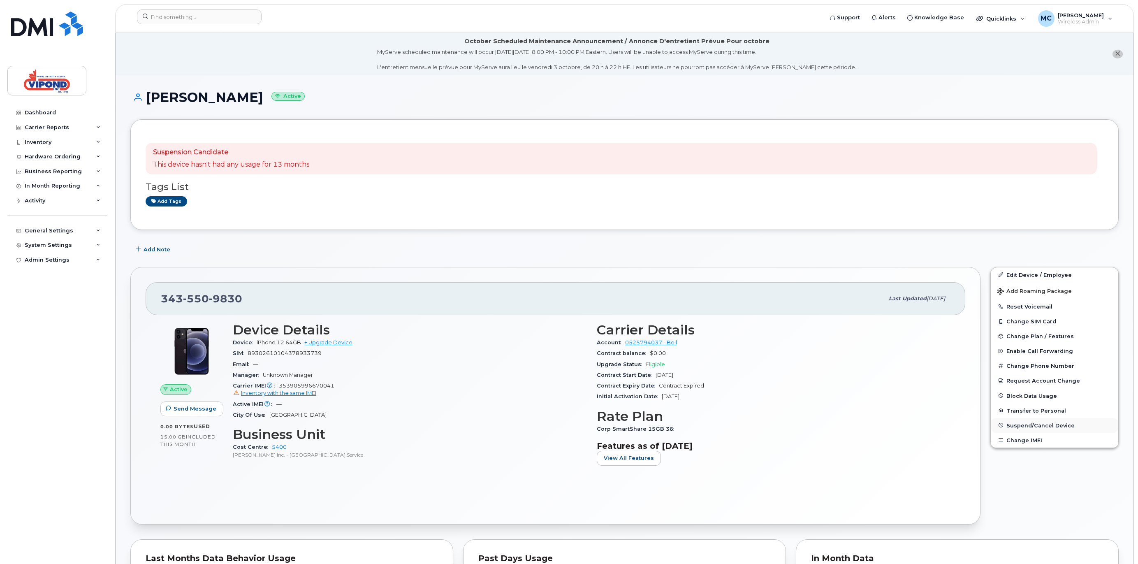
click at [1045, 427] on span "Suspend/Cancel Device" at bounding box center [1041, 425] width 68 height 6
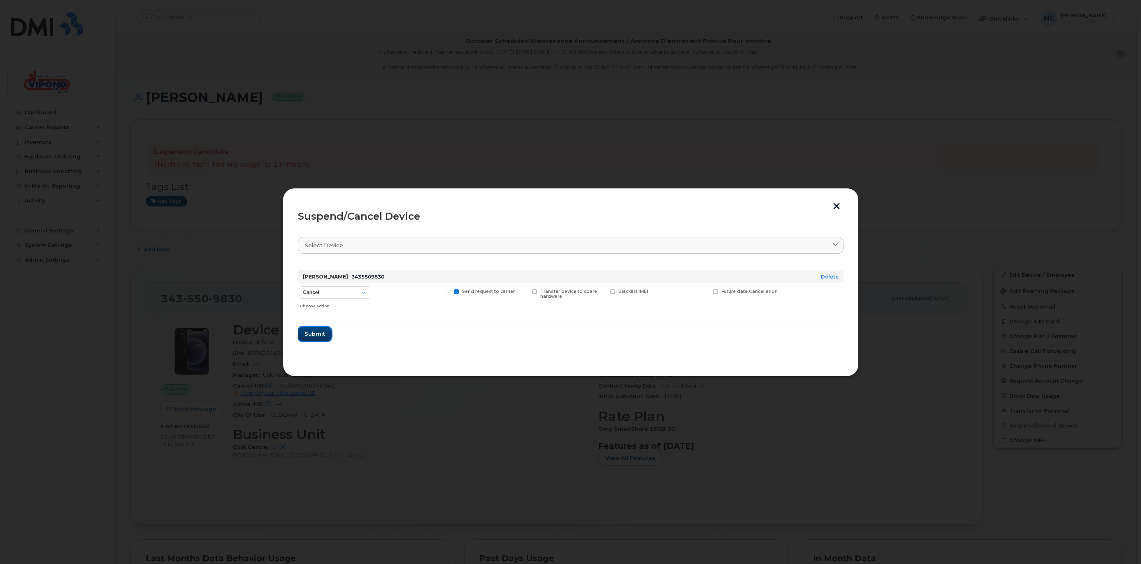
drag, startPoint x: 303, startPoint y: 329, endPoint x: 312, endPoint y: 334, distance: 10.3
click at [303, 329] on button "Submit" at bounding box center [315, 334] width 34 height 15
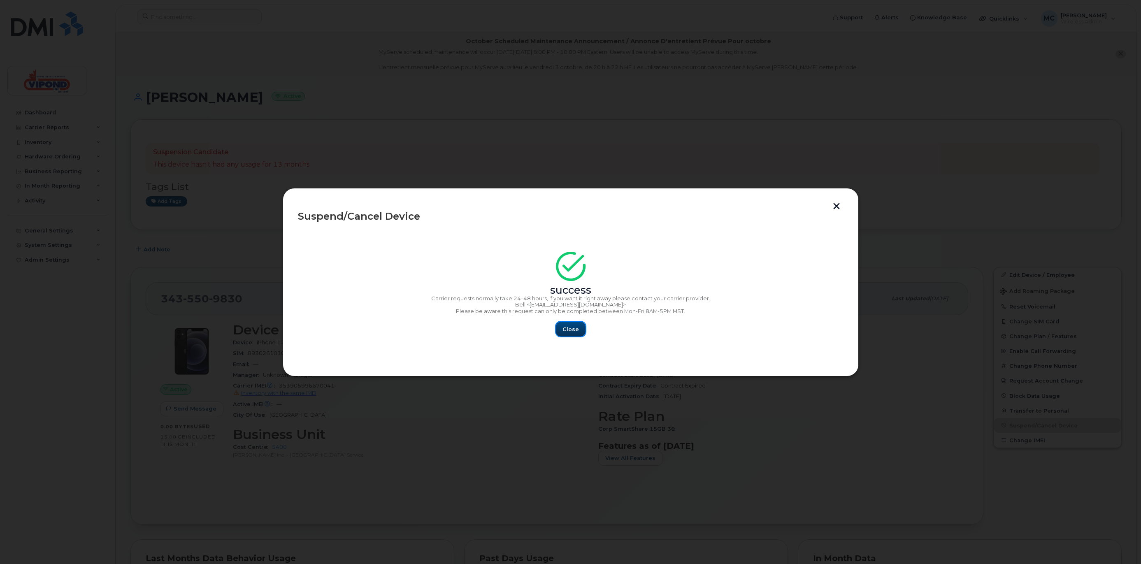
click at [573, 329] on span "Close" at bounding box center [570, 329] width 16 height 8
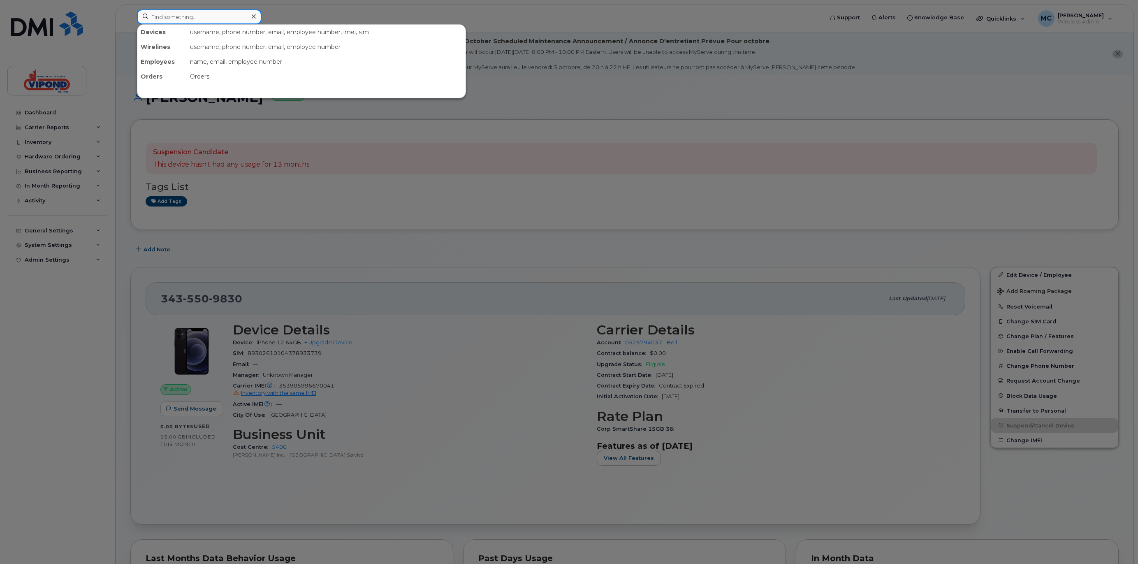
click at [172, 17] on input at bounding box center [199, 16] width 125 height 15
paste input "4164758802"
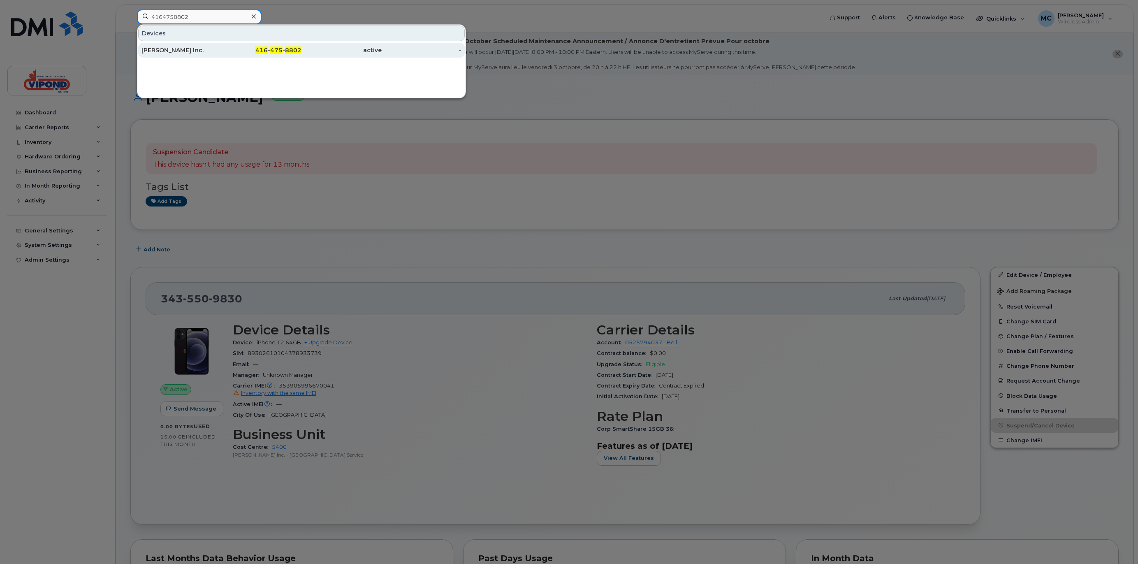
type input "4164758802"
click at [188, 49] on div "[PERSON_NAME] Inc." at bounding box center [182, 50] width 80 height 8
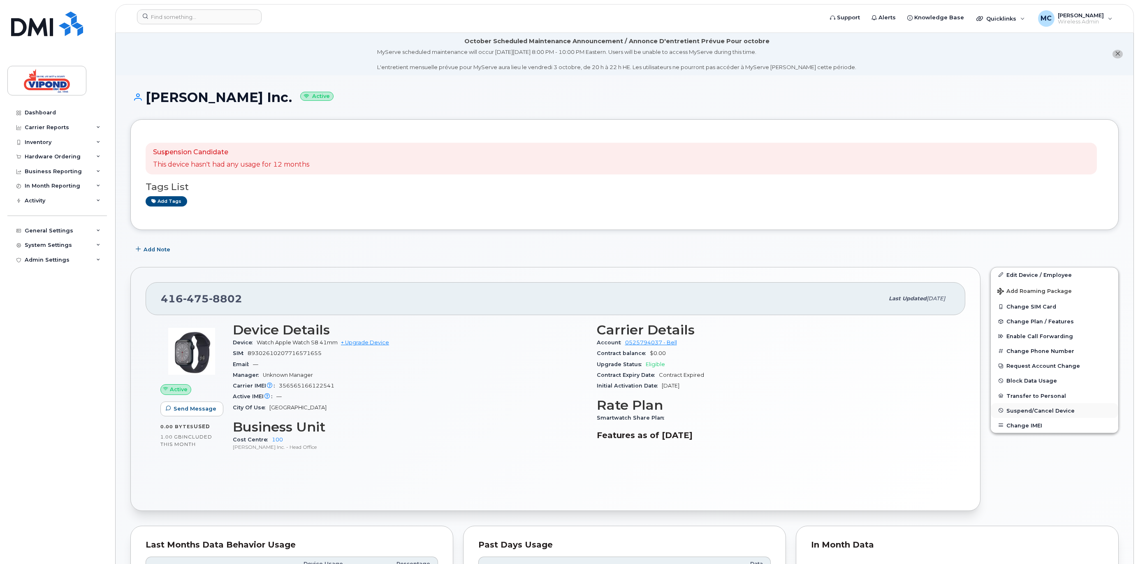
click at [1051, 409] on span "Suspend/Cancel Device" at bounding box center [1041, 410] width 68 height 6
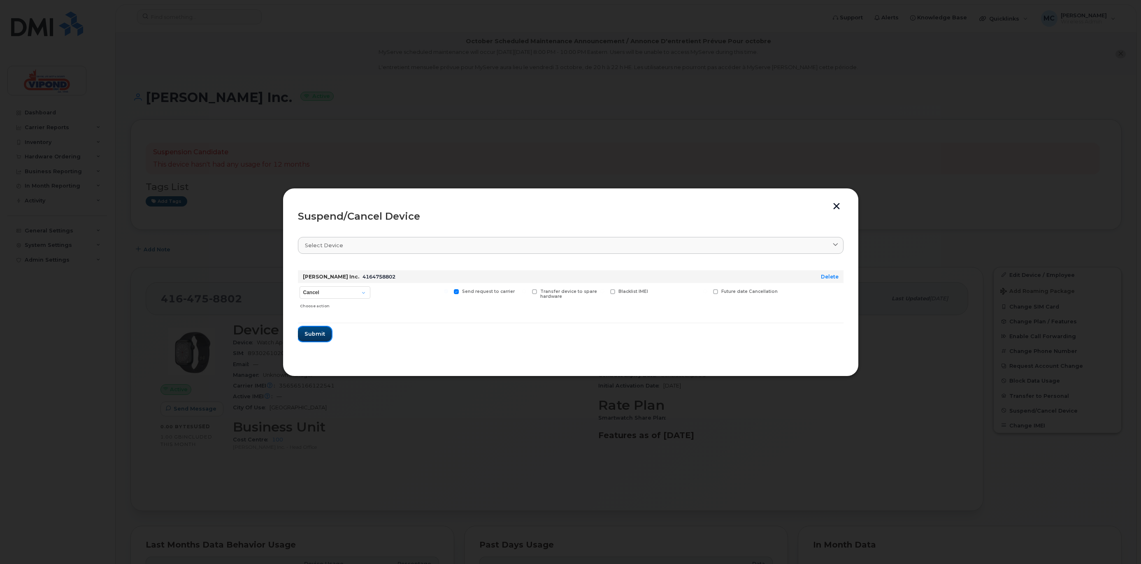
click at [311, 333] on span "Submit" at bounding box center [314, 334] width 21 height 8
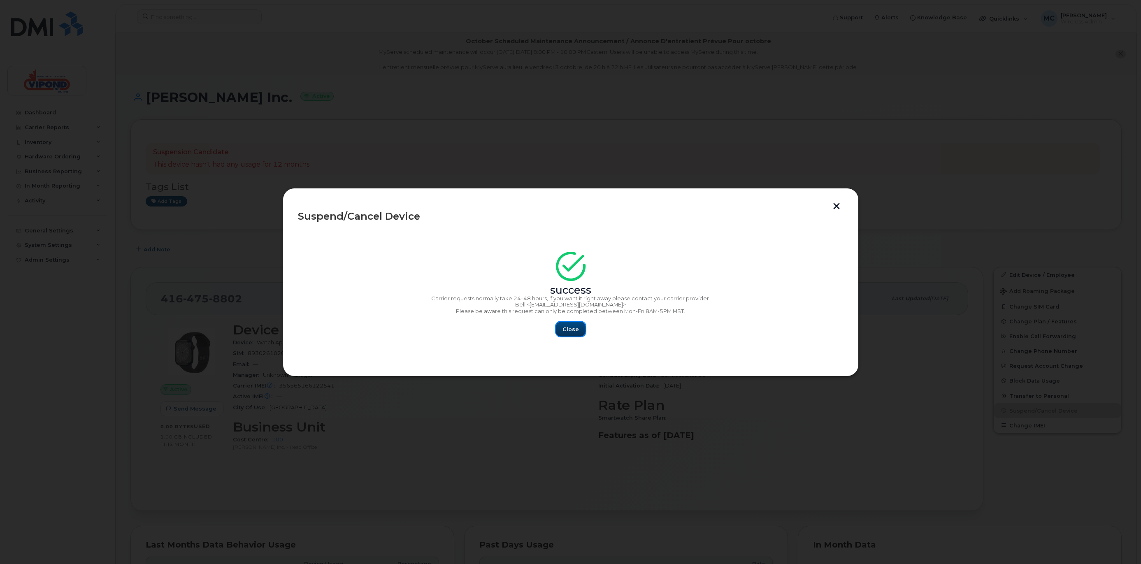
click at [571, 332] on span "Close" at bounding box center [570, 329] width 16 height 8
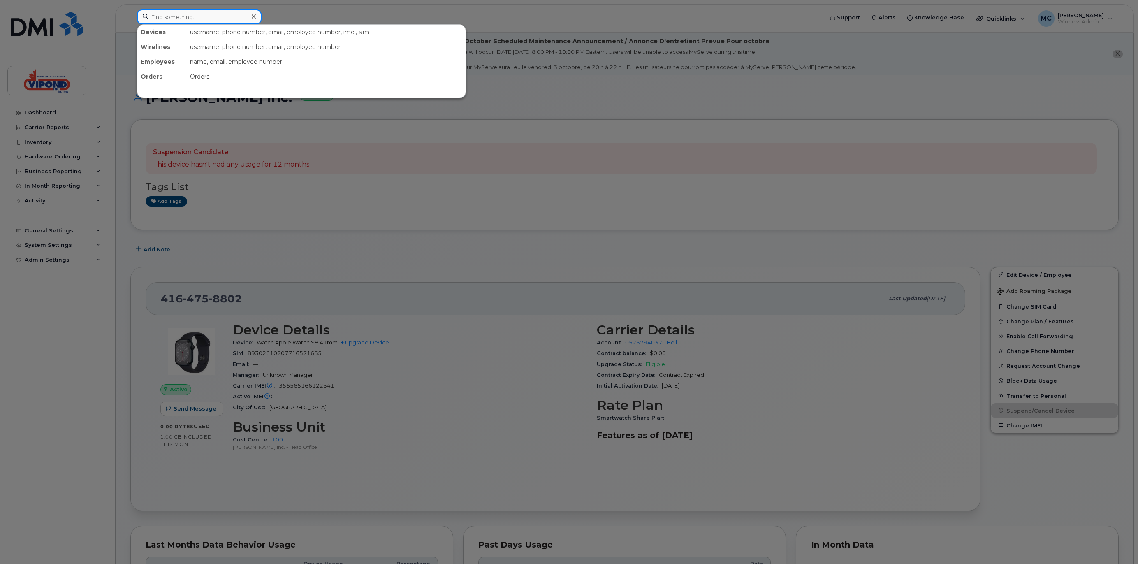
click at [187, 21] on input at bounding box center [199, 16] width 125 height 15
paste input "4166885675"
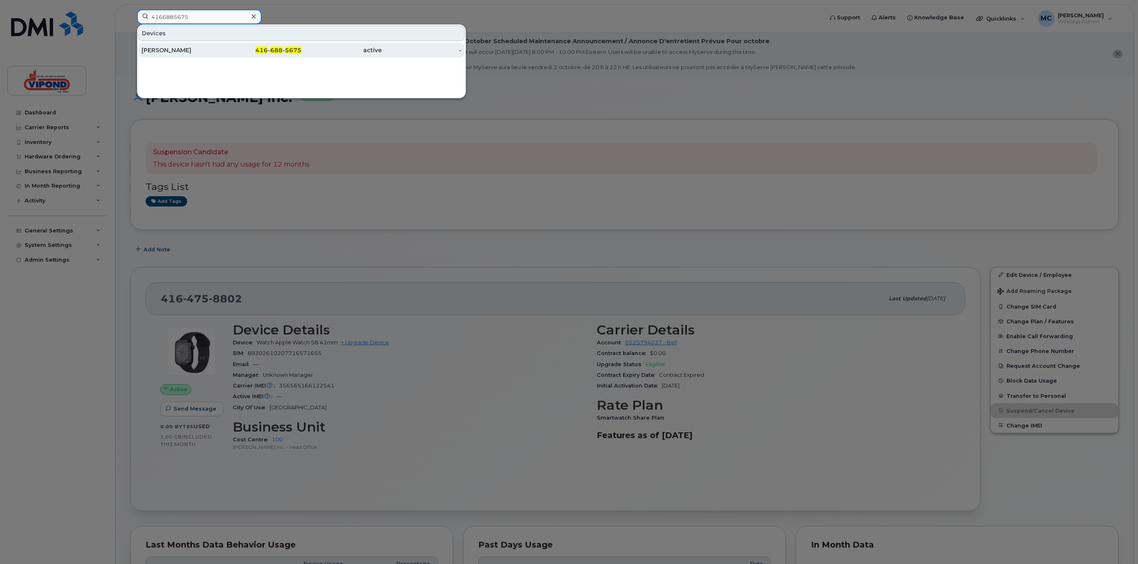
type input "4166885675"
click at [211, 50] on div "Adam Tin" at bounding box center [182, 50] width 80 height 8
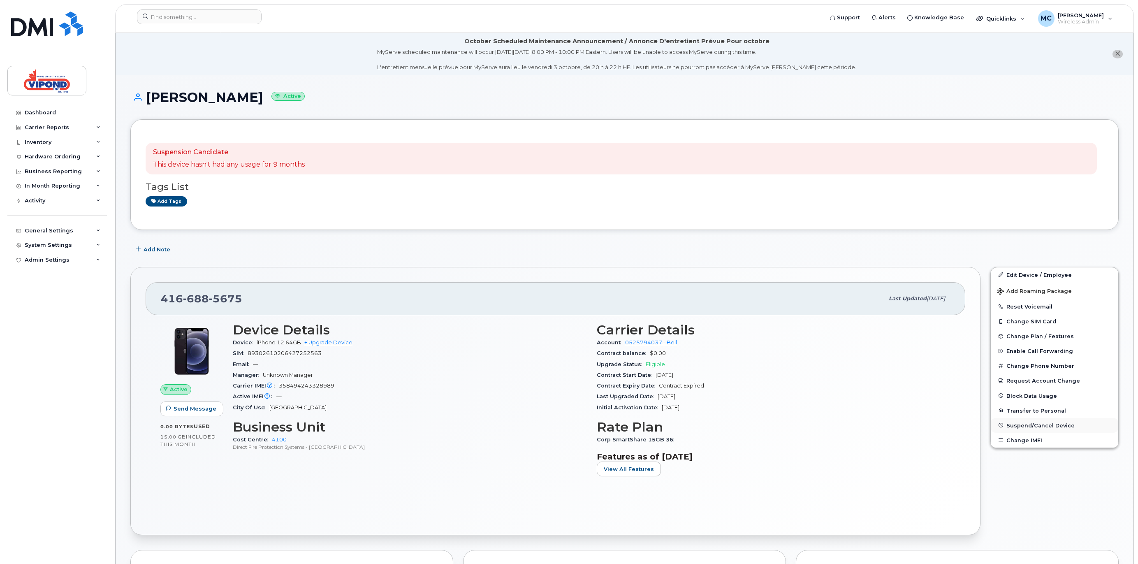
click at [1043, 423] on span "Suspend/Cancel Device" at bounding box center [1041, 425] width 68 height 6
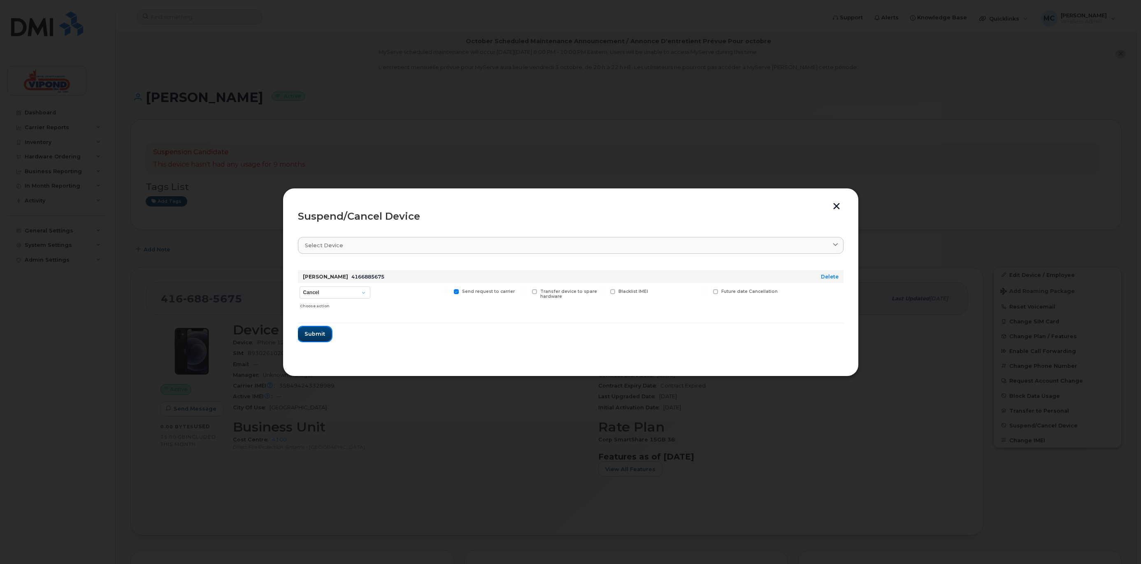
click at [305, 331] on span "Submit" at bounding box center [314, 334] width 21 height 8
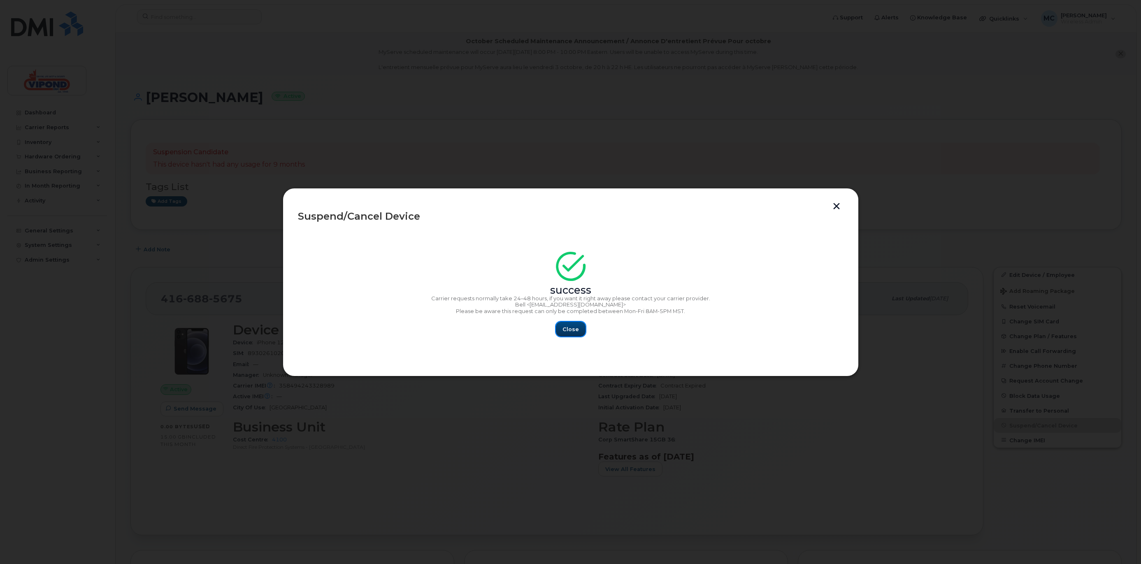
click at [568, 332] on span "Close" at bounding box center [570, 329] width 16 height 8
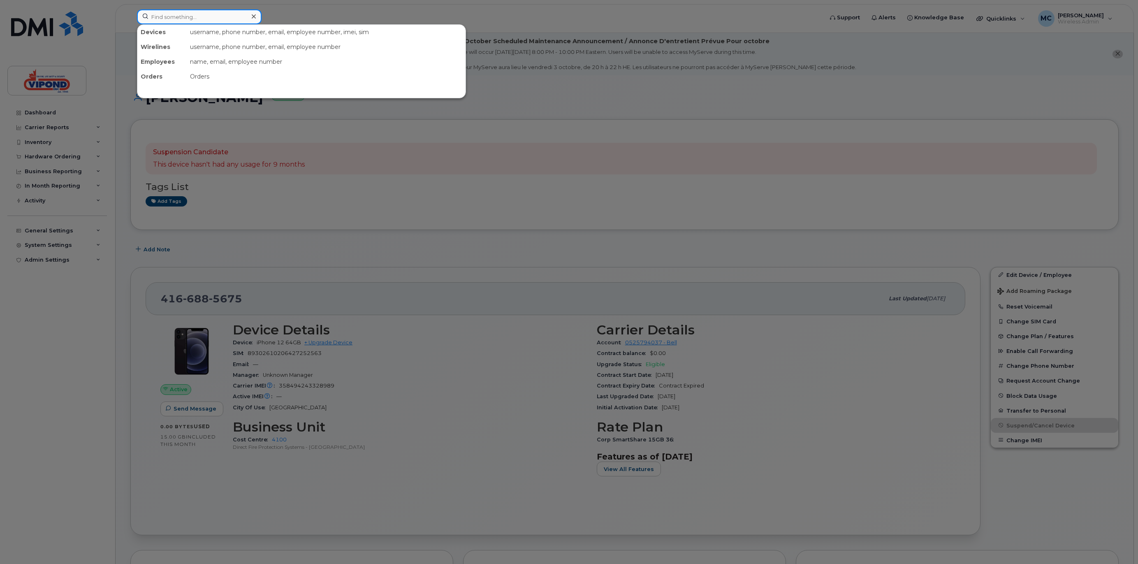
click at [166, 18] on input at bounding box center [199, 16] width 125 height 15
paste input "4167173030"
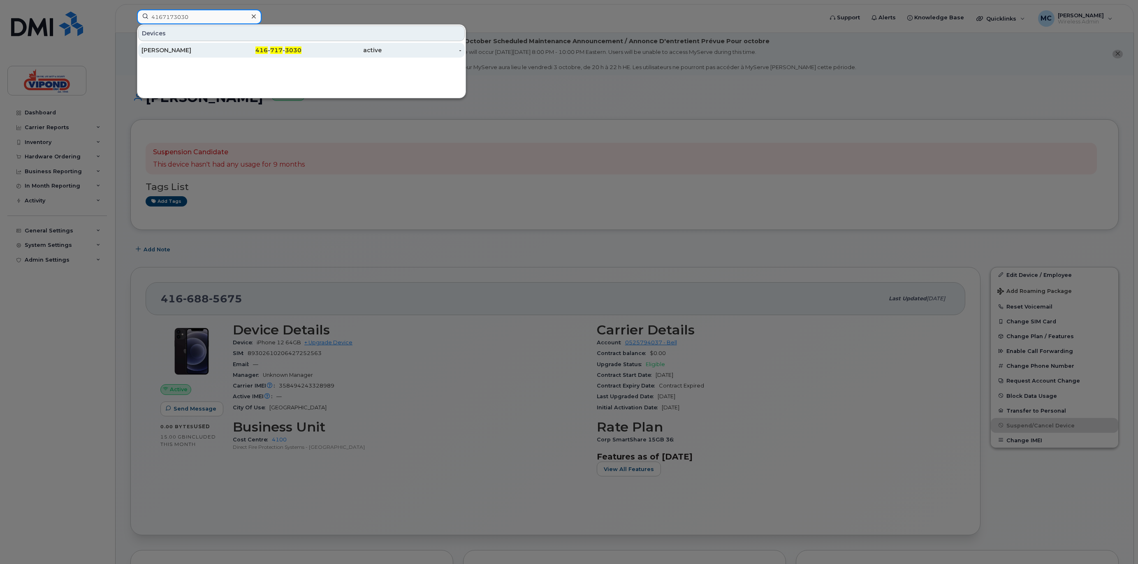
type input "4167173030"
click at [205, 50] on div "Seamus Donovan" at bounding box center [182, 50] width 80 height 8
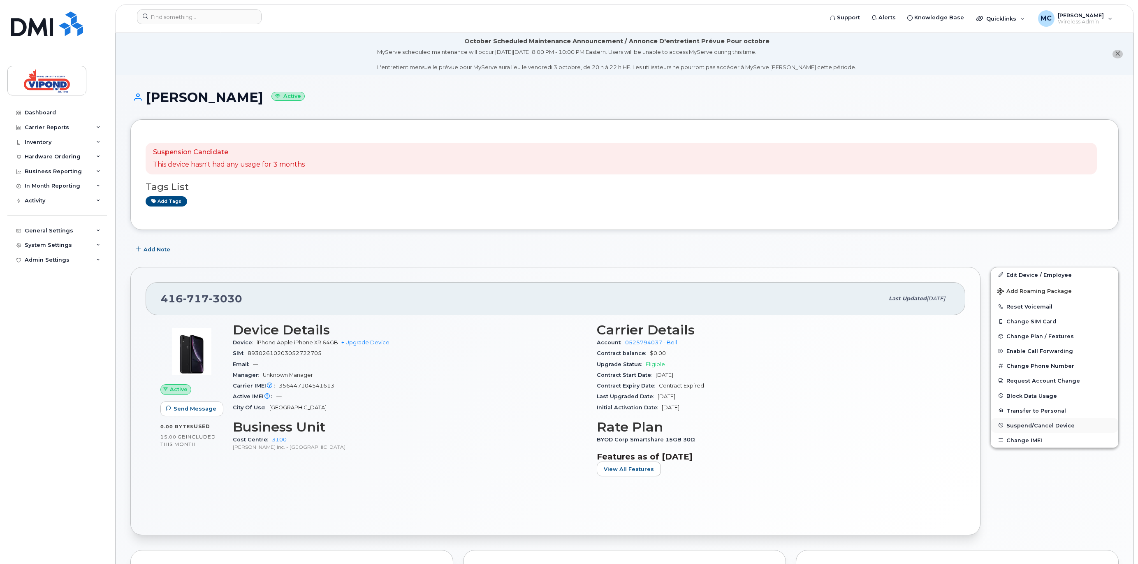
click at [1034, 426] on span "Suspend/Cancel Device" at bounding box center [1041, 425] width 68 height 6
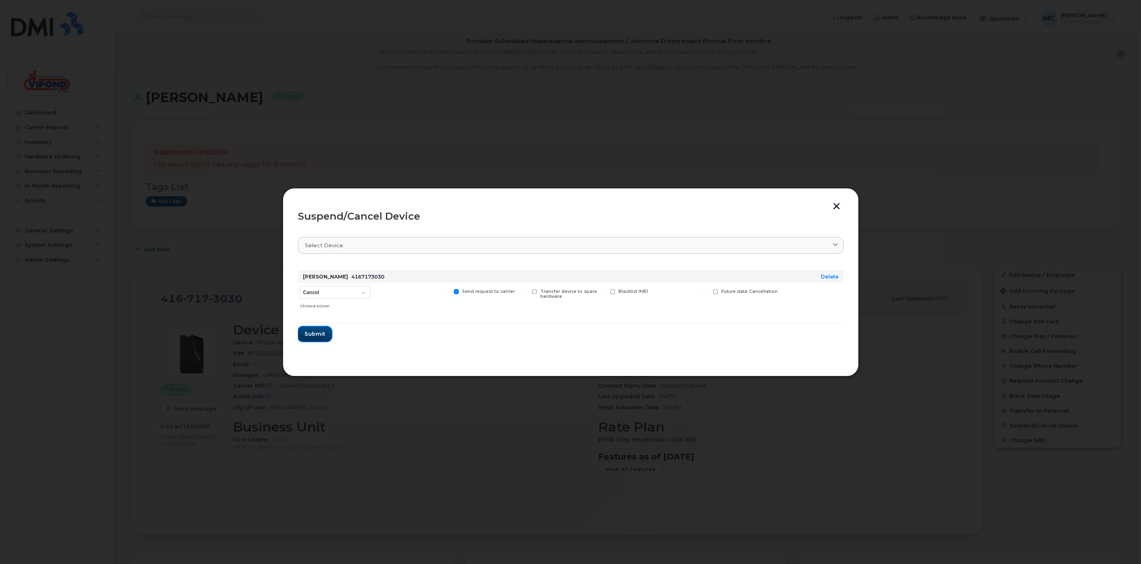
click at [311, 334] on span "Submit" at bounding box center [314, 334] width 21 height 8
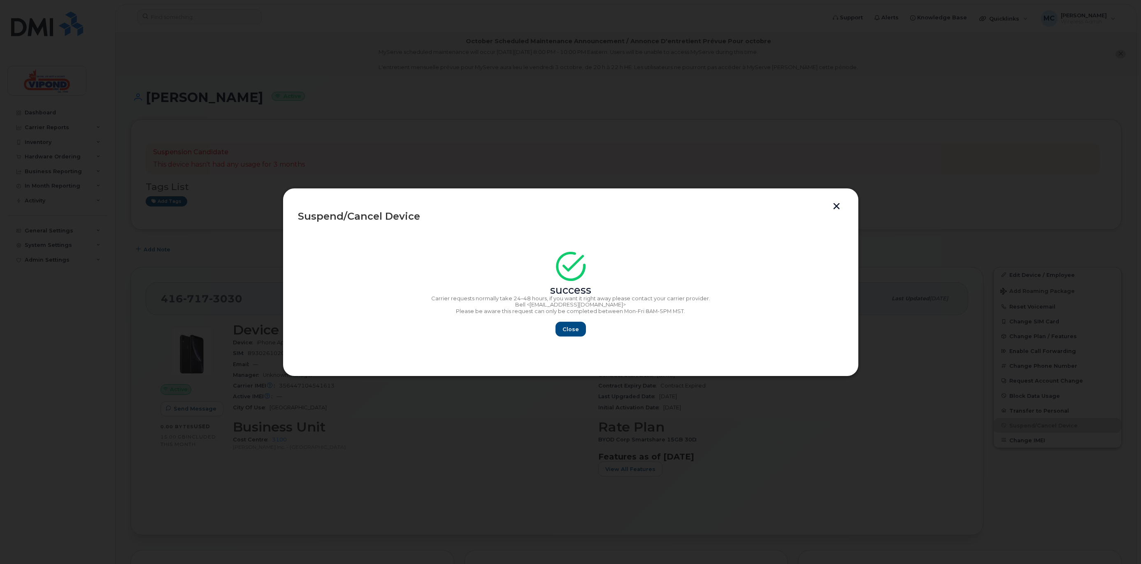
click at [585, 317] on div "success Carrier requests normally take 24–48 hours, if you want it right away p…" at bounding box center [570, 297] width 545 height 80
click at [577, 333] on span "Close" at bounding box center [570, 329] width 16 height 8
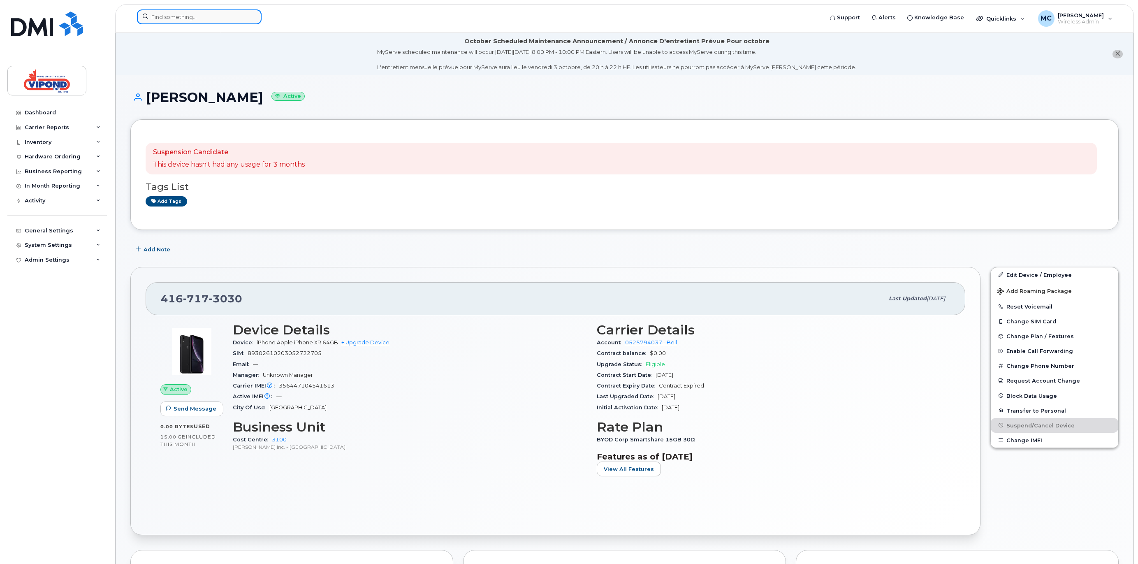
click at [172, 20] on input at bounding box center [199, 16] width 125 height 15
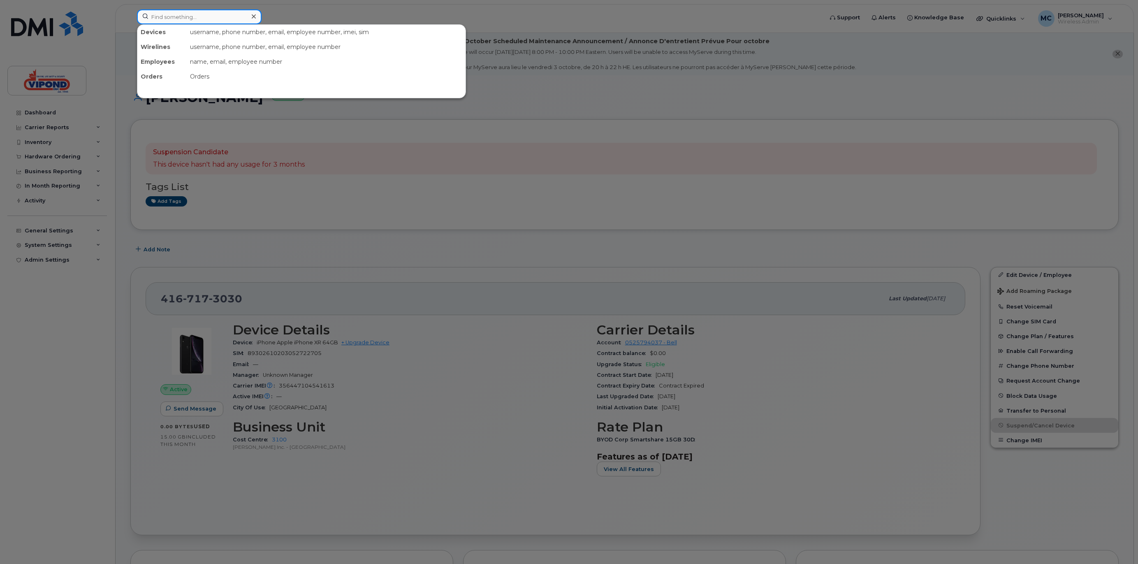
paste input "7058166502"
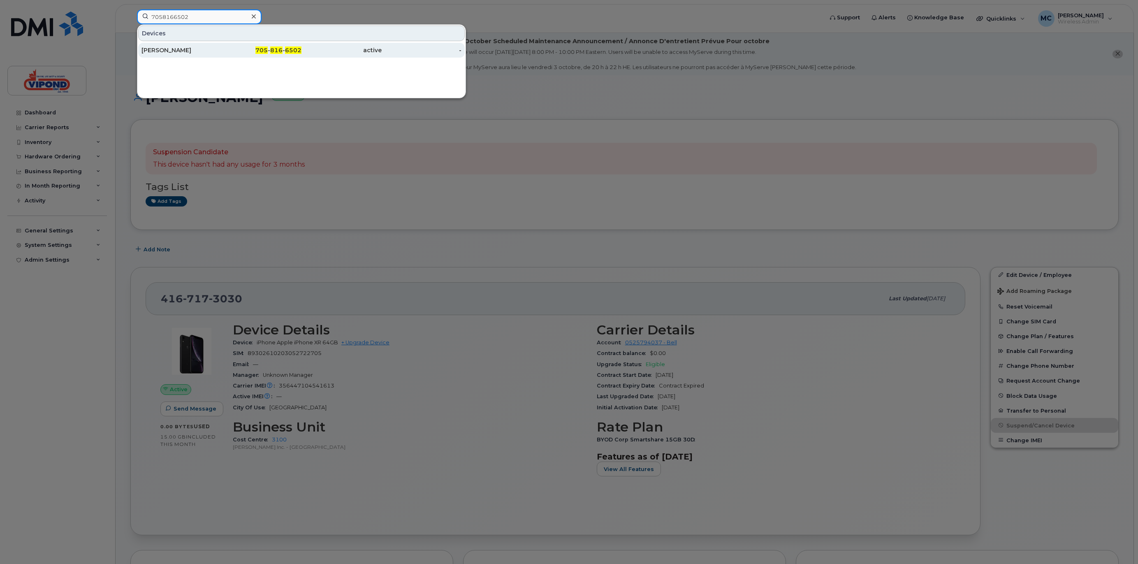
type input "7058166502"
click at [188, 45] on div "[PERSON_NAME]" at bounding box center [182, 50] width 80 height 15
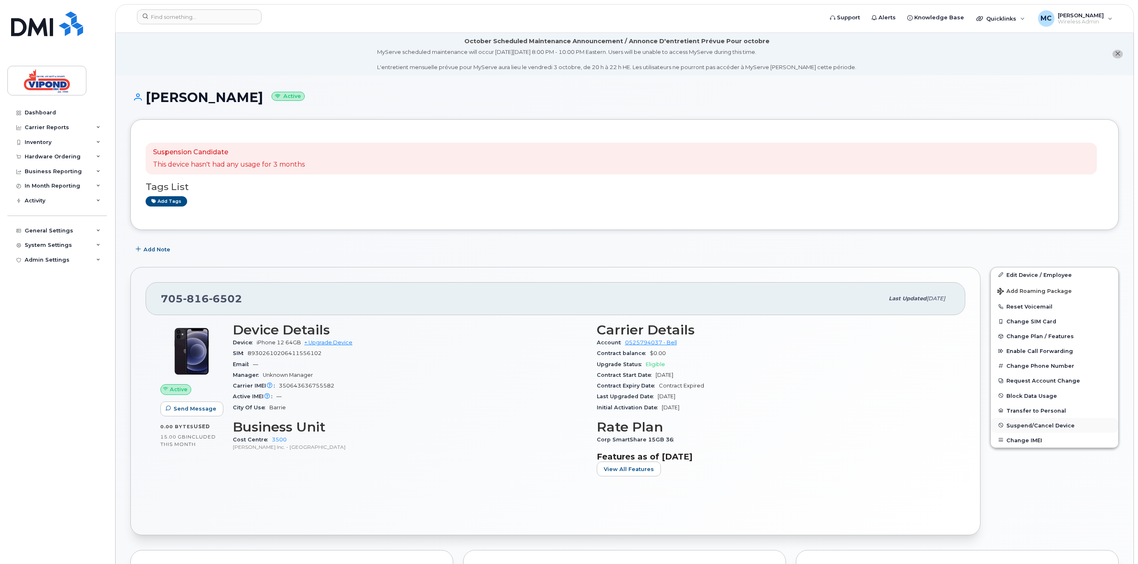
click at [1020, 423] on span "Suspend/Cancel Device" at bounding box center [1041, 425] width 68 height 6
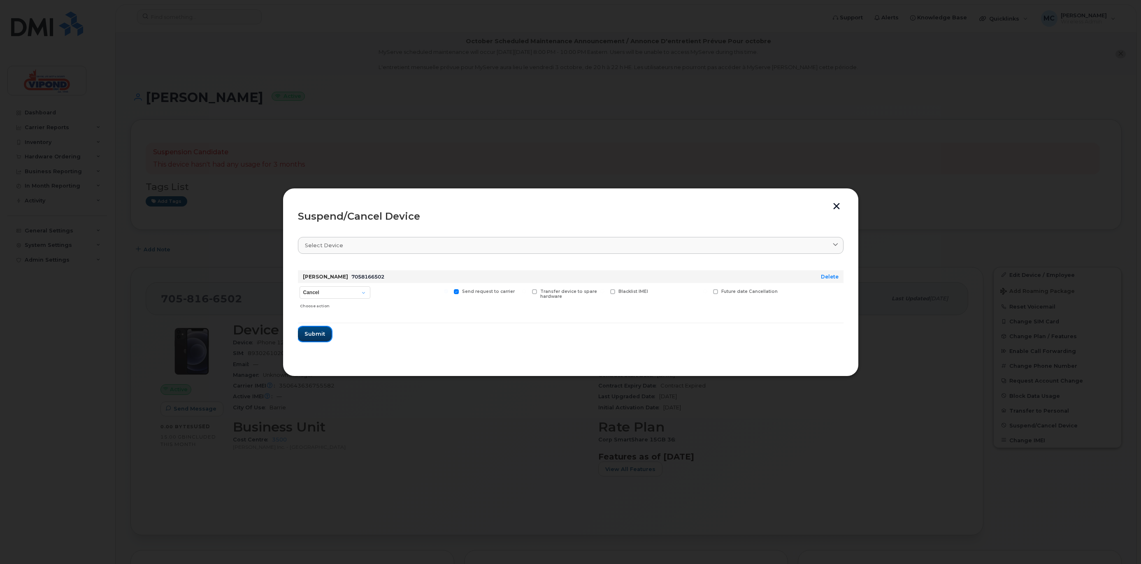
click at [315, 334] on span "Submit" at bounding box center [314, 334] width 21 height 8
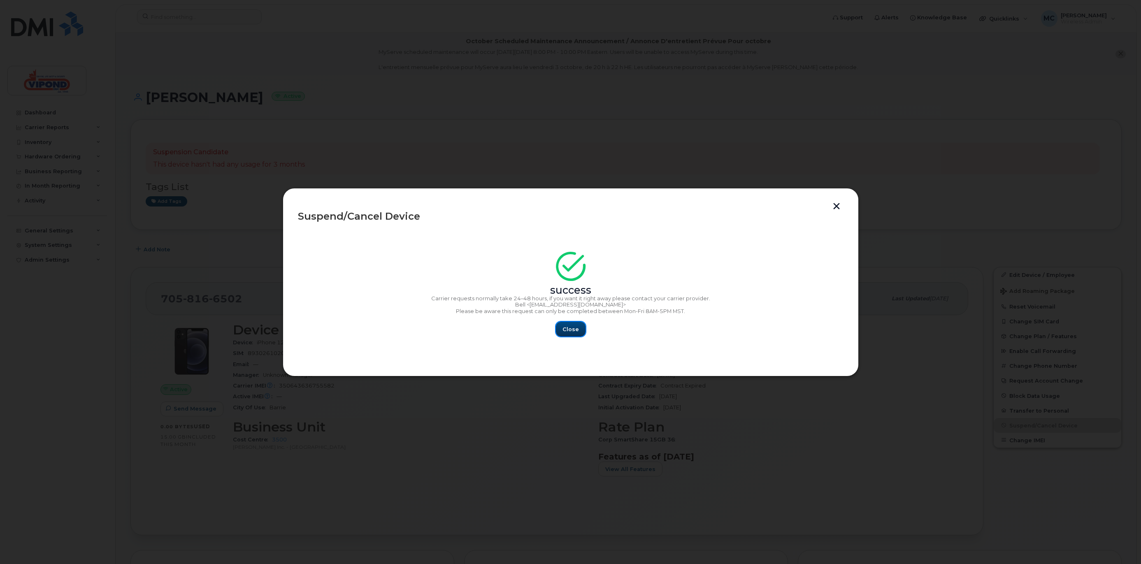
click at [573, 325] on button "Close" at bounding box center [571, 329] width 30 height 15
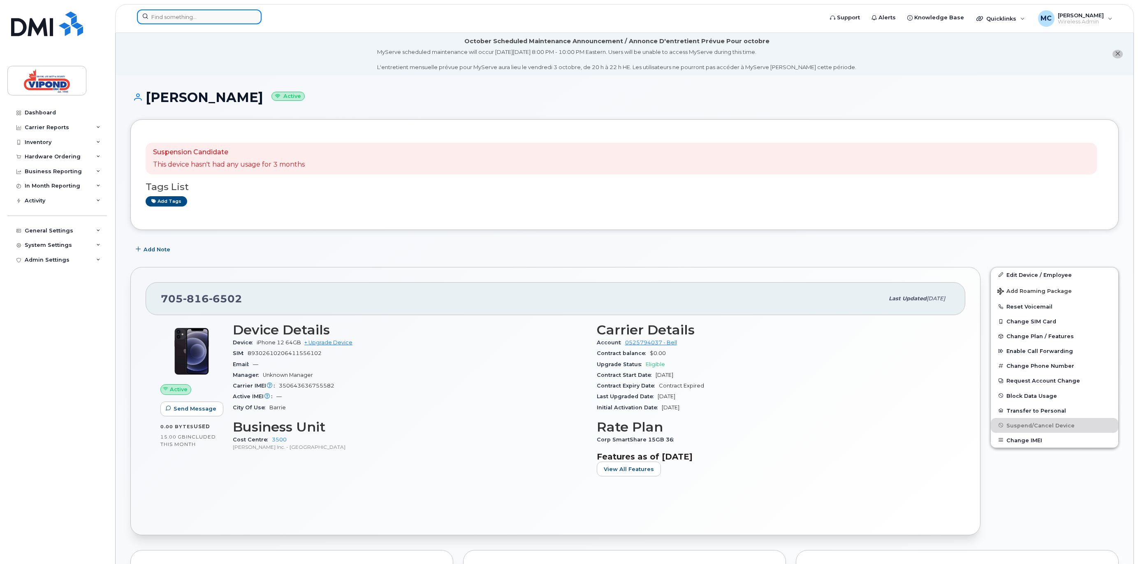
click at [165, 21] on input at bounding box center [199, 16] width 125 height 15
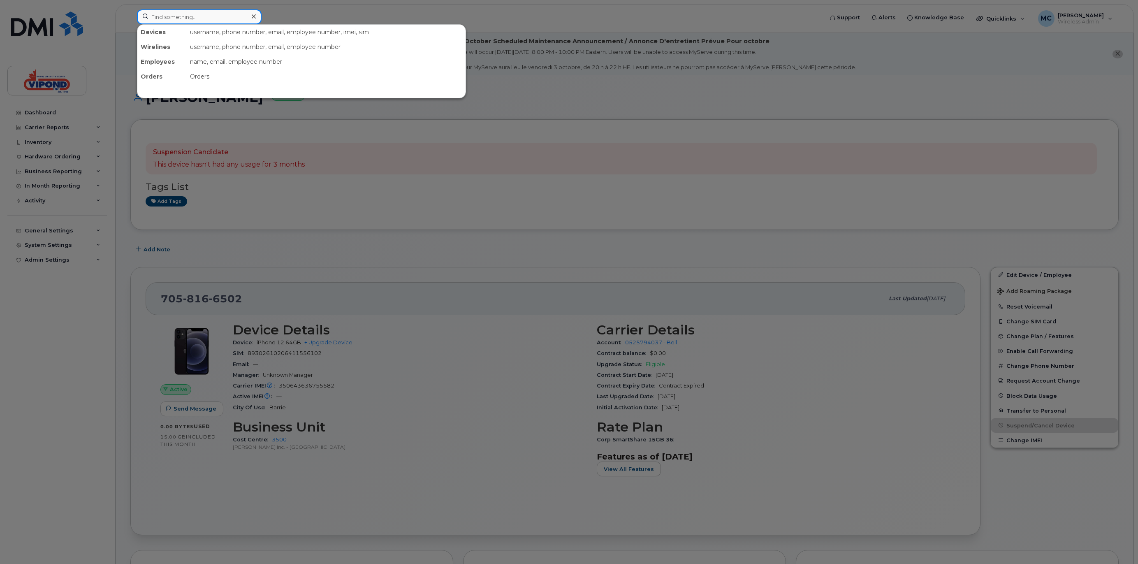
paste input "6138800482"
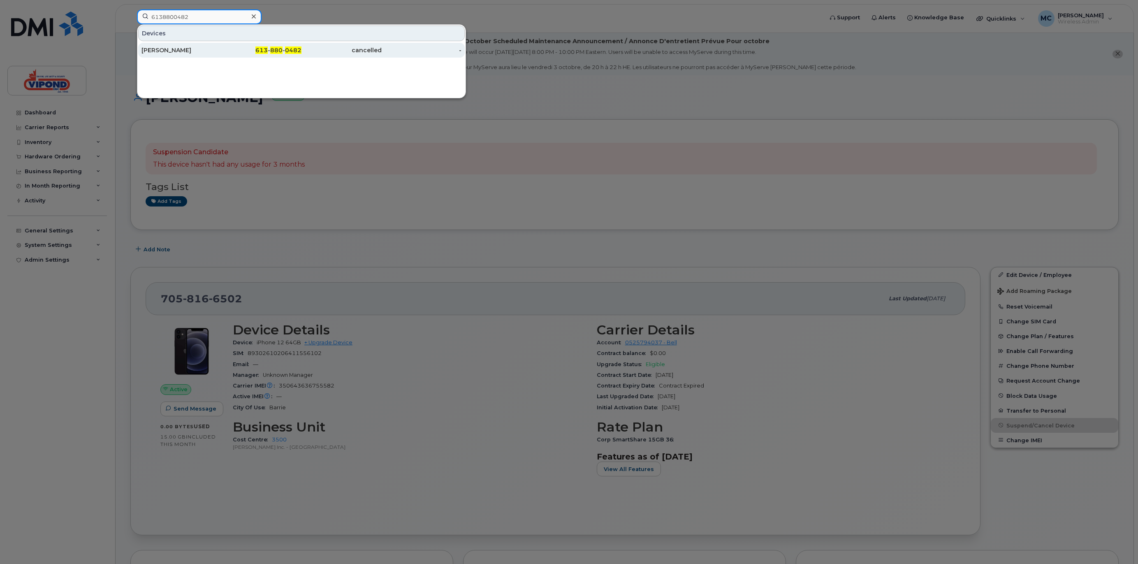
type input "6138800482"
click at [188, 53] on div "Rene Picard" at bounding box center [182, 50] width 80 height 8
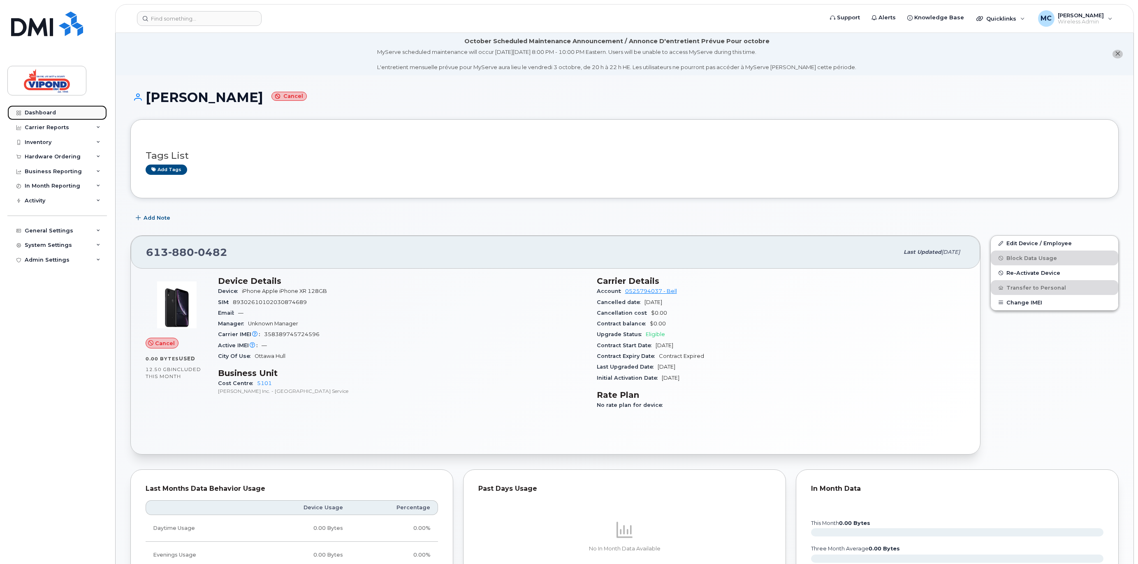
click at [39, 111] on div "Dashboard" at bounding box center [40, 112] width 31 height 7
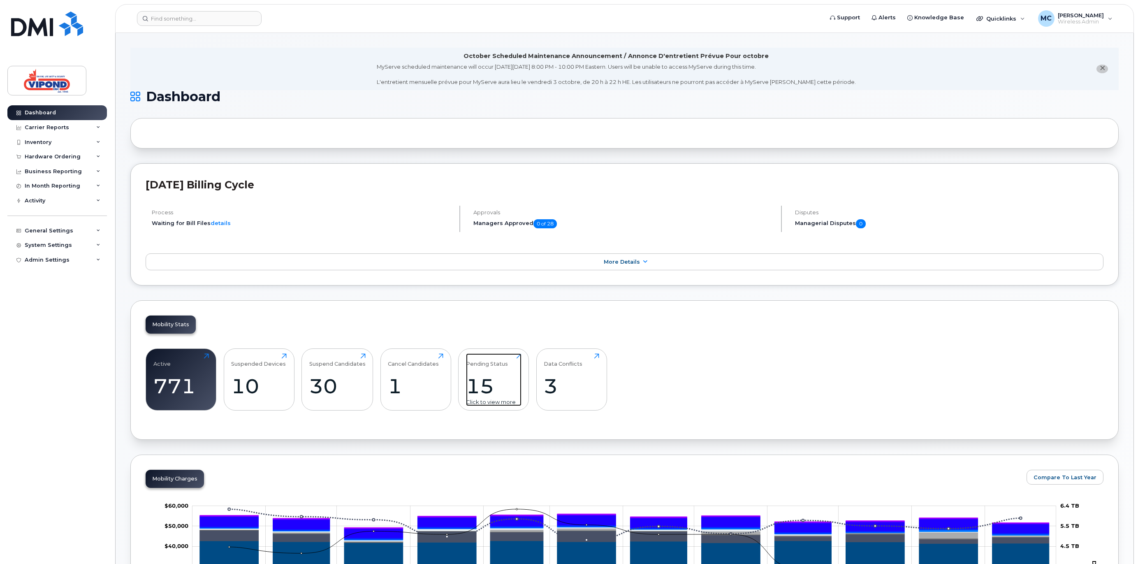
click at [482, 388] on div "15" at bounding box center [494, 386] width 56 height 24
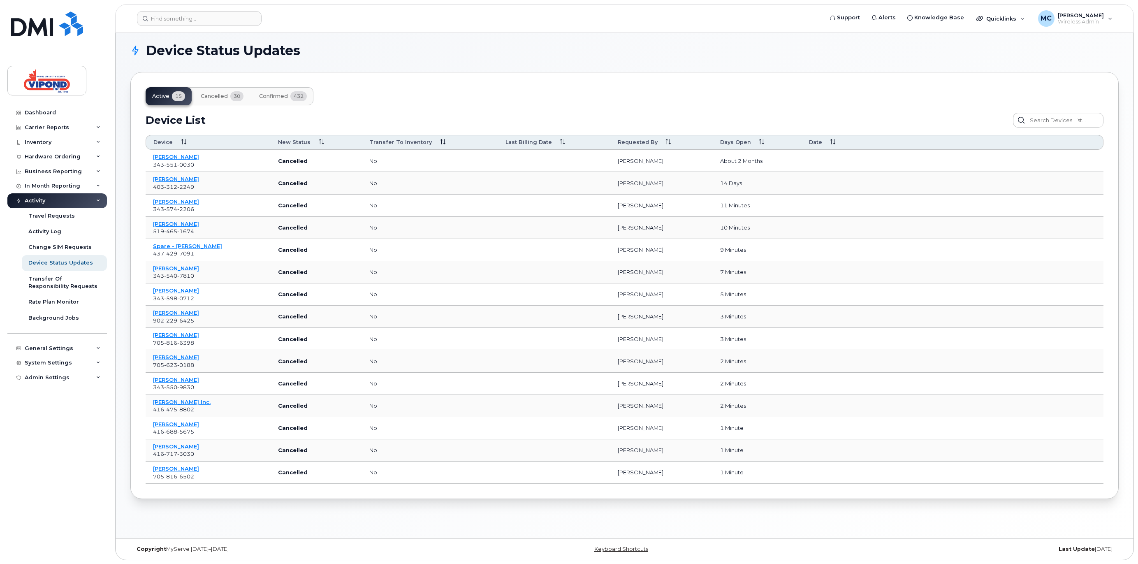
scroll to position [4, 0]
click at [217, 95] on span "Cancelled" at bounding box center [214, 96] width 27 height 7
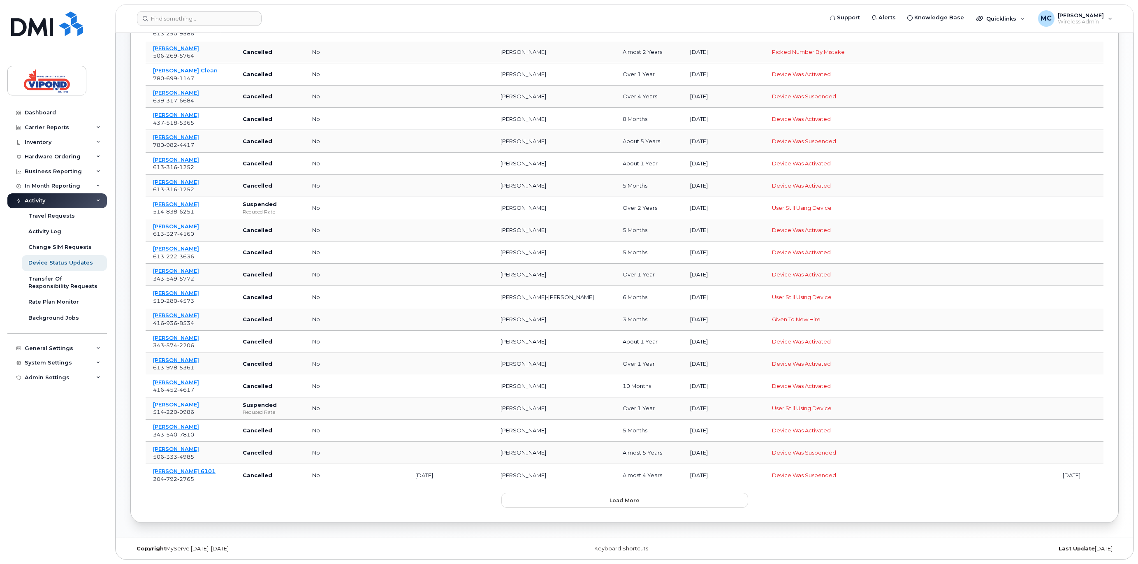
scroll to position [227, 0]
click at [607, 497] on button "Load more" at bounding box center [624, 500] width 247 height 15
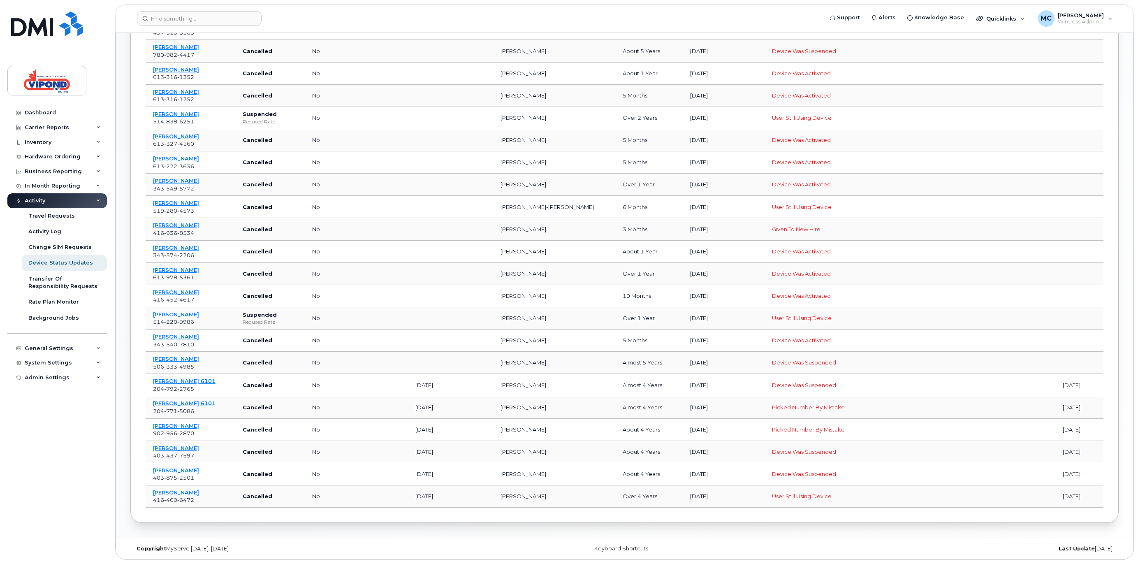
scroll to position [0, 0]
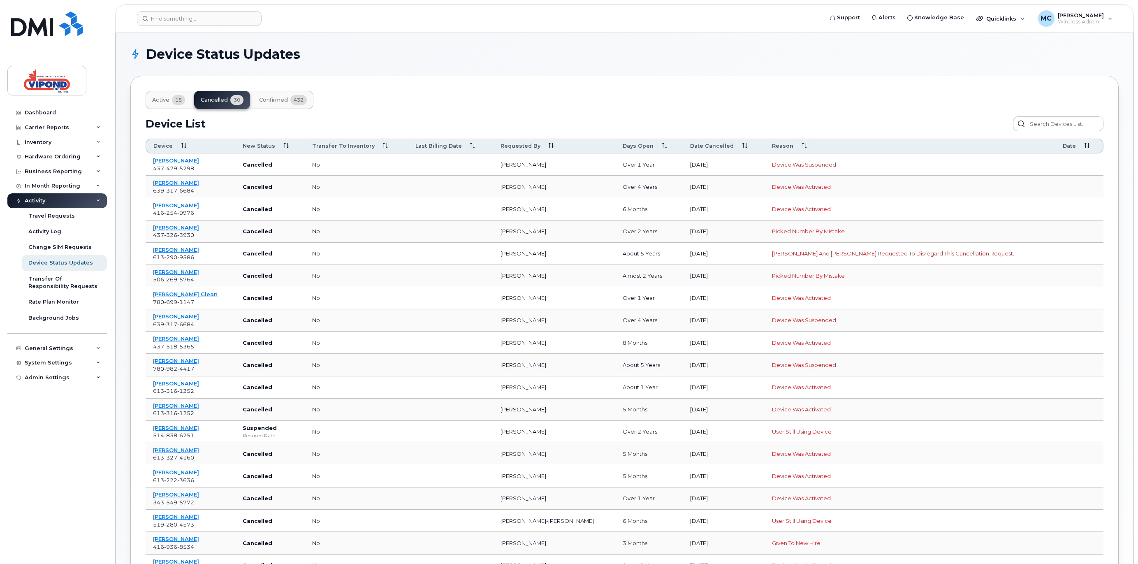
click at [280, 103] on button "Confirmed 432" at bounding box center [283, 100] width 61 height 18
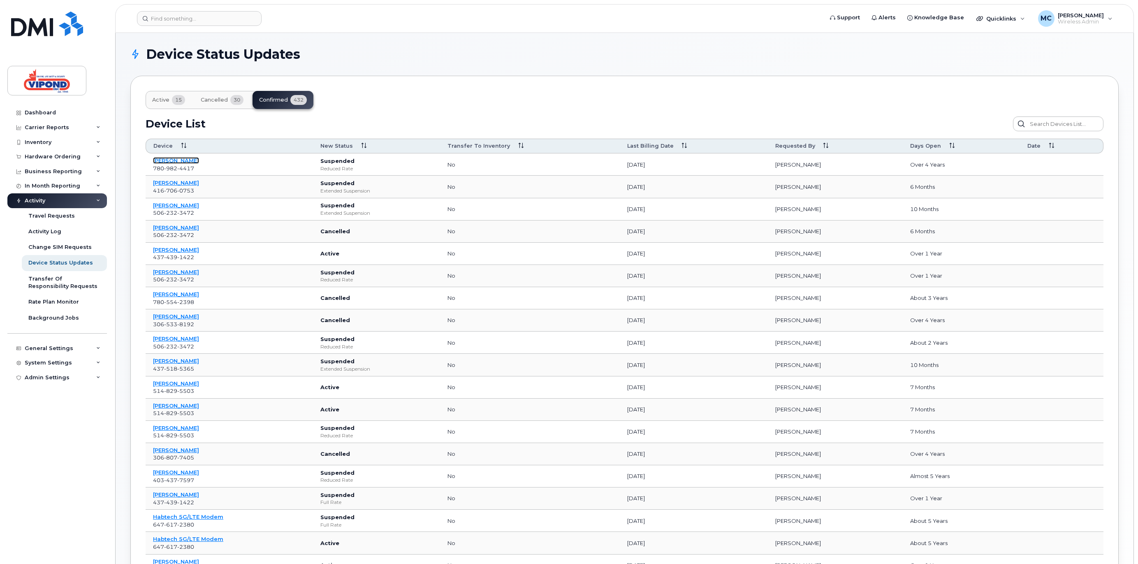
click at [185, 162] on link "Darius Sukhedeo" at bounding box center [176, 160] width 46 height 7
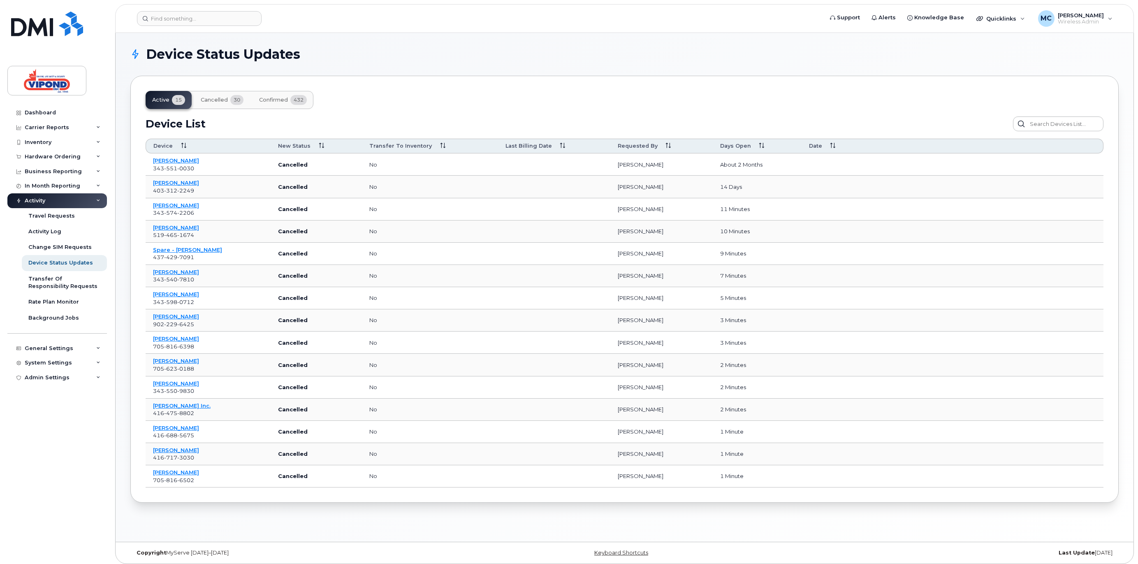
click at [220, 103] on button "Cancelled 30" at bounding box center [222, 100] width 56 height 18
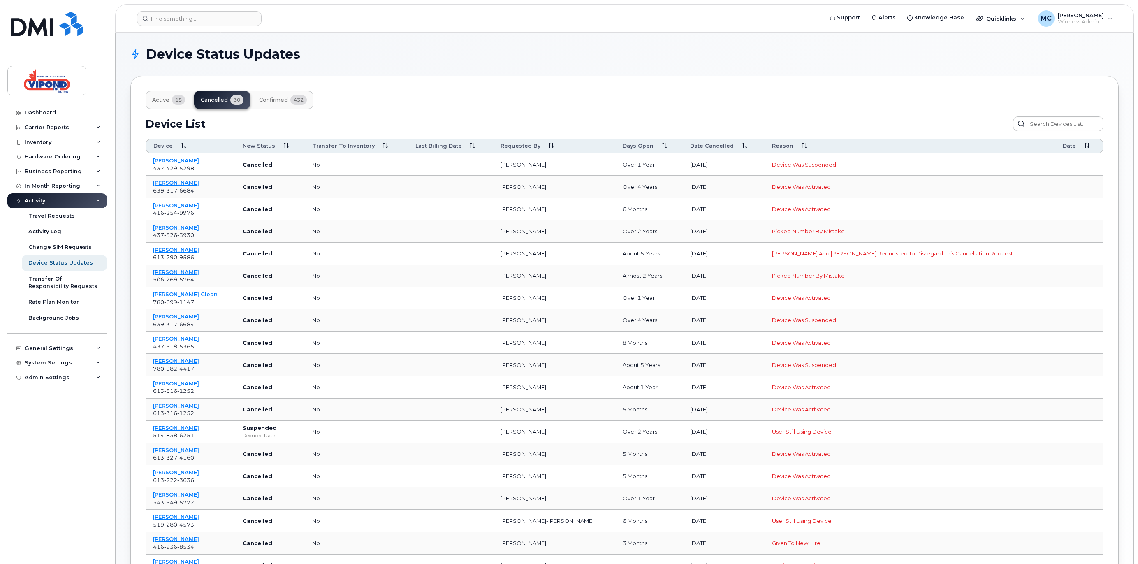
click at [270, 102] on span "Confirmed" at bounding box center [273, 100] width 29 height 7
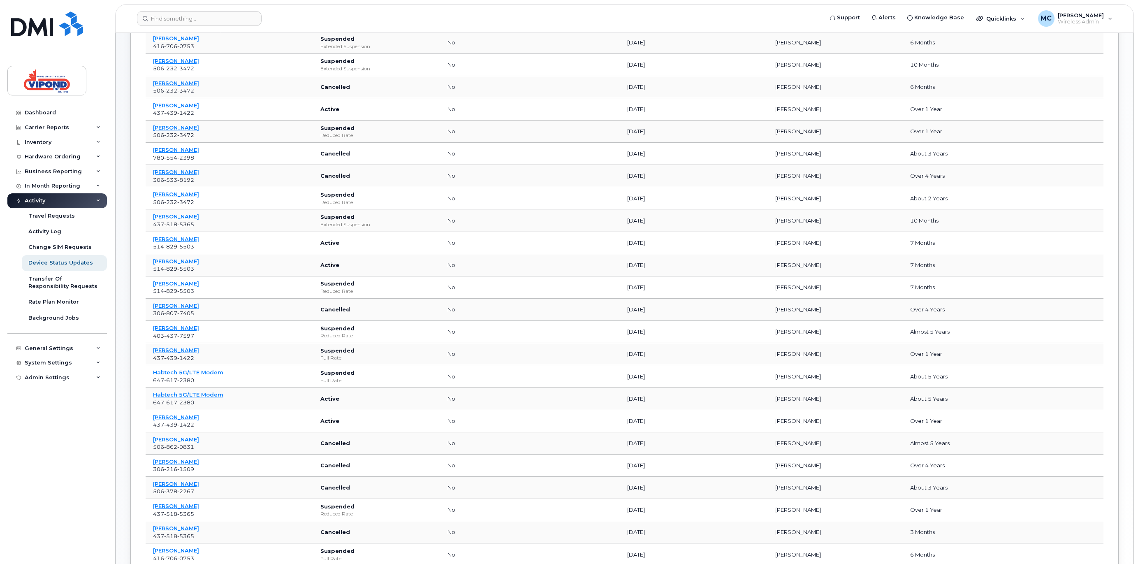
scroll to position [227, 0]
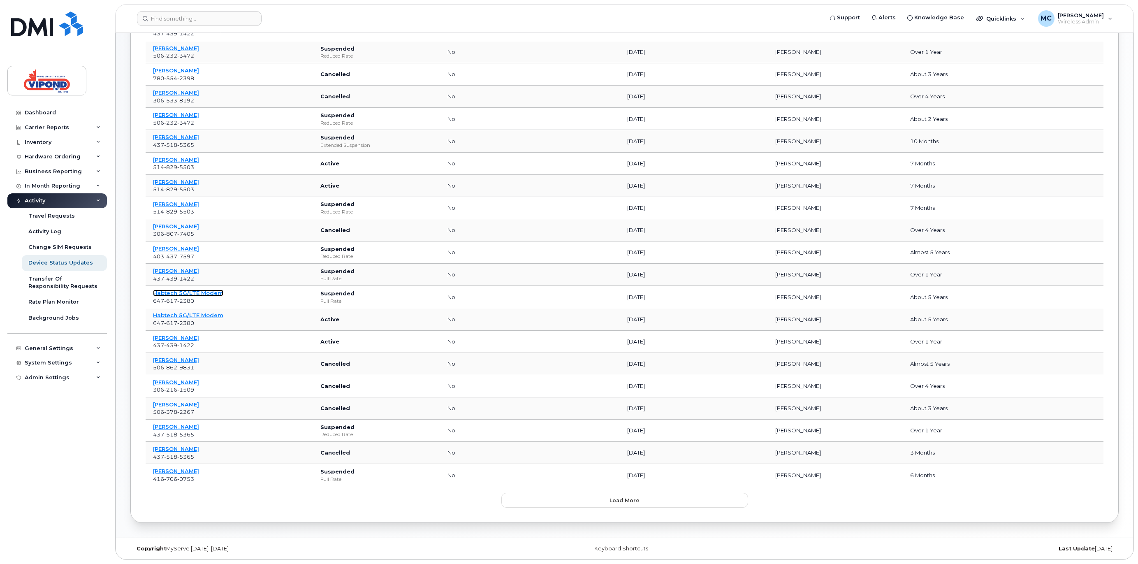
click at [198, 291] on link "Habtech 5G/LTE Modem" at bounding box center [188, 293] width 70 height 7
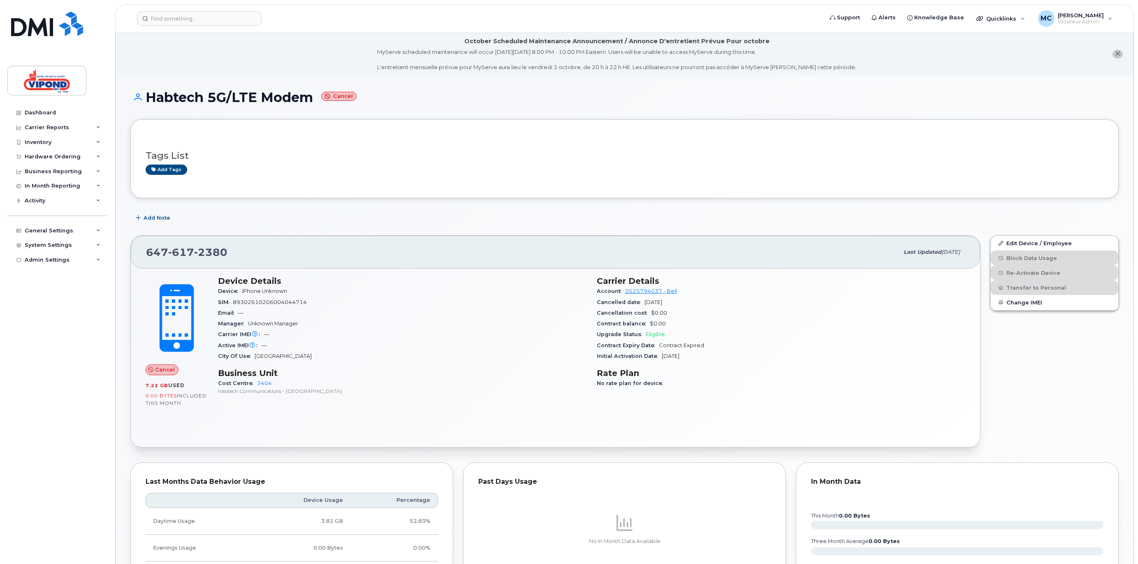
click at [338, 95] on small "Cancel" at bounding box center [338, 96] width 35 height 9
click at [1025, 243] on link "Edit Device / Employee" at bounding box center [1055, 243] width 128 height 15
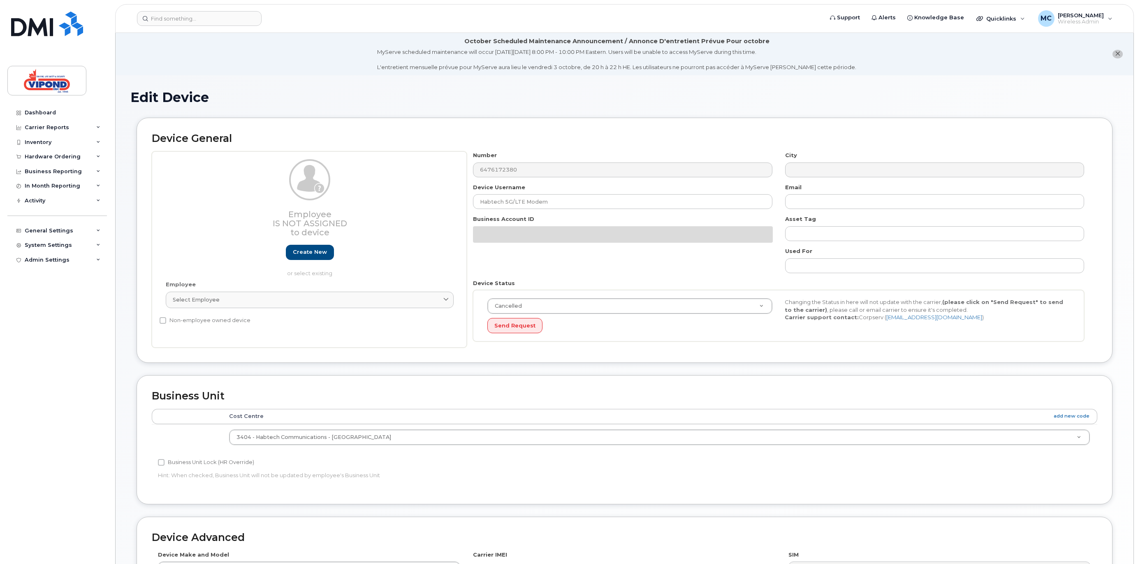
select select "378456"
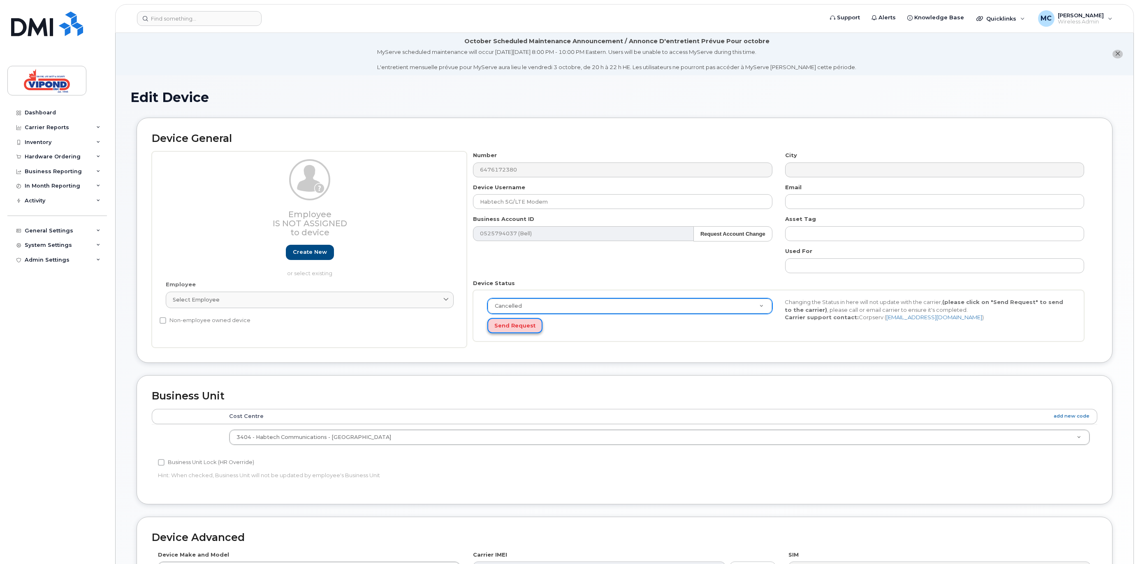
click at [523, 329] on button "Send Request" at bounding box center [514, 325] width 55 height 15
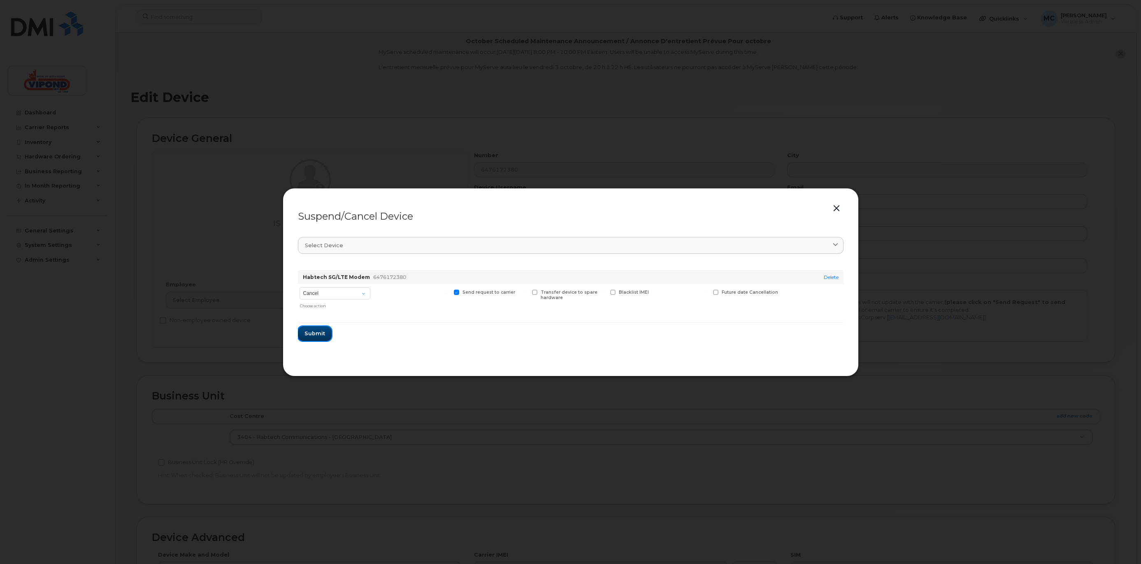
click at [316, 331] on span "Submit" at bounding box center [314, 333] width 21 height 8
drag, startPoint x: 1056, startPoint y: 107, endPoint x: 1046, endPoint y: 114, distance: 12.3
click at [1054, 107] on div at bounding box center [570, 282] width 1141 height 564
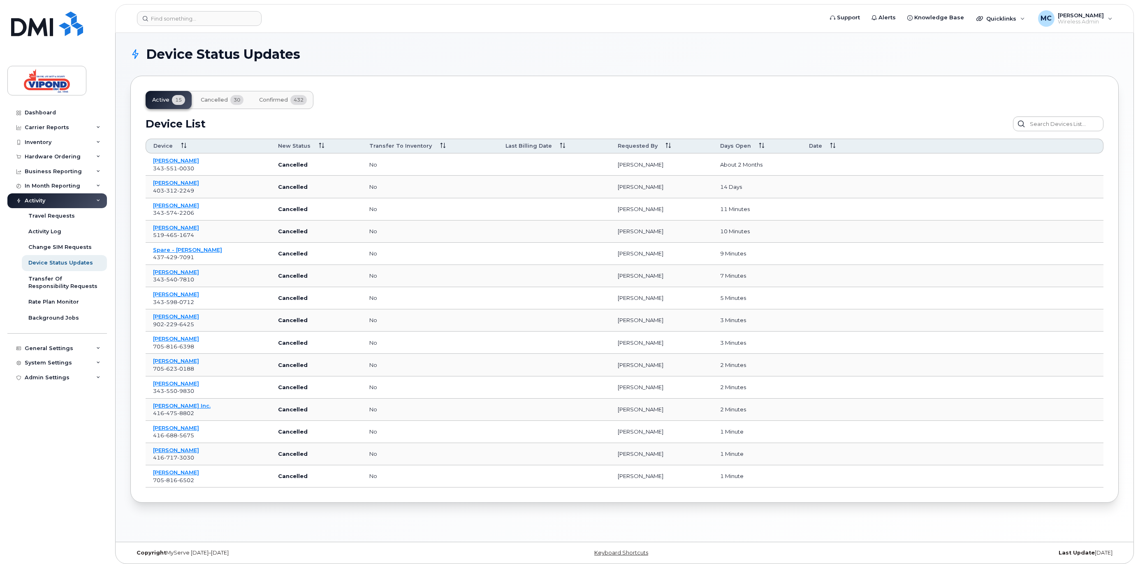
click at [531, 60] on h1 "Device Status Updates" at bounding box center [622, 54] width 984 height 13
drag, startPoint x: 531, startPoint y: 60, endPoint x: 519, endPoint y: 63, distance: 12.7
click at [519, 63] on section "Device Status Updates Active 15 Cancelled 30 Confirmed 432 Device List Confirm …" at bounding box center [624, 273] width 988 height 455
